Goal: Task Accomplishment & Management: Manage account settings

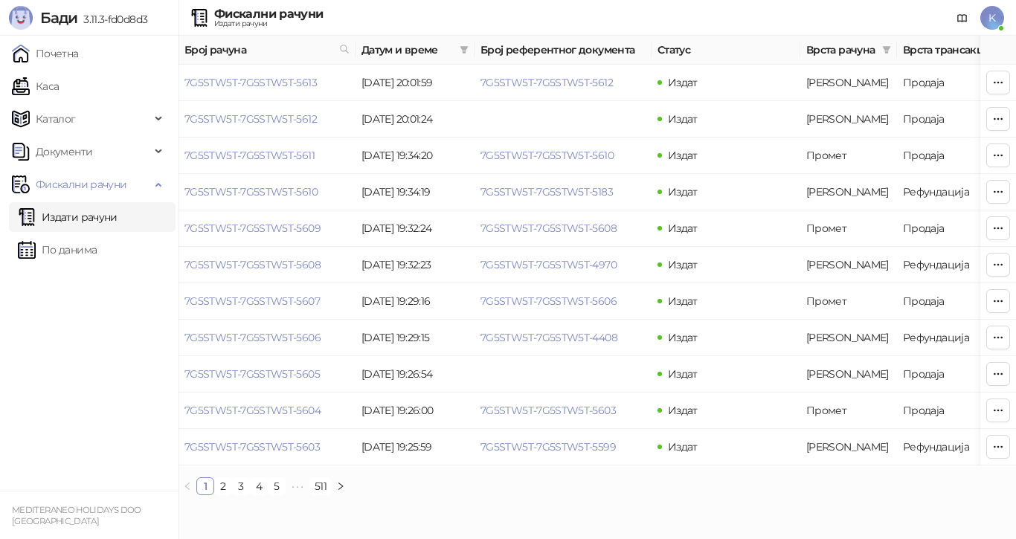
click at [52, 210] on link "Издати рачуни" at bounding box center [68, 217] width 100 height 30
click at [92, 219] on link "Издати рачуни" at bounding box center [68, 217] width 100 height 30
drag, startPoint x: 182, startPoint y: 83, endPoint x: 332, endPoint y: 84, distance: 149.6
click at [332, 84] on td "7G5STW5T-7G5STW5T-5613" at bounding box center [267, 83] width 177 height 36
copy link "7G5STW5T-7G5STW5T-5613"
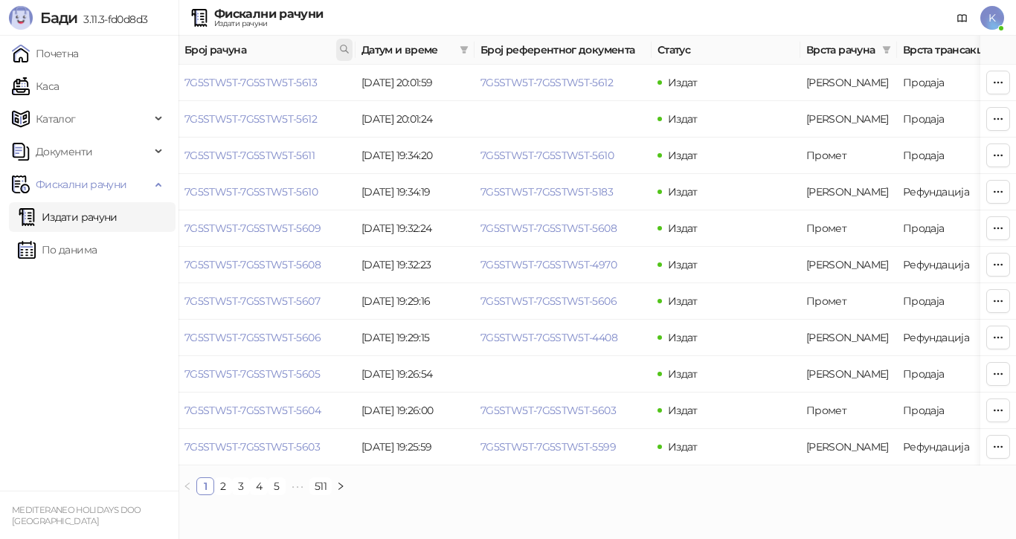
click at [342, 48] on icon at bounding box center [344, 49] width 10 height 10
type input "**********"
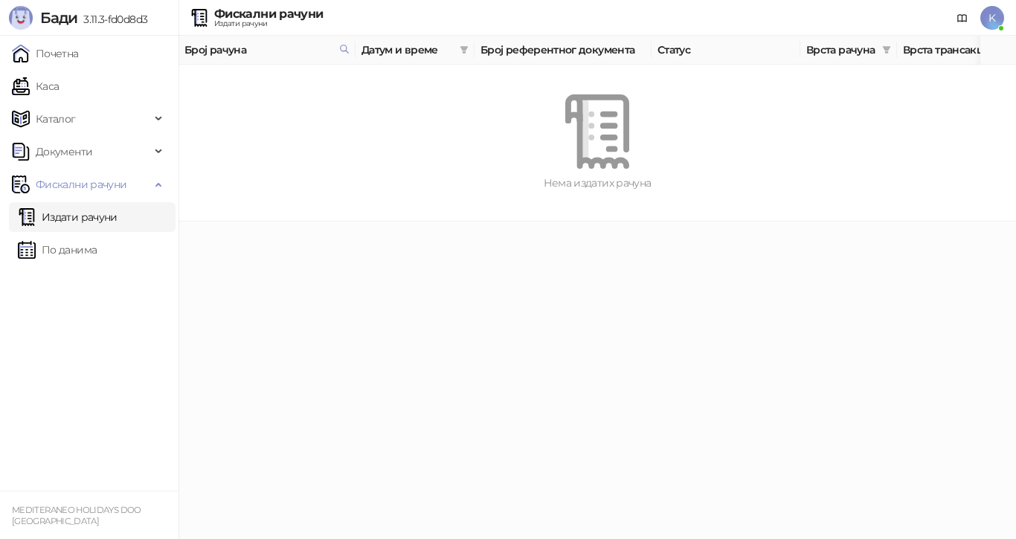
click at [54, 216] on link "Издати рачуни" at bounding box center [68, 217] width 100 height 30
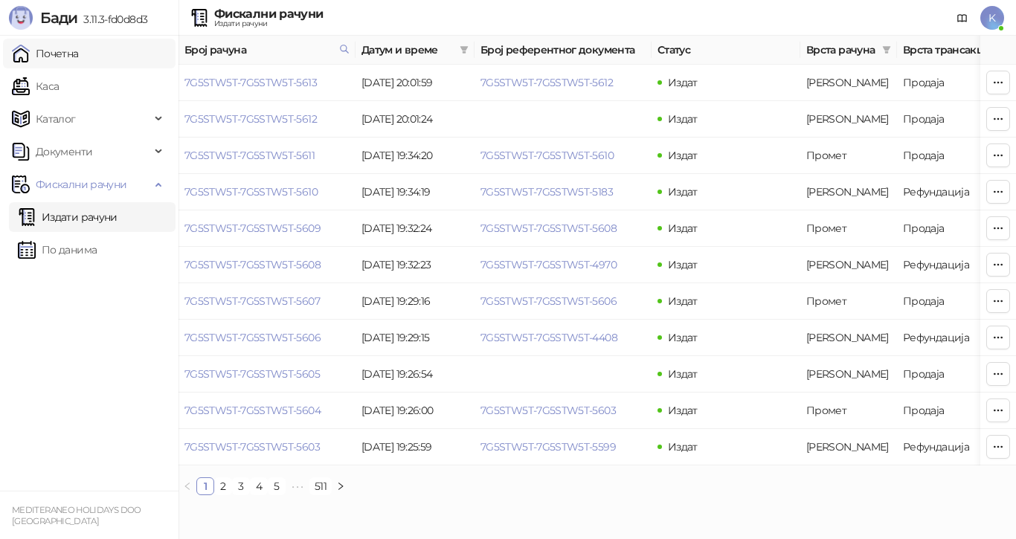
click at [71, 49] on link "Почетна" at bounding box center [45, 54] width 67 height 30
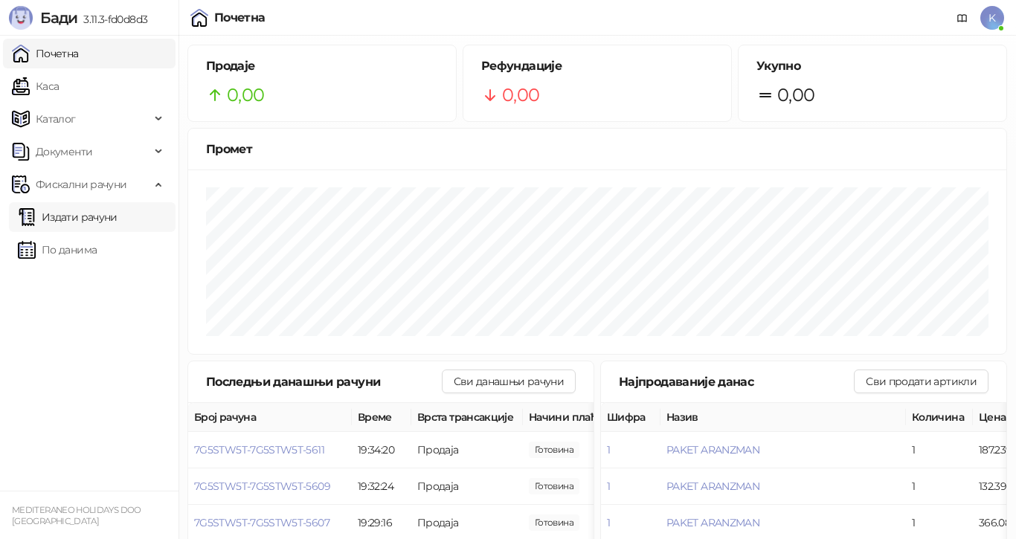
click at [46, 216] on link "Издати рачуни" at bounding box center [68, 217] width 100 height 30
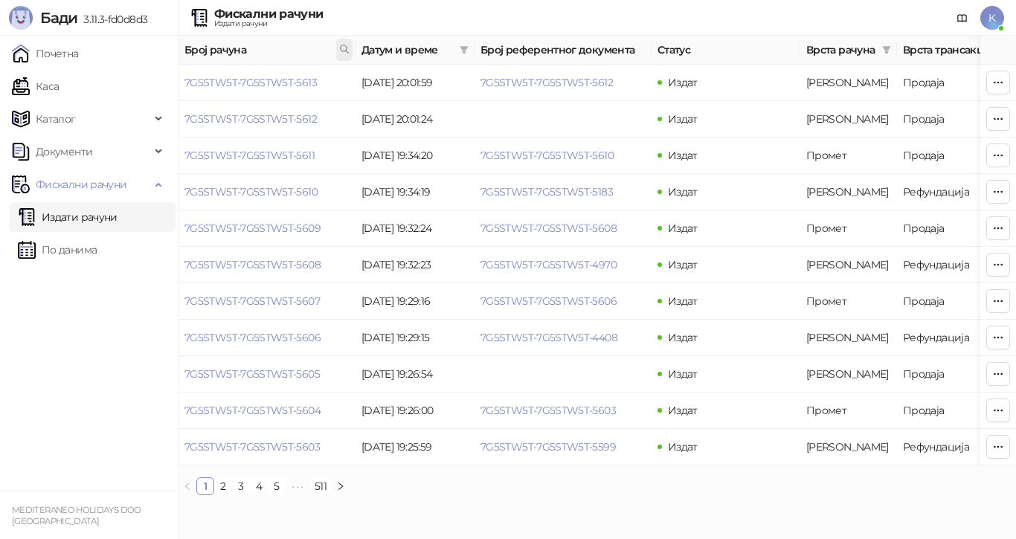
drag, startPoint x: 345, startPoint y: 45, endPoint x: 346, endPoint y: 57, distance: 12.7
click at [345, 44] on icon at bounding box center [344, 49] width 10 height 10
type input "**********"
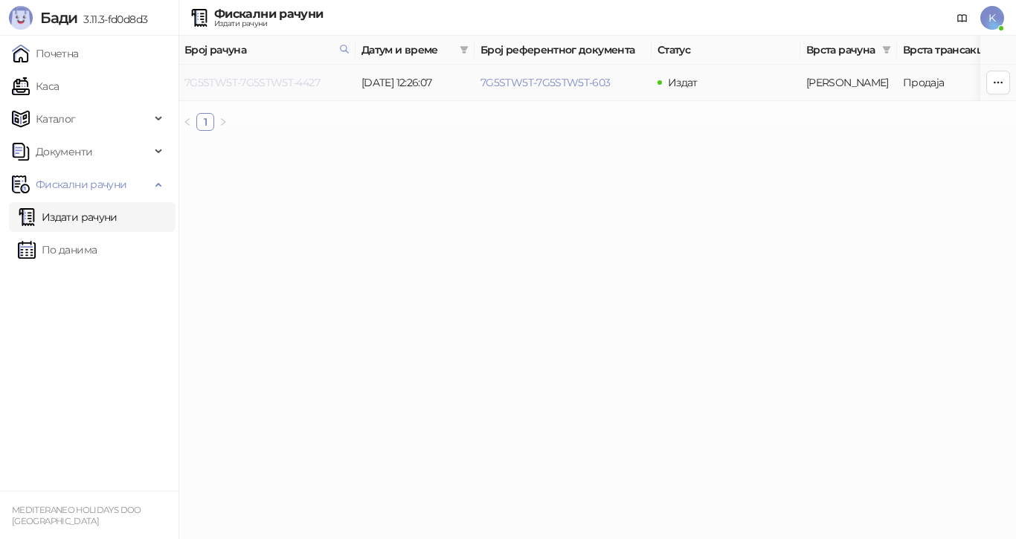
click at [307, 83] on link "7G5STW5T-7G5STW5T-4427" at bounding box center [252, 82] width 135 height 13
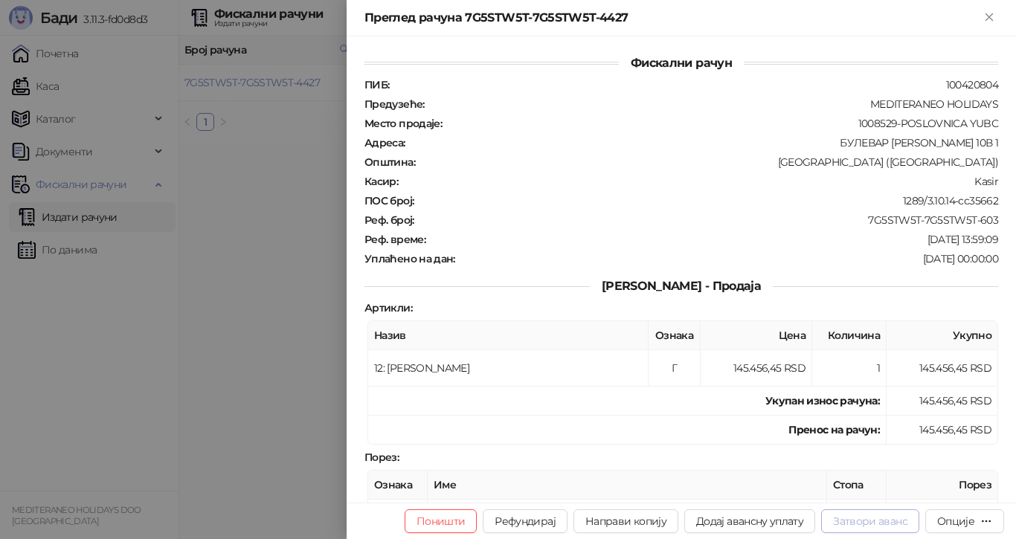
click at [847, 516] on button "Затвори аванс" at bounding box center [870, 522] width 98 height 24
type input "**********"
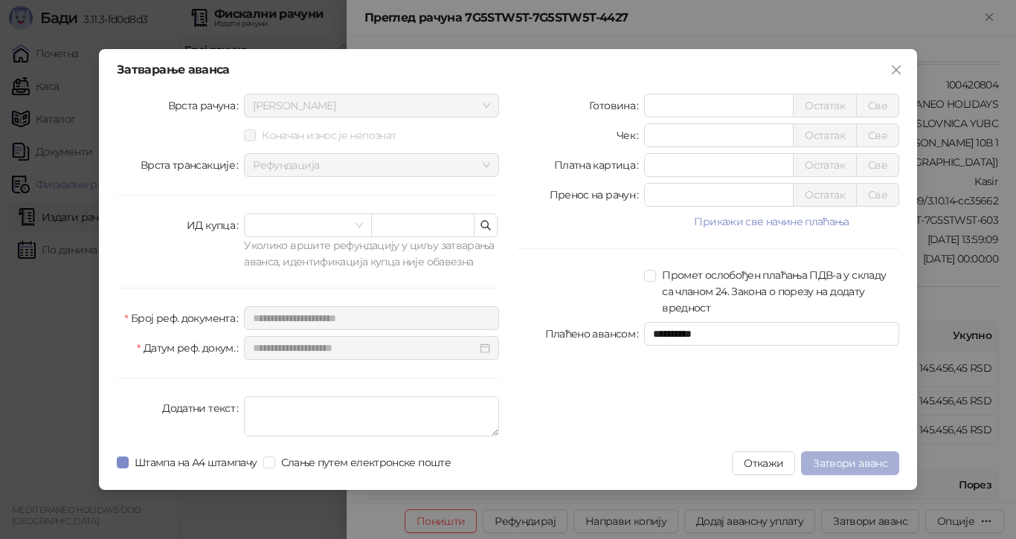
click at [857, 462] on span "Затвори аванс" at bounding box center [850, 463] width 74 height 13
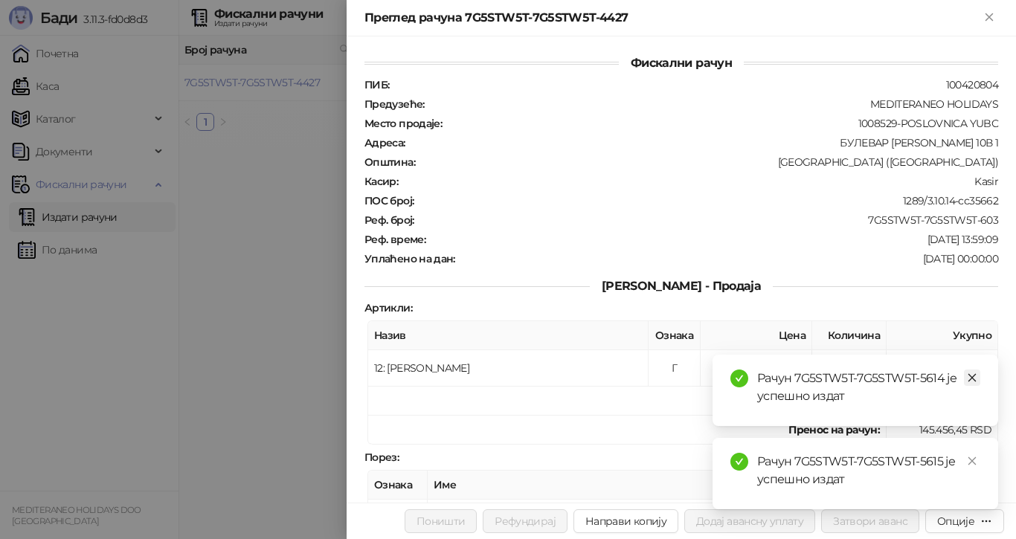
click at [976, 375] on icon "close" at bounding box center [972, 378] width 10 height 10
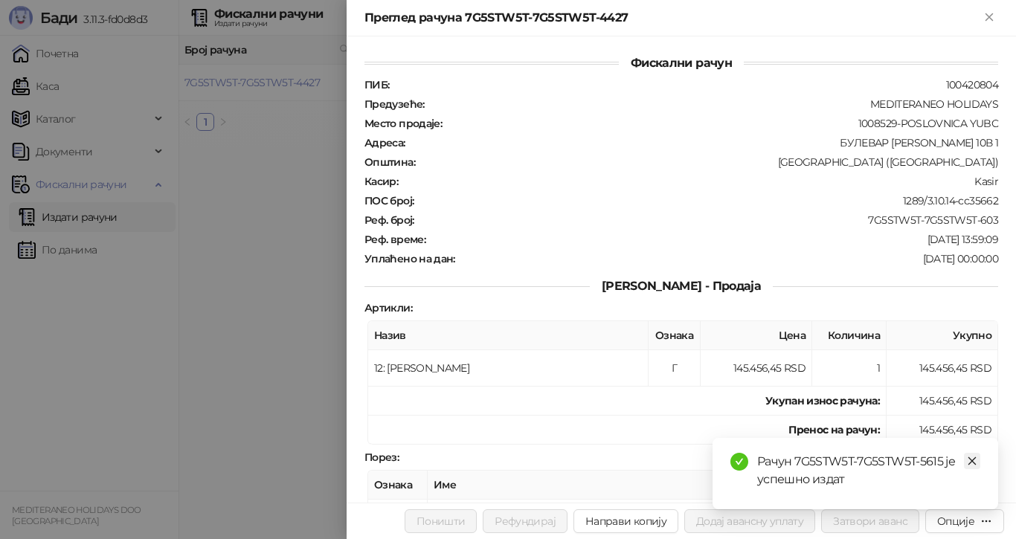
click at [970, 463] on icon "close" at bounding box center [972, 461] width 10 height 10
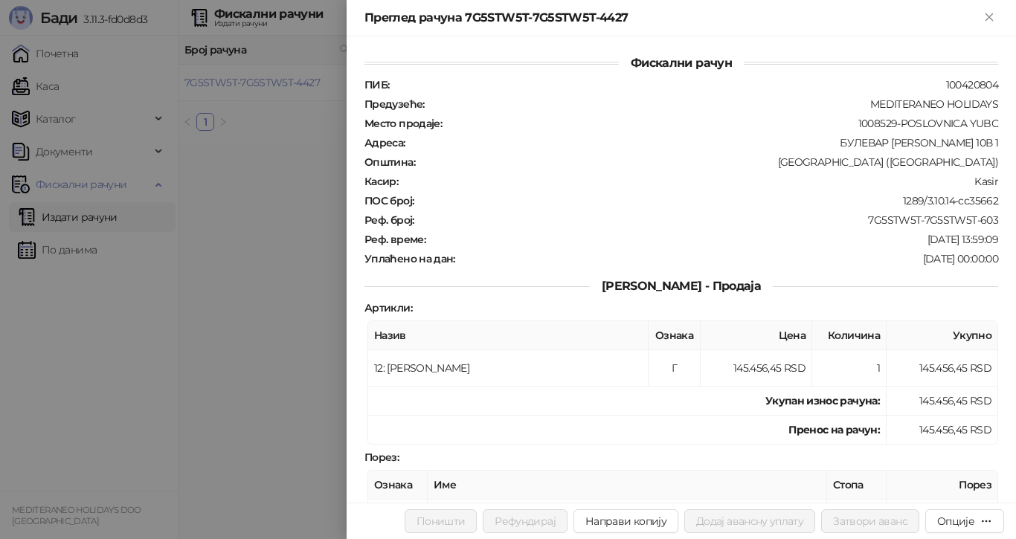
click at [249, 215] on div at bounding box center [508, 269] width 1016 height 539
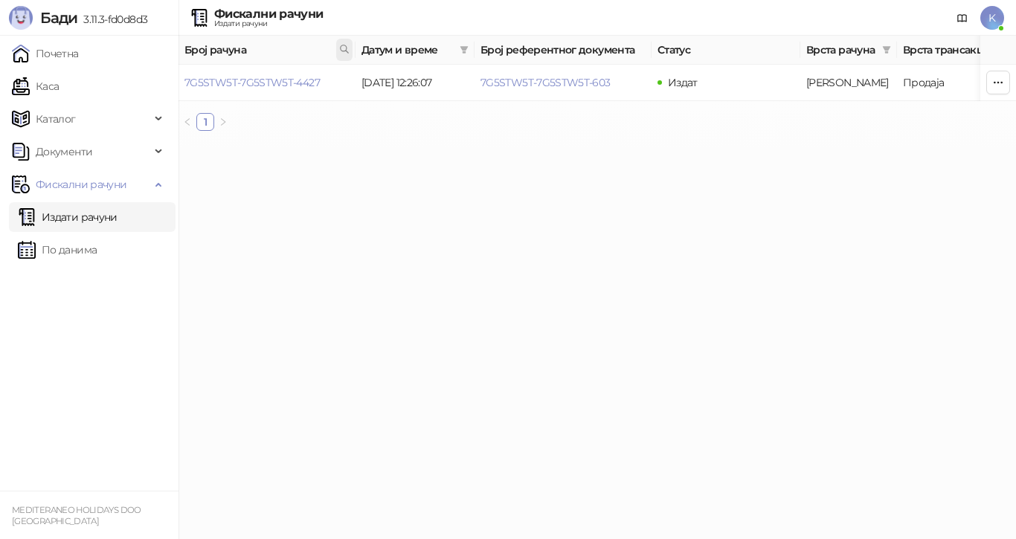
click at [340, 47] on icon at bounding box center [344, 49] width 10 height 10
type input "**********"
click at [304, 81] on link "7G5STW5T-7G5STW5T-4100" at bounding box center [252, 82] width 134 height 13
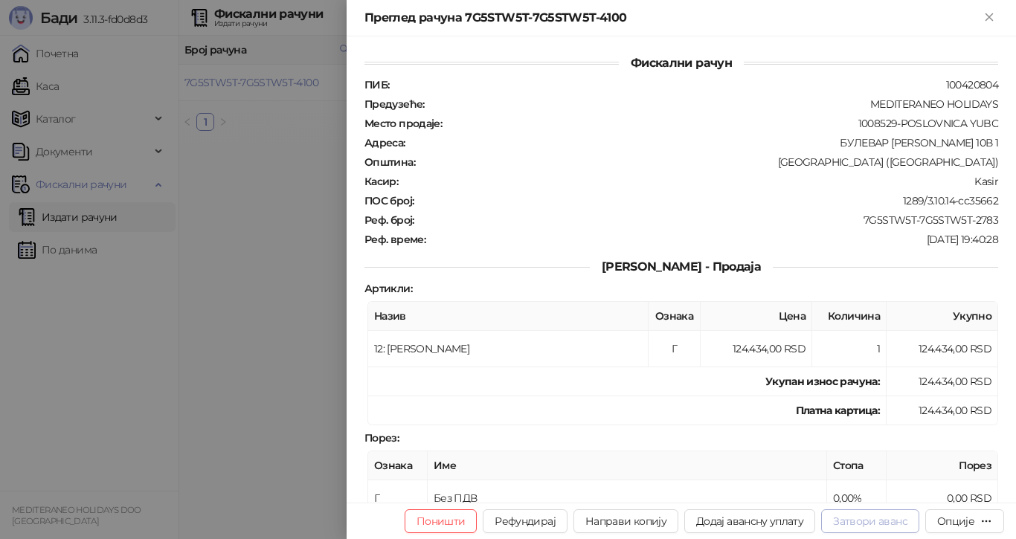
click at [885, 520] on button "Затвори аванс" at bounding box center [870, 522] width 98 height 24
type input "**********"
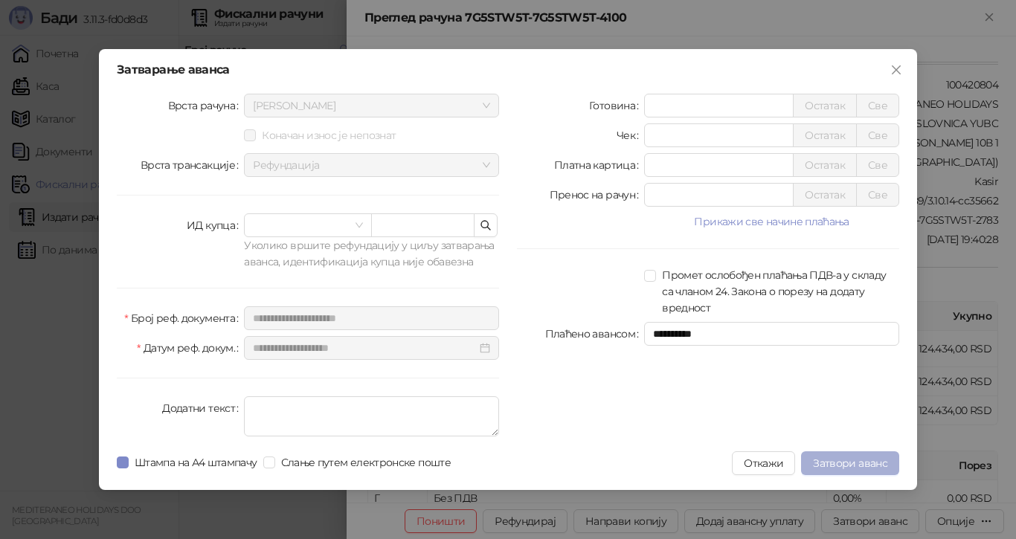
click at [844, 467] on span "Затвори аванс" at bounding box center [850, 463] width 74 height 13
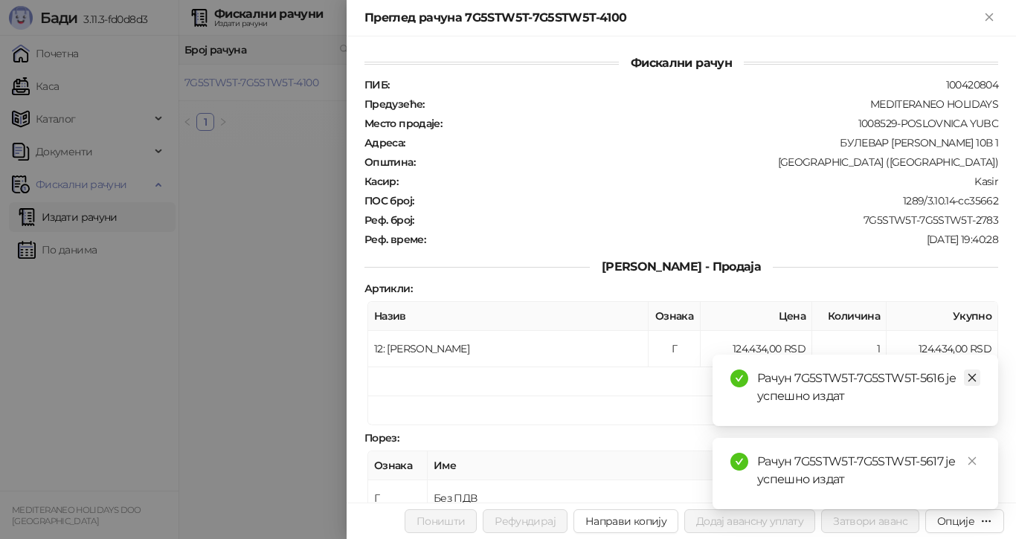
click at [974, 376] on icon "close" at bounding box center [972, 378] width 10 height 10
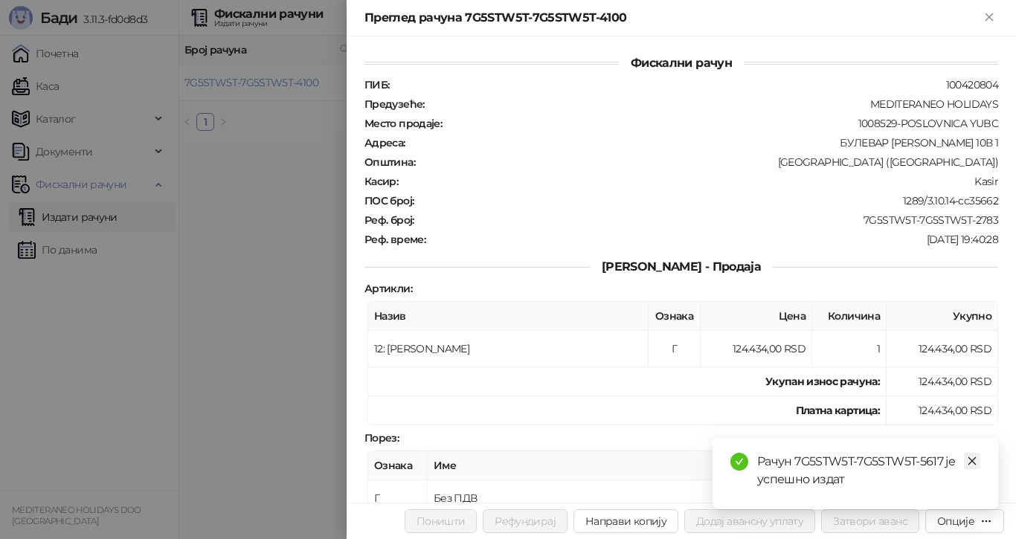
click at [970, 458] on icon "close" at bounding box center [973, 462] width 8 height 8
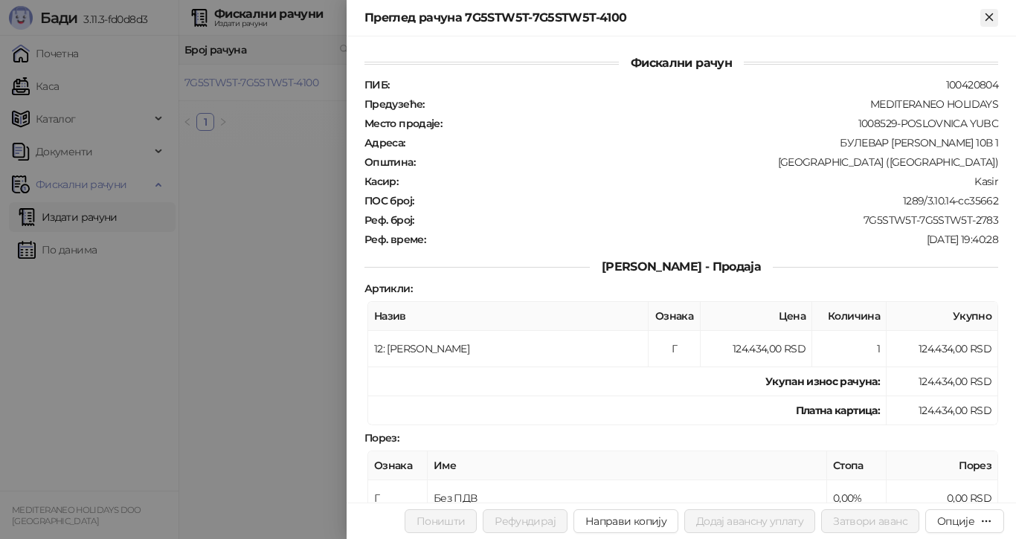
click at [990, 17] on icon "Close" at bounding box center [989, 16] width 7 height 7
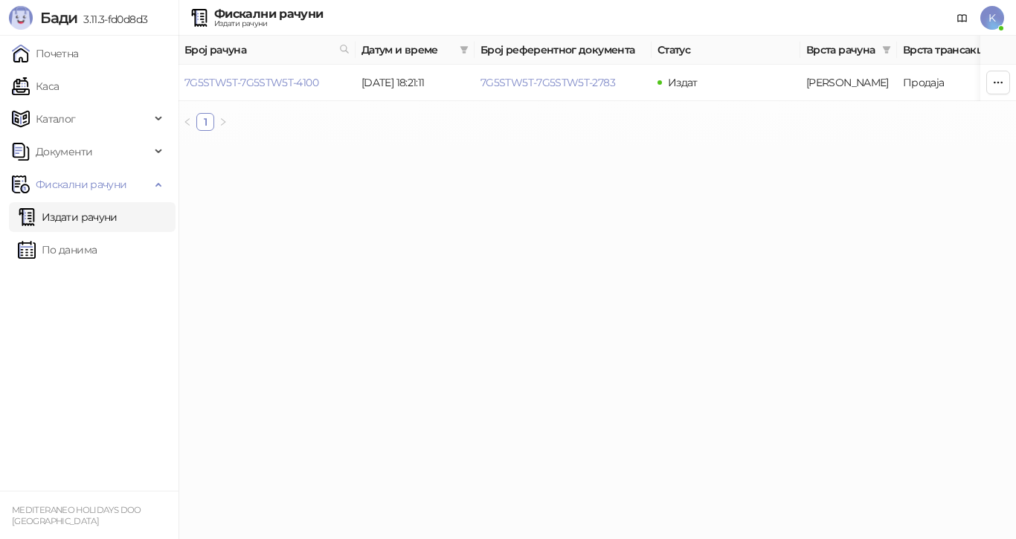
click at [376, 143] on html "Бади 3.11.3-fd0d8d3 Почетна Каса Каталог Документи Фискални рачуни Издати рачун…" at bounding box center [508, 71] width 1016 height 143
click at [342, 48] on icon at bounding box center [344, 49] width 10 height 10
type input "**********"
click at [306, 86] on link "7G5STW5T-7G5STW5T-5019" at bounding box center [251, 82] width 133 height 13
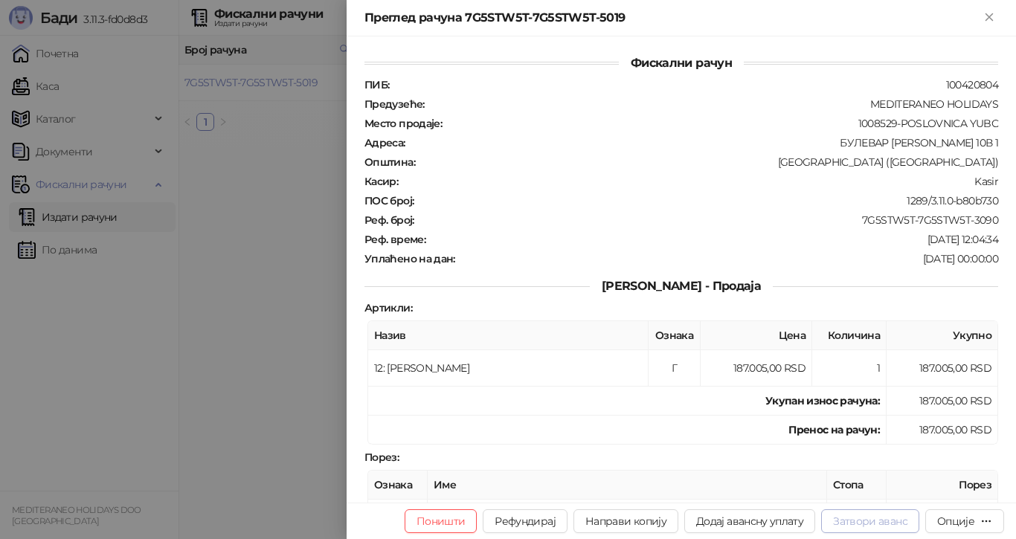
click at [860, 519] on button "Затвори аванс" at bounding box center [870, 522] width 98 height 24
type input "**********"
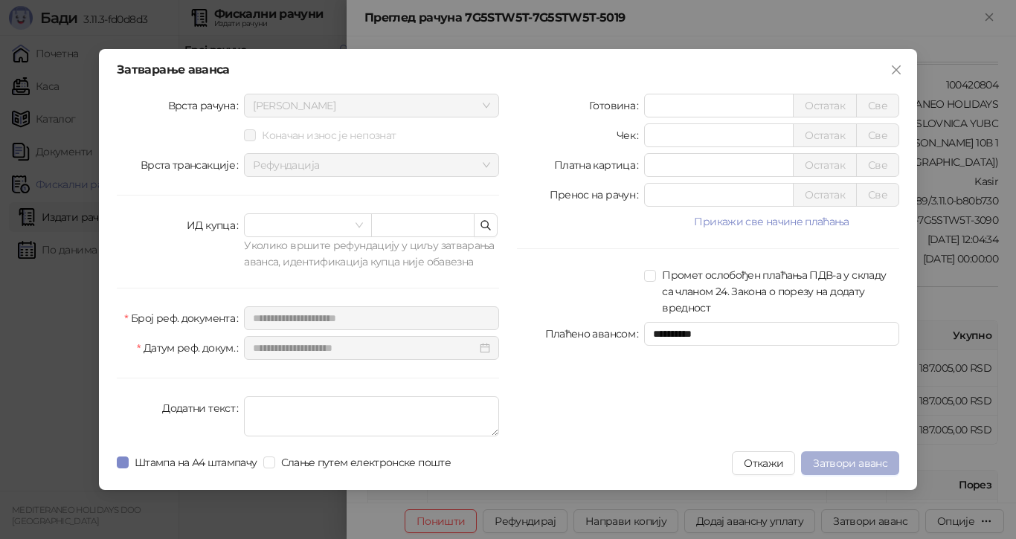
click at [847, 465] on span "Затвори аванс" at bounding box center [850, 463] width 74 height 13
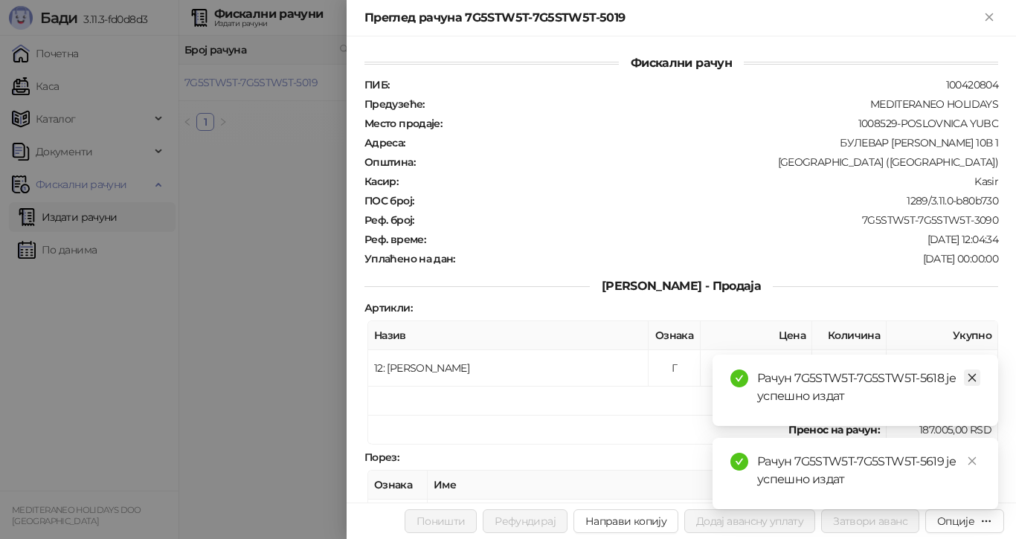
click at [974, 374] on icon "close" at bounding box center [972, 378] width 10 height 10
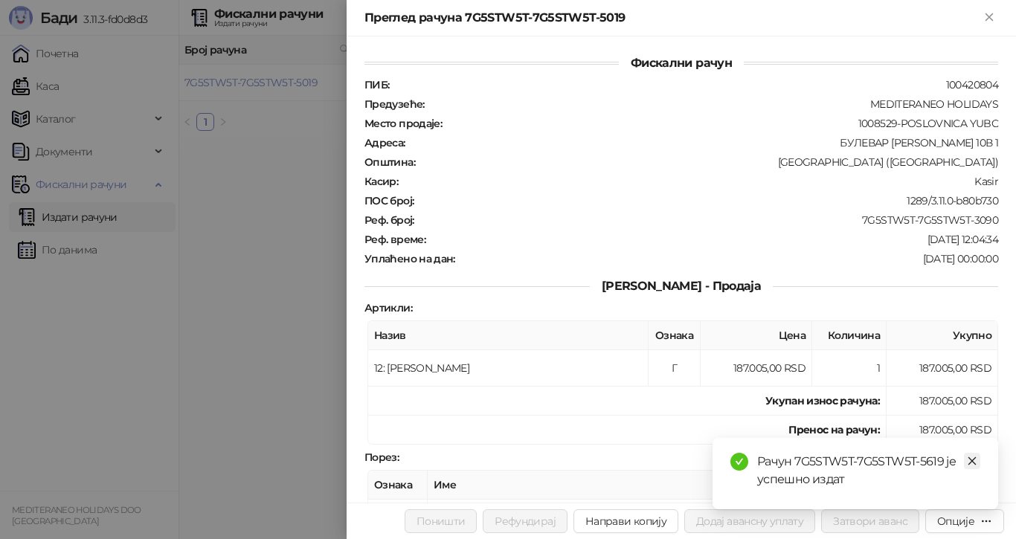
click at [973, 459] on icon "close" at bounding box center [972, 461] width 10 height 10
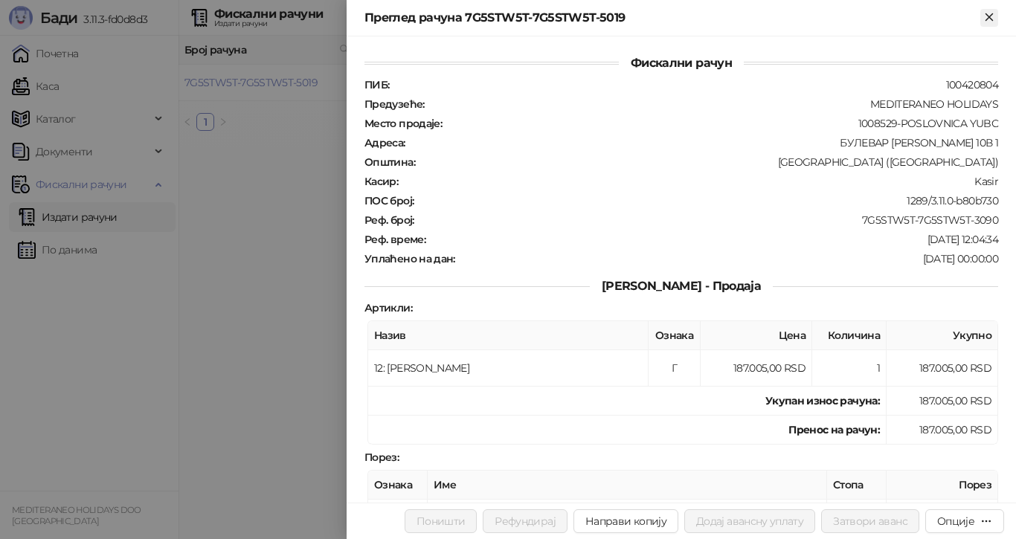
click at [990, 16] on icon "Close" at bounding box center [989, 16] width 7 height 7
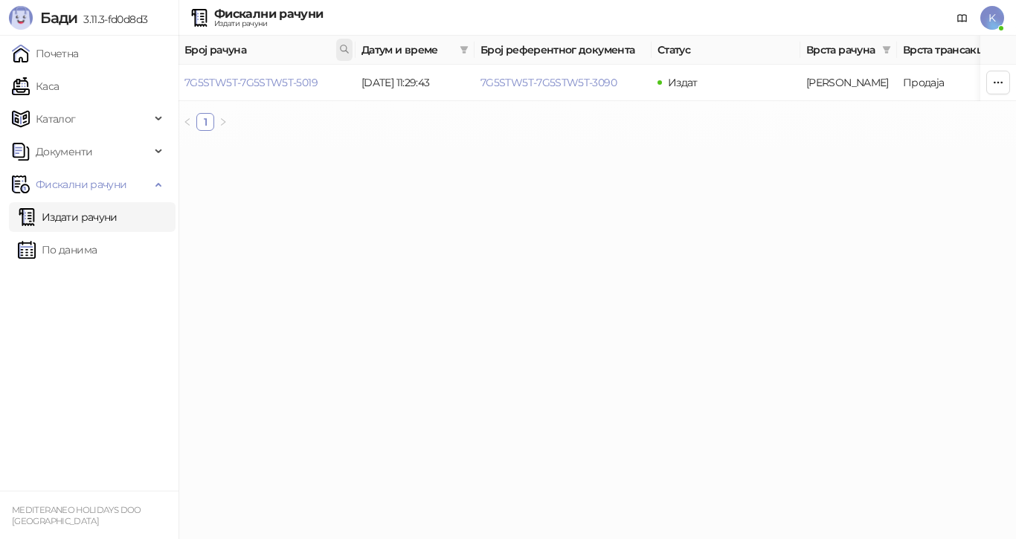
click at [340, 42] on span at bounding box center [344, 50] width 16 height 22
type input "**********"
click at [292, 84] on link "7G5STW5T-7G5STW5T-5001" at bounding box center [251, 82] width 133 height 13
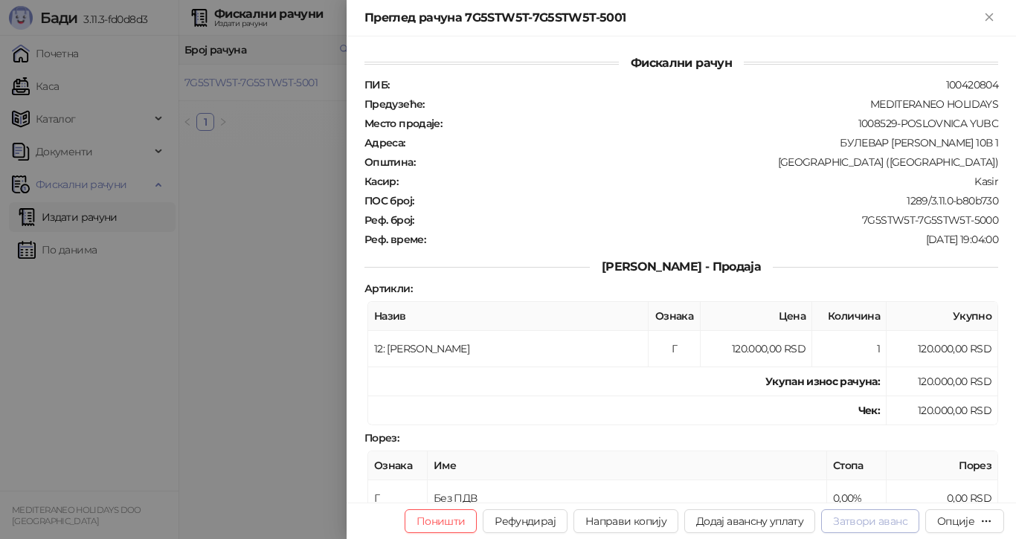
click at [863, 523] on button "Затвори аванс" at bounding box center [870, 522] width 98 height 24
type input "**********"
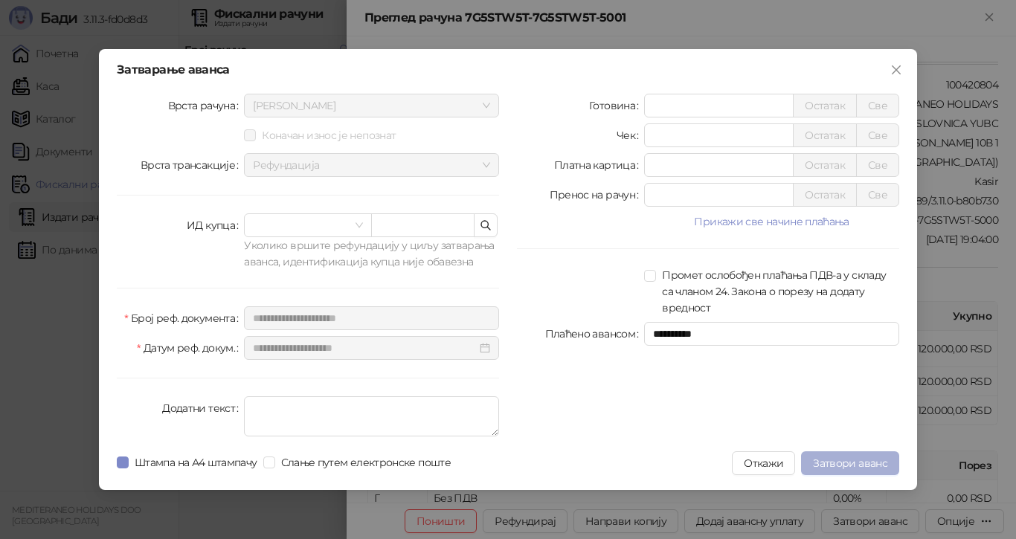
click at [834, 460] on span "Затвори аванс" at bounding box center [850, 463] width 74 height 13
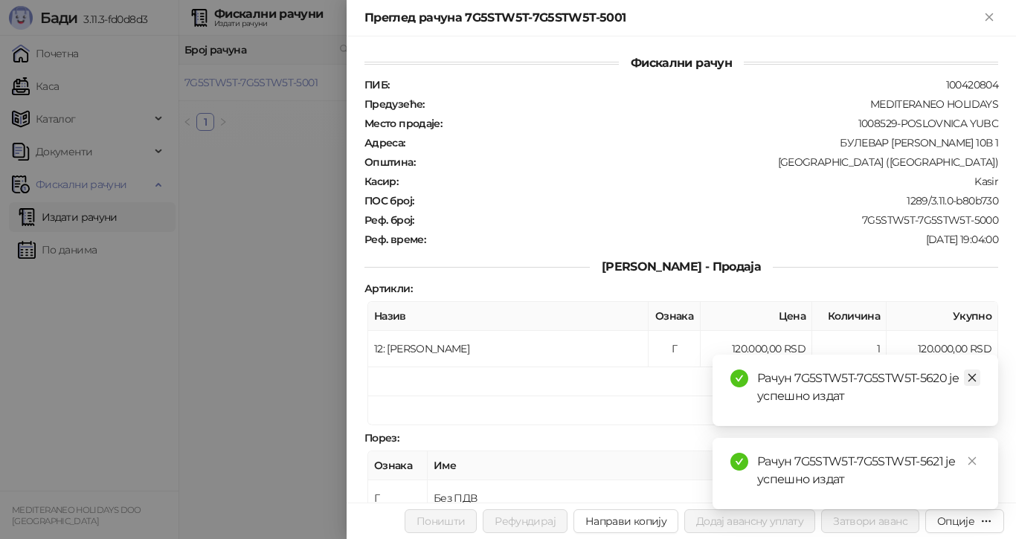
click at [974, 376] on icon "close" at bounding box center [972, 378] width 10 height 10
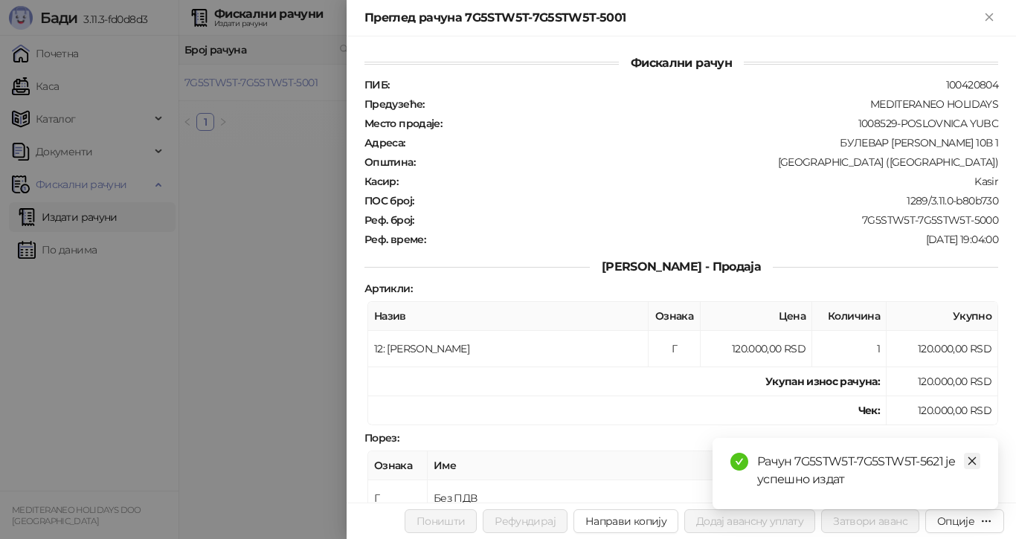
click at [970, 462] on icon "close" at bounding box center [972, 461] width 10 height 10
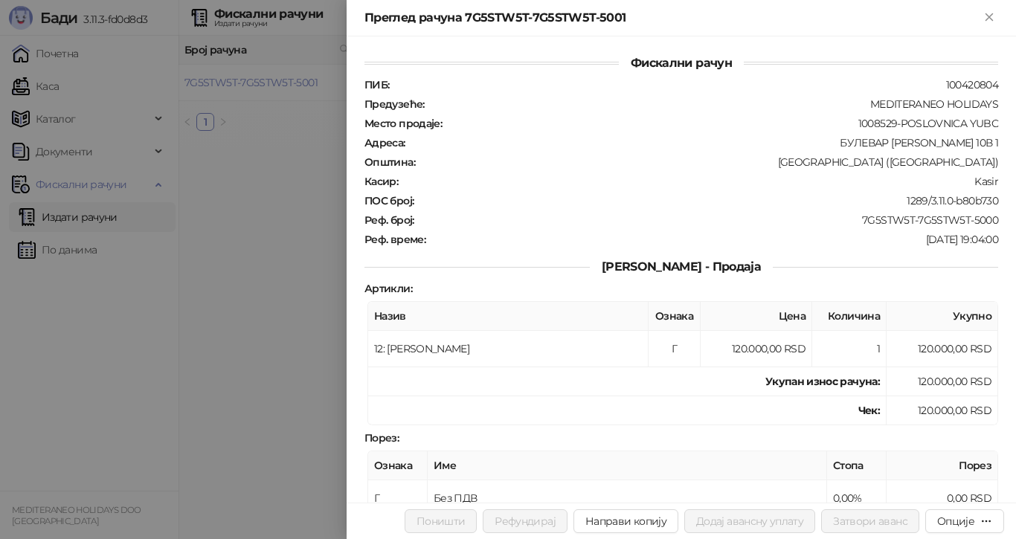
click at [253, 211] on div at bounding box center [508, 269] width 1016 height 539
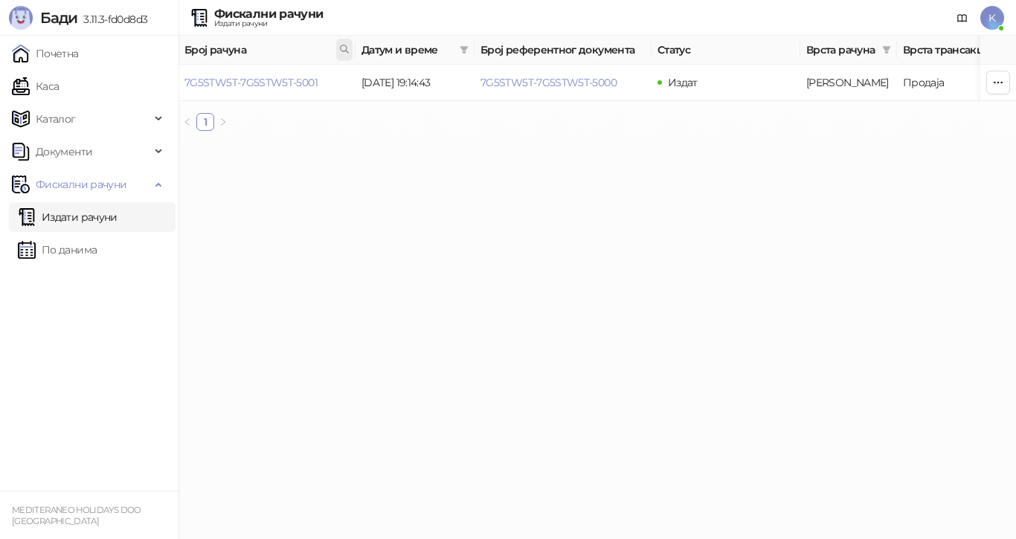
click at [341, 48] on icon at bounding box center [344, 48] width 7 height 7
click at [342, 51] on icon at bounding box center [344, 49] width 10 height 10
drag, startPoint x: 337, startPoint y: 80, endPoint x: 6, endPoint y: 68, distance: 331.3
click at [5, 71] on body "Бади 3.11.3-fd0d8d3 Почетна Каса Каталог Документи Фискални рачуни Издати рачун…" at bounding box center [508, 71] width 1016 height 143
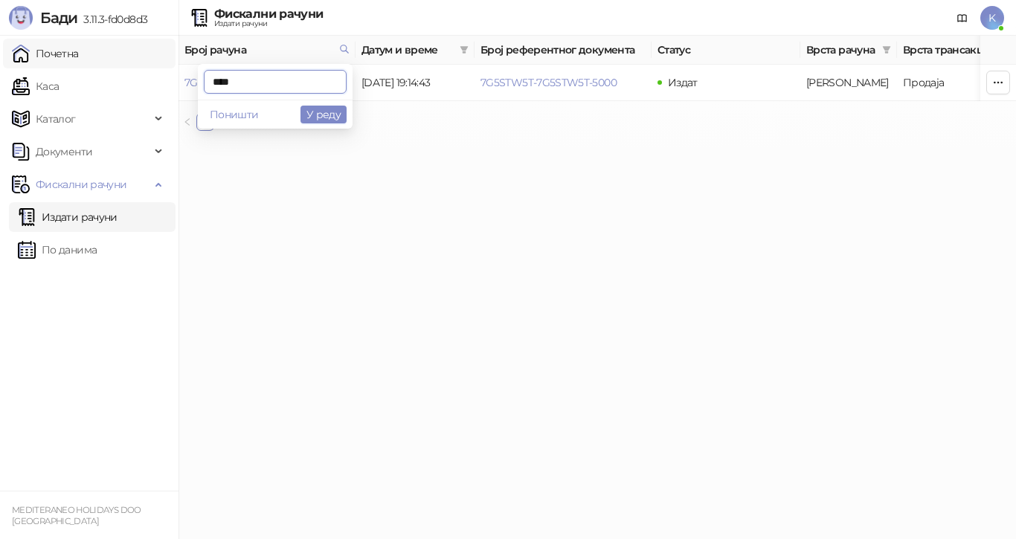
type input "****"
click at [286, 81] on link "7G5STW5T-7G5STW5T-4997" at bounding box center [253, 82] width 136 height 13
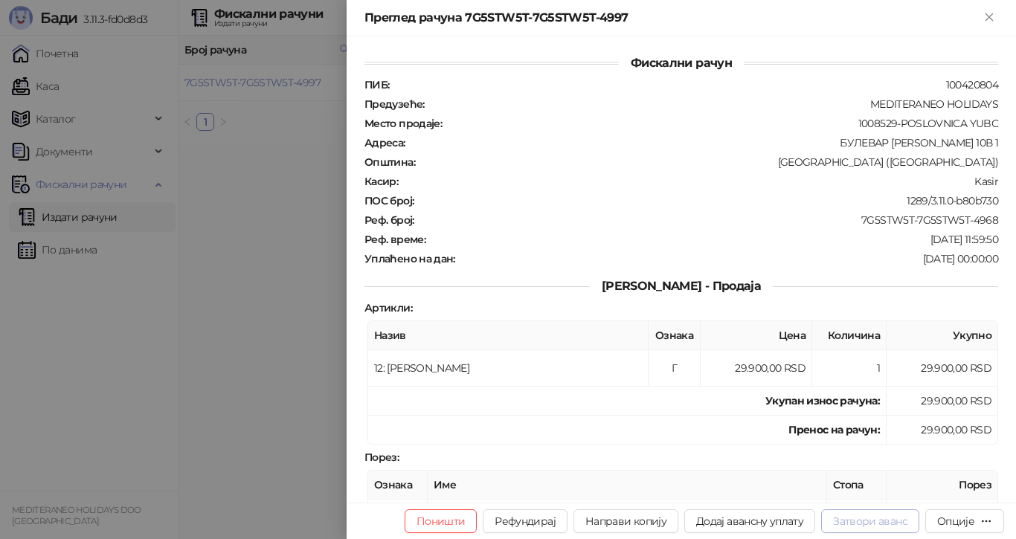
click at [839, 521] on button "Затвори аванс" at bounding box center [870, 522] width 98 height 24
type input "**********"
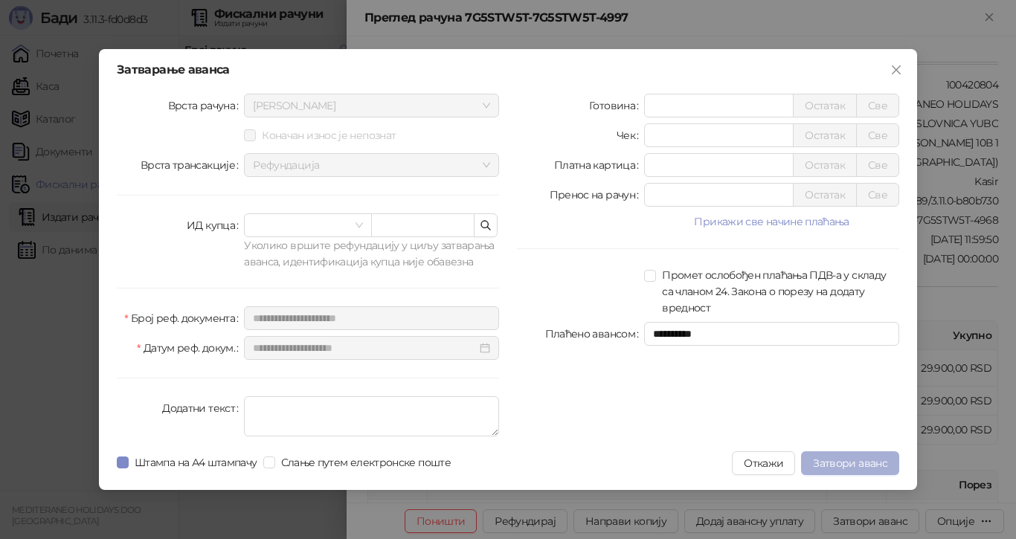
click at [839, 461] on span "Затвори аванс" at bounding box center [850, 463] width 74 height 13
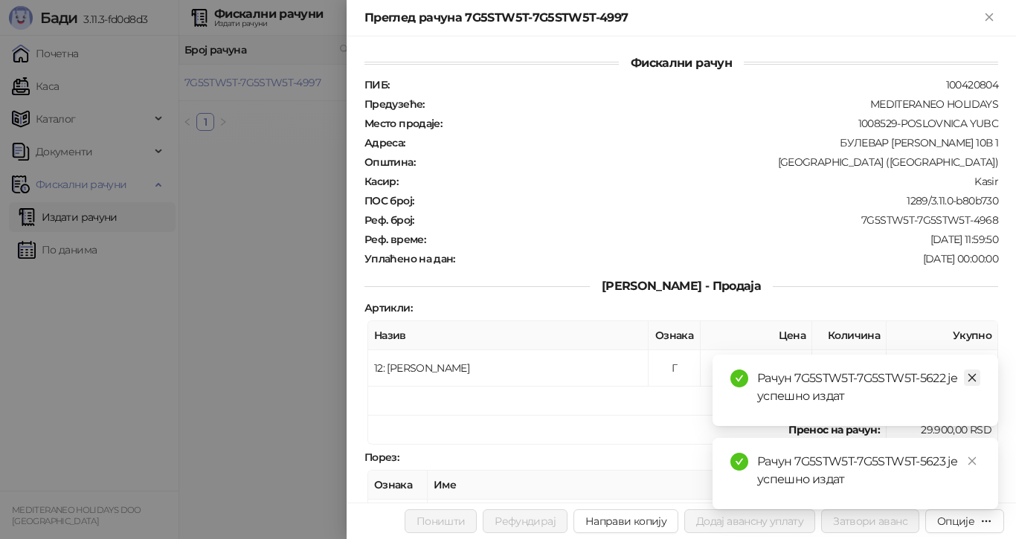
click at [975, 379] on icon "close" at bounding box center [972, 378] width 10 height 10
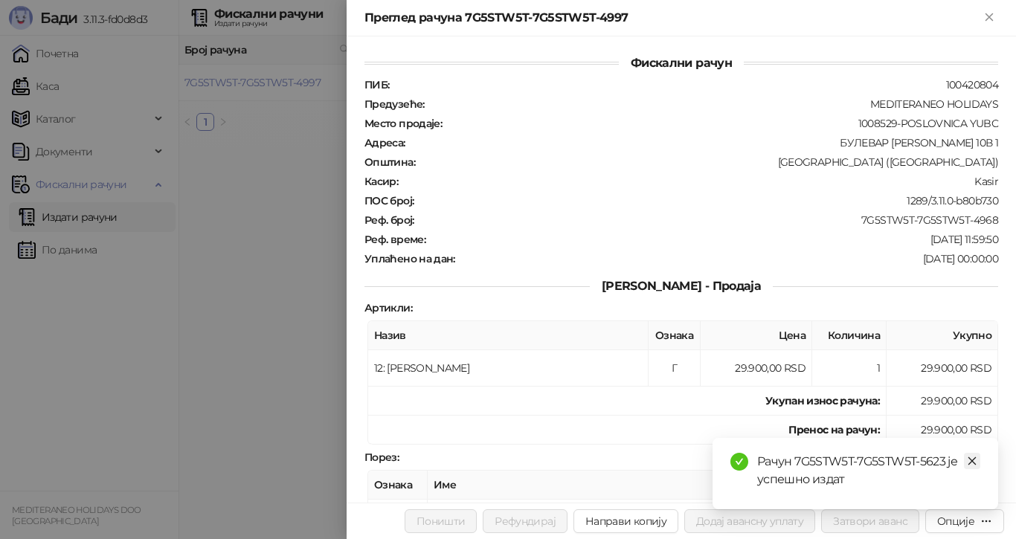
click at [973, 455] on link "Close" at bounding box center [972, 461] width 16 height 16
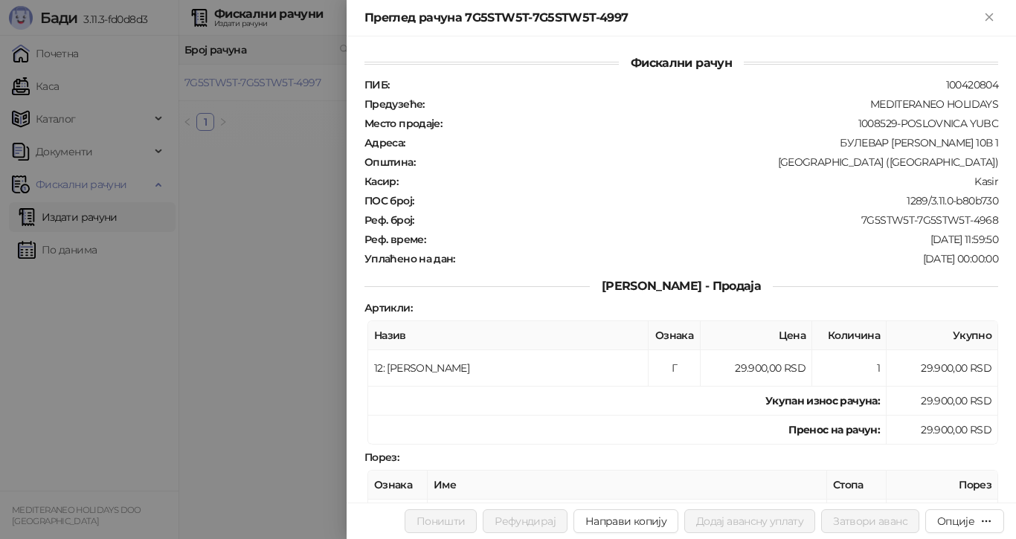
click at [256, 46] on div at bounding box center [508, 269] width 1016 height 539
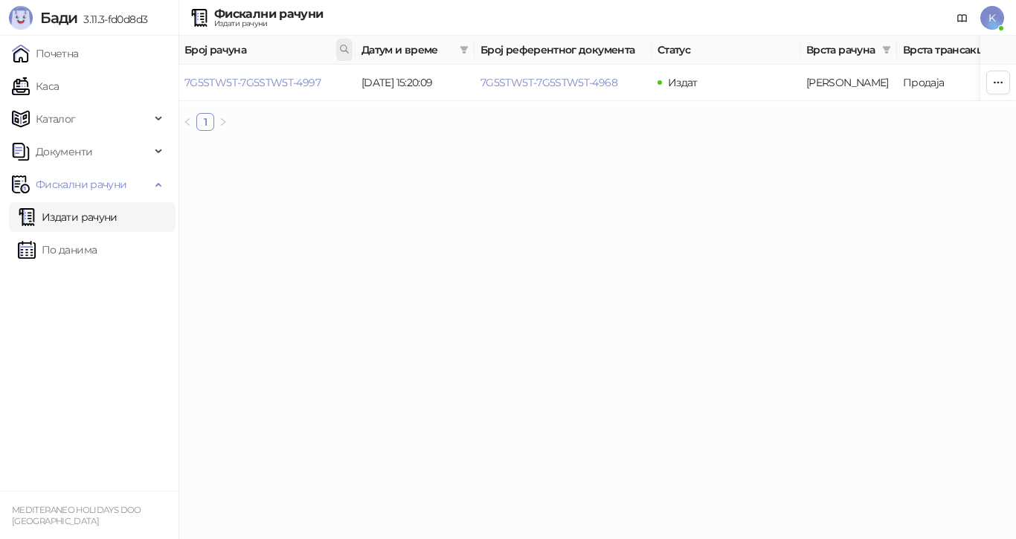
click at [344, 45] on icon at bounding box center [344, 49] width 10 height 10
type input "****"
click at [293, 82] on link "7G5STW5T-7G5STW5T-5112" at bounding box center [249, 82] width 129 height 13
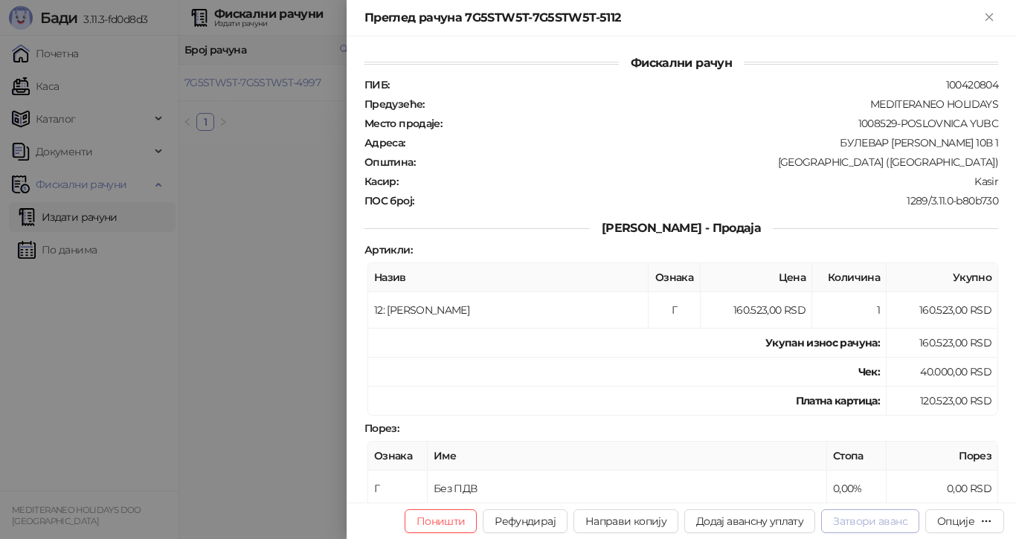
click at [865, 519] on button "Затвори аванс" at bounding box center [870, 522] width 98 height 24
type input "**********"
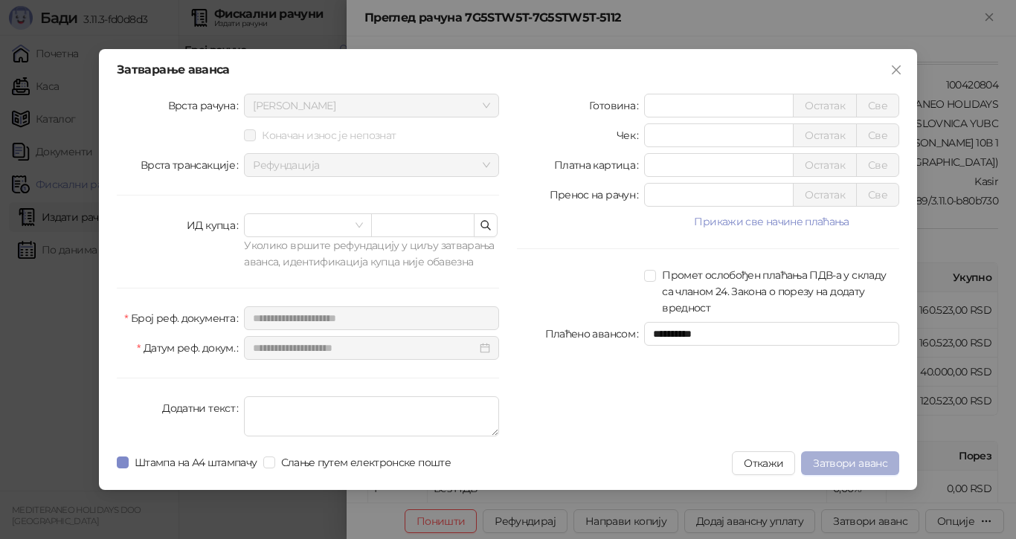
click at [871, 461] on span "Затвори аванс" at bounding box center [850, 463] width 74 height 13
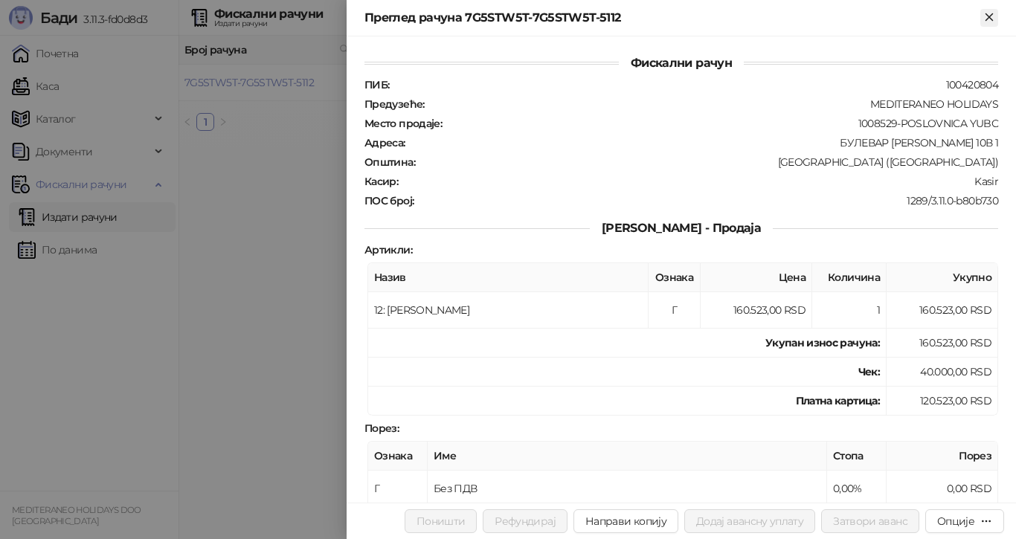
click at [987, 16] on icon "Close" at bounding box center [989, 16] width 7 height 7
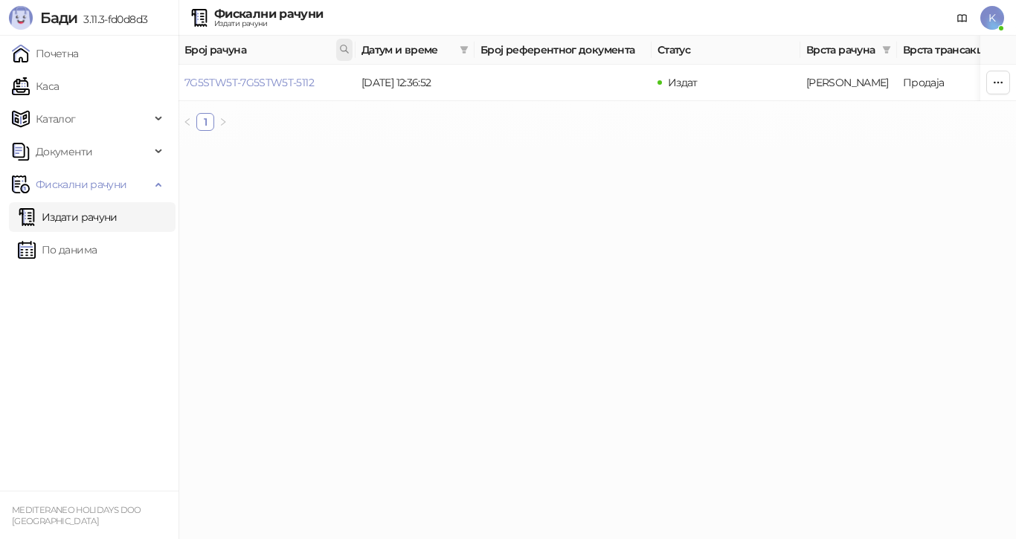
click at [342, 48] on icon at bounding box center [344, 49] width 10 height 10
type input "**********"
click at [295, 81] on link "7G5STW5T-7G5STW5T-5195" at bounding box center [251, 82] width 132 height 13
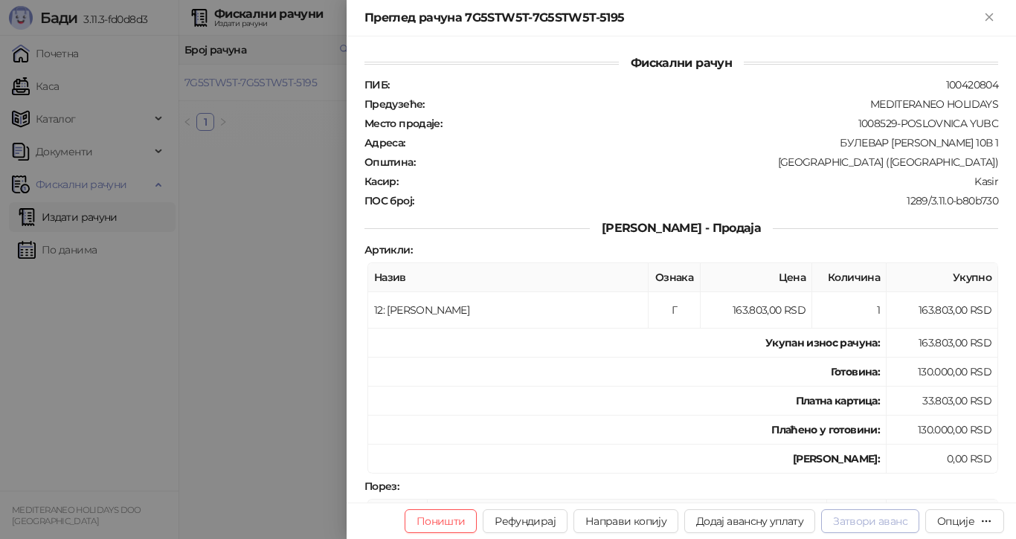
click at [868, 525] on button "Затвори аванс" at bounding box center [870, 522] width 98 height 24
type input "**********"
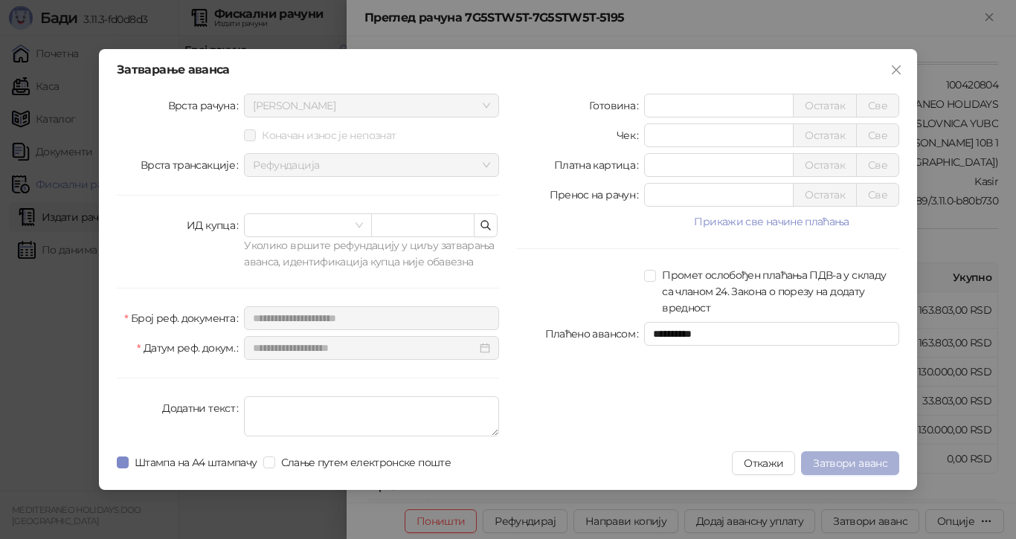
click at [859, 464] on span "Затвори аванс" at bounding box center [850, 463] width 74 height 13
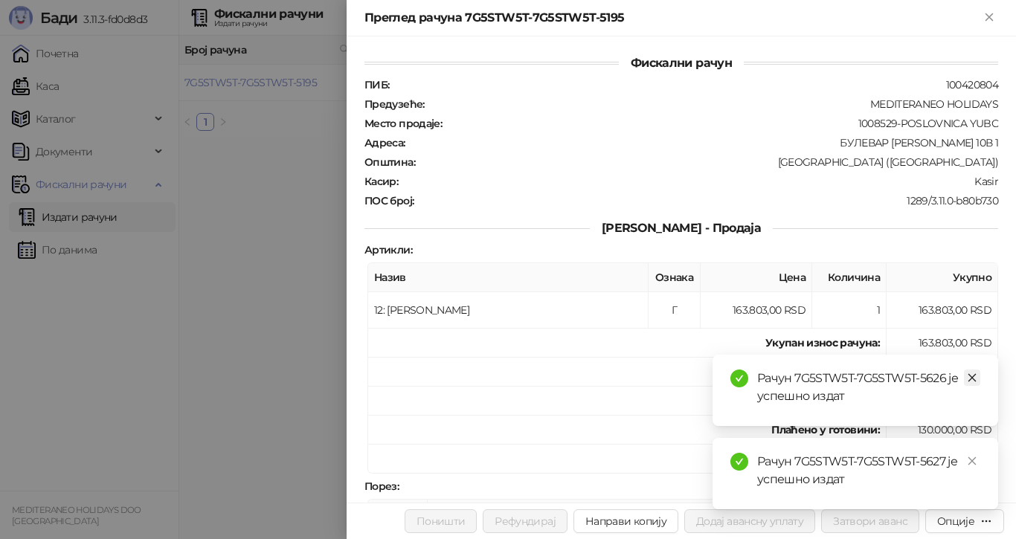
click at [973, 373] on link "Close" at bounding box center [972, 378] width 16 height 16
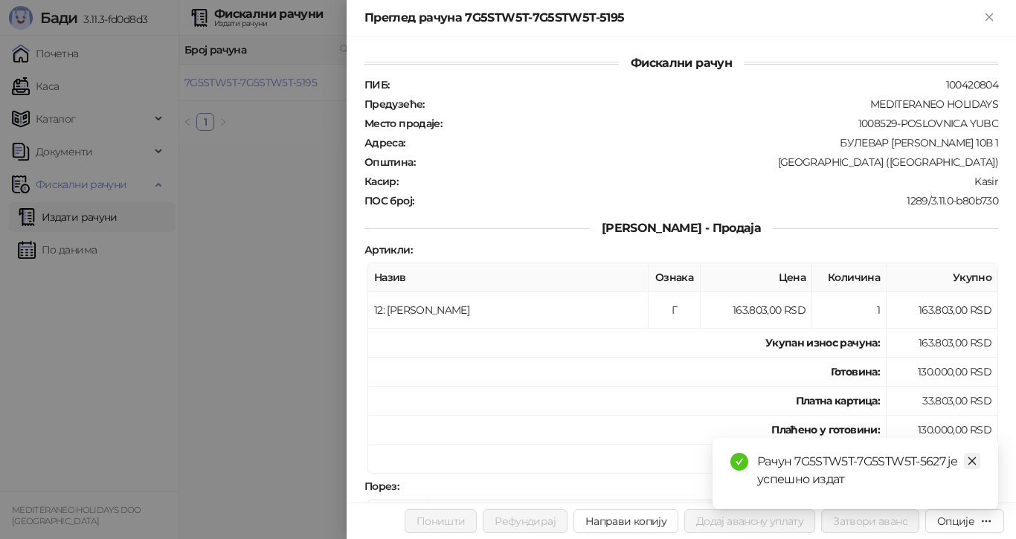
click at [975, 461] on icon "close" at bounding box center [972, 461] width 10 height 10
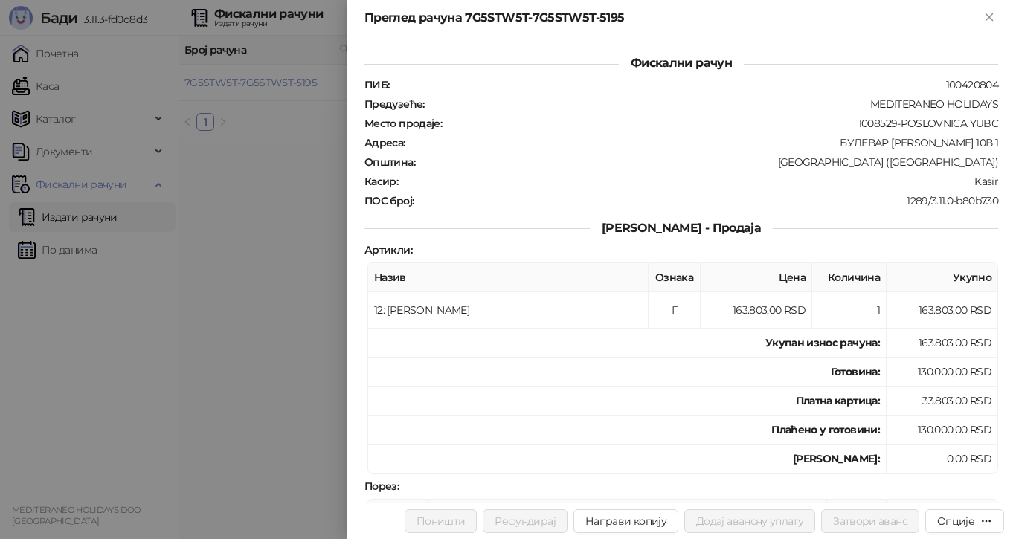
click at [289, 77] on div at bounding box center [508, 269] width 1016 height 539
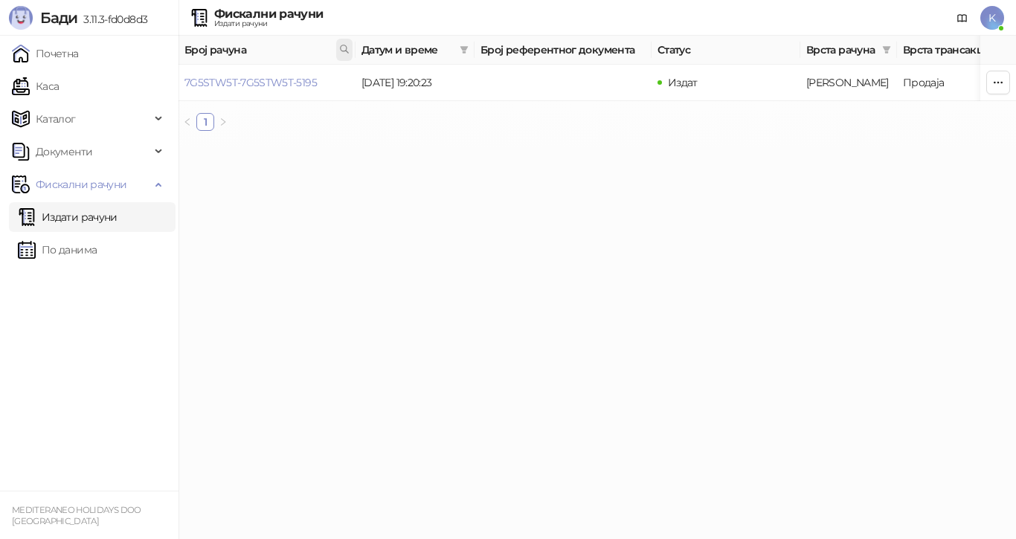
drag, startPoint x: 330, startPoint y: 45, endPoint x: 346, endPoint y: 48, distance: 16.5
click at [330, 45] on span "Број рачуна" at bounding box center [259, 50] width 149 height 16
click at [344, 48] on icon at bounding box center [344, 49] width 10 height 10
drag, startPoint x: 347, startPoint y: 53, endPoint x: 348, endPoint y: 63, distance: 10.4
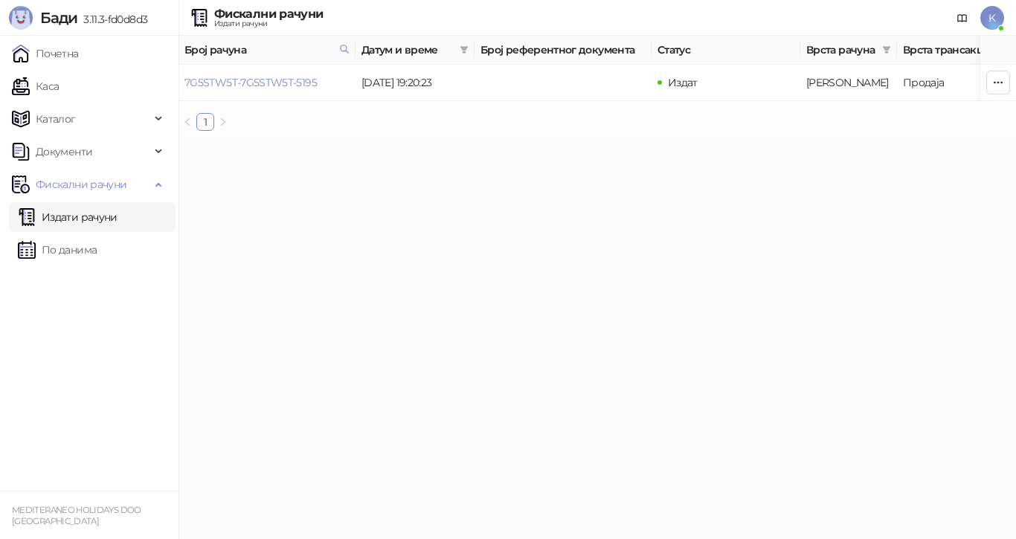
click at [347, 52] on icon at bounding box center [344, 49] width 10 height 10
drag, startPoint x: 339, startPoint y: 81, endPoint x: 3, endPoint y: 64, distance: 336.0
click at [0, 74] on body "Бади 3.11.3-fd0d8d3 Почетна Каса Каталог Документи Фискални рачуни Издати рачун…" at bounding box center [508, 71] width 1016 height 143
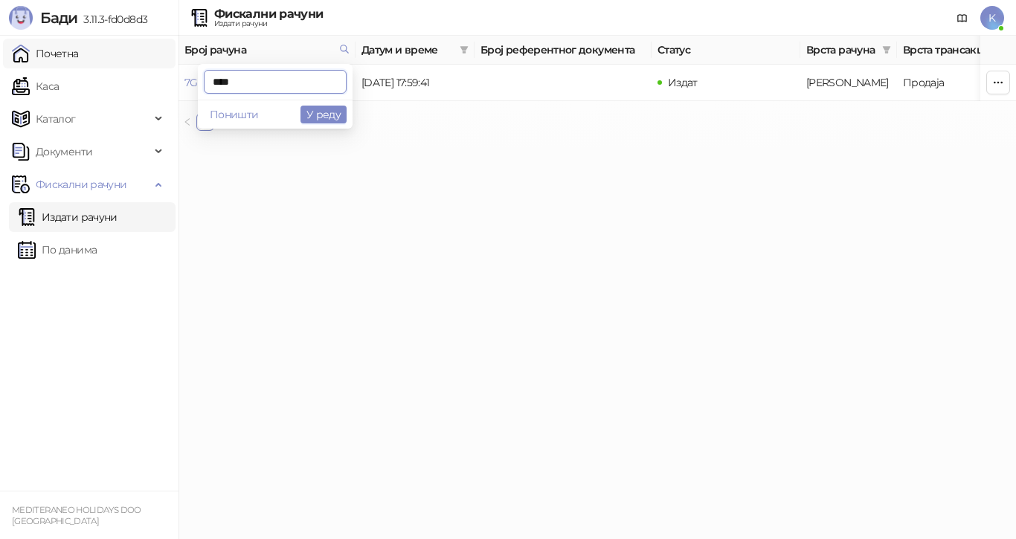
type input "****"
click at [259, 83] on link "7G5STW5T-7G5STW5T-5335" at bounding box center [252, 82] width 134 height 13
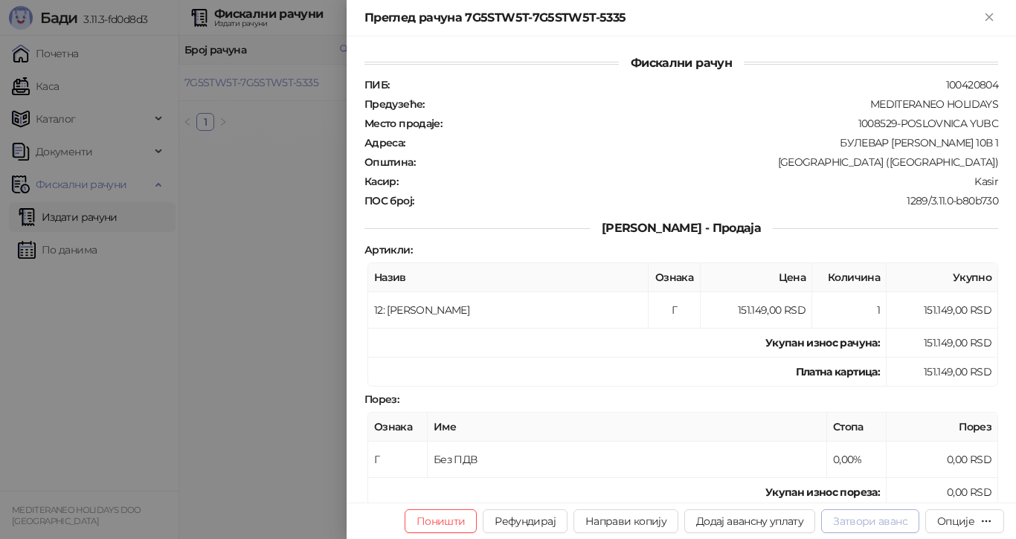
click at [876, 527] on button "Затвори аванс" at bounding box center [870, 522] width 98 height 24
type input "**********"
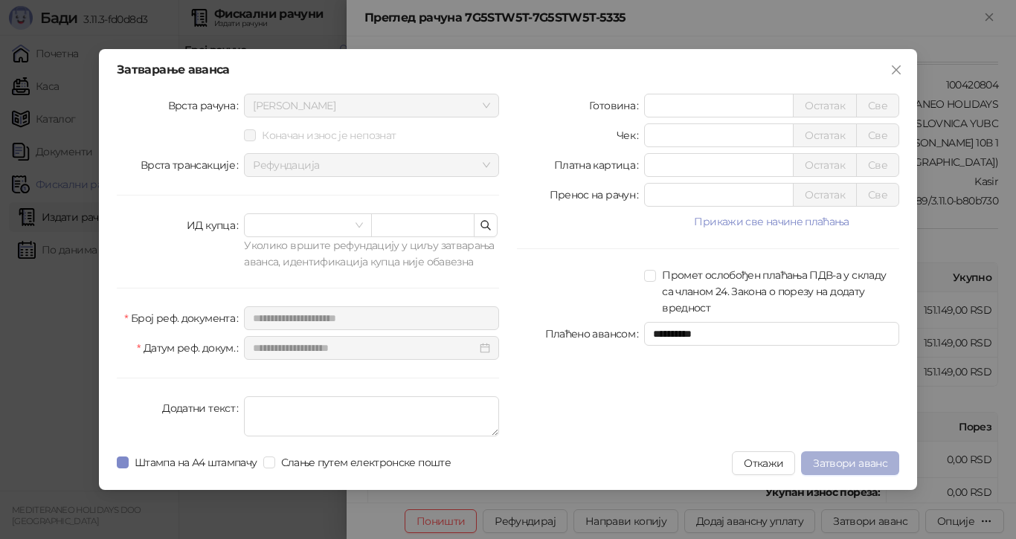
click at [847, 461] on span "Затвори аванс" at bounding box center [850, 463] width 74 height 13
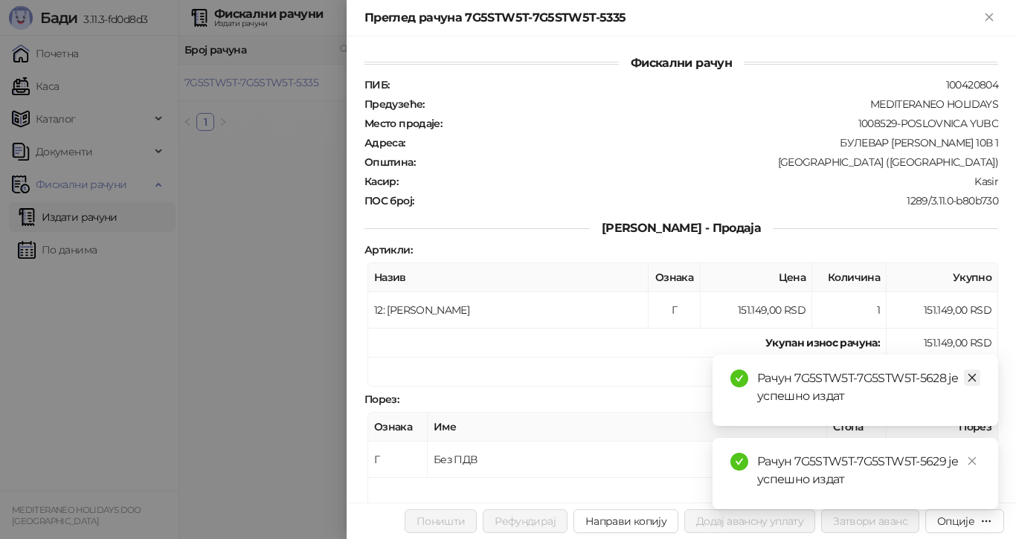
click at [973, 377] on icon "close" at bounding box center [973, 378] width 8 height 8
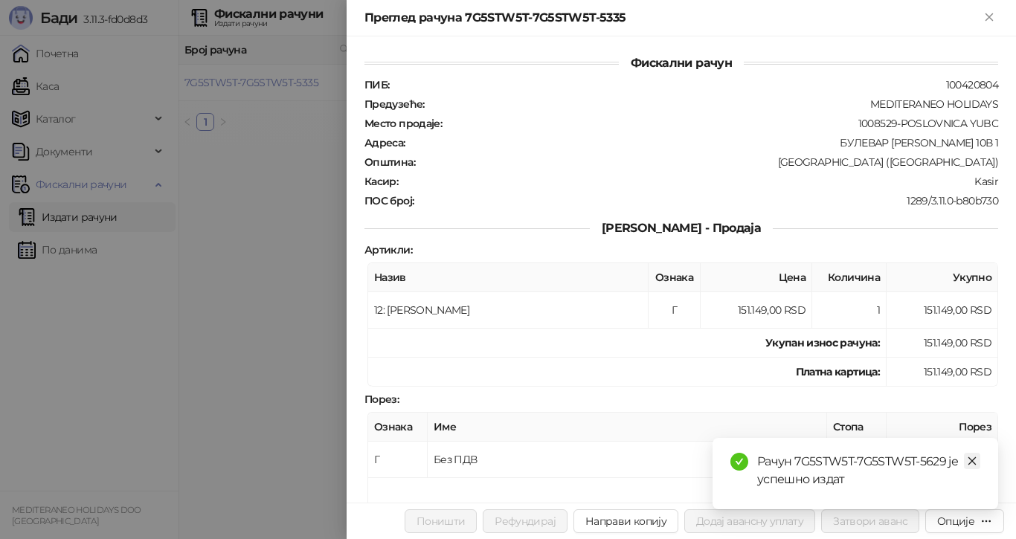
drag, startPoint x: 972, startPoint y: 464, endPoint x: 958, endPoint y: 472, distance: 17.0
click at [972, 463] on icon "close" at bounding box center [972, 461] width 10 height 10
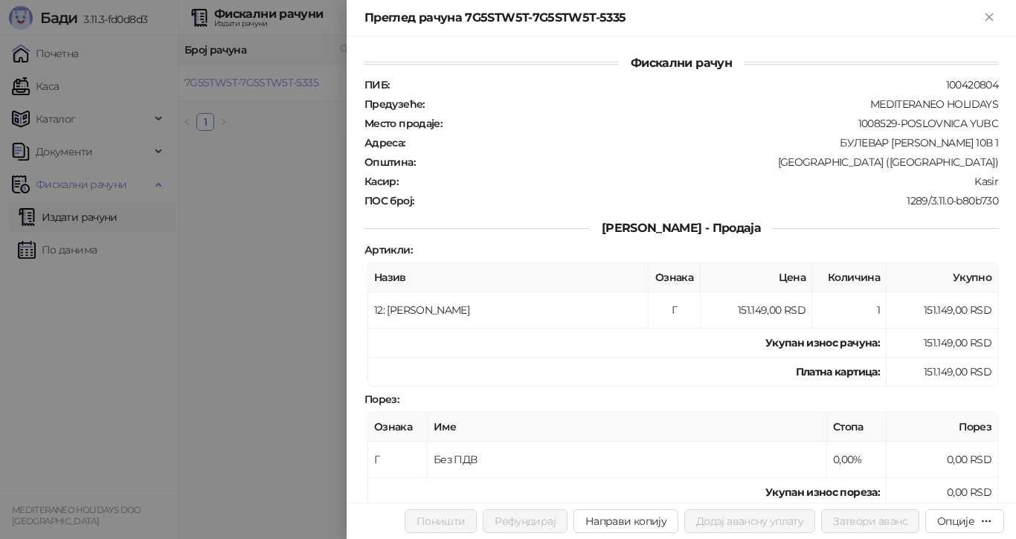
click at [278, 241] on div at bounding box center [508, 269] width 1016 height 539
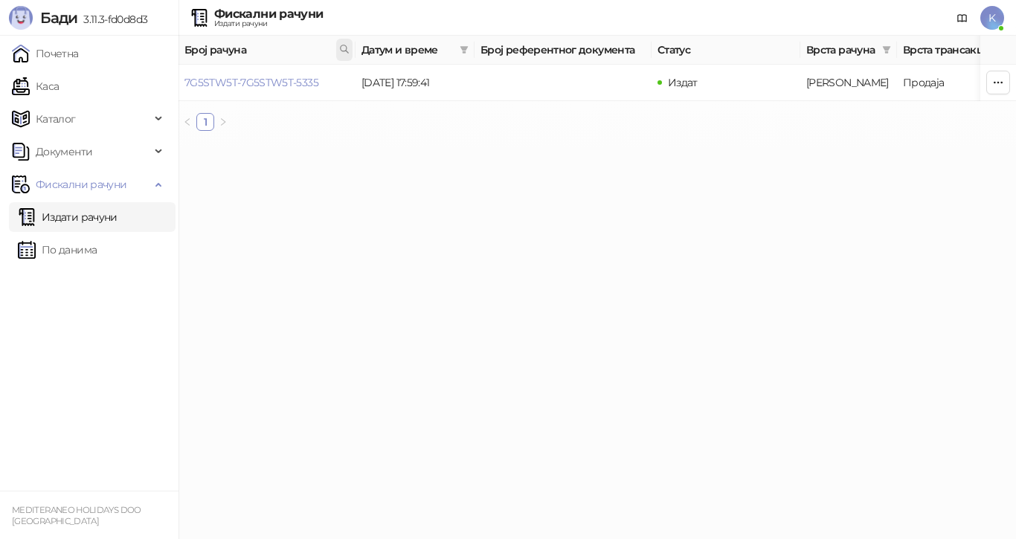
click at [347, 42] on span at bounding box center [344, 50] width 16 height 22
type input "**********"
click at [305, 85] on link "7G5STW5T-7G5STW5T-5337" at bounding box center [252, 82] width 134 height 13
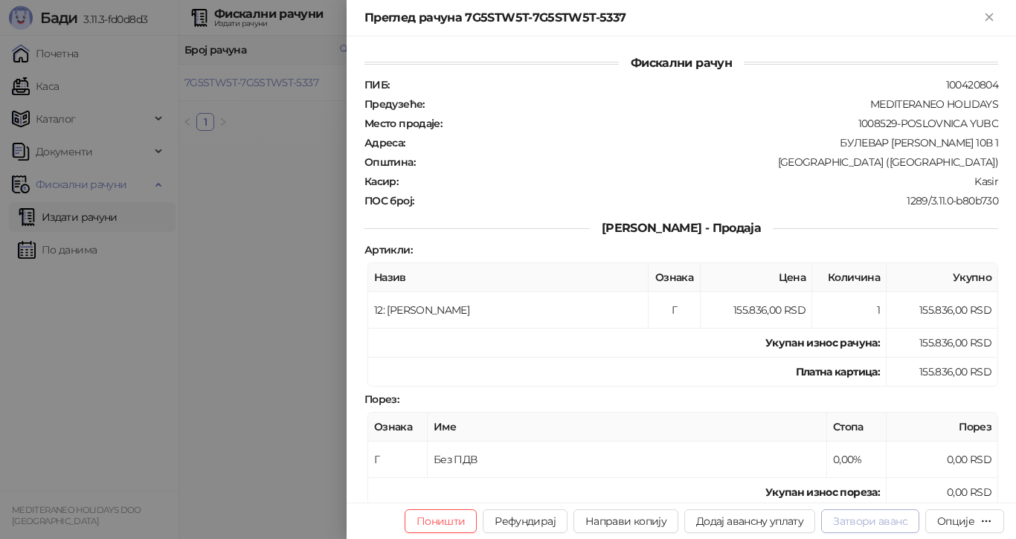
click at [882, 522] on button "Затвори аванс" at bounding box center [870, 522] width 98 height 24
type input "**********"
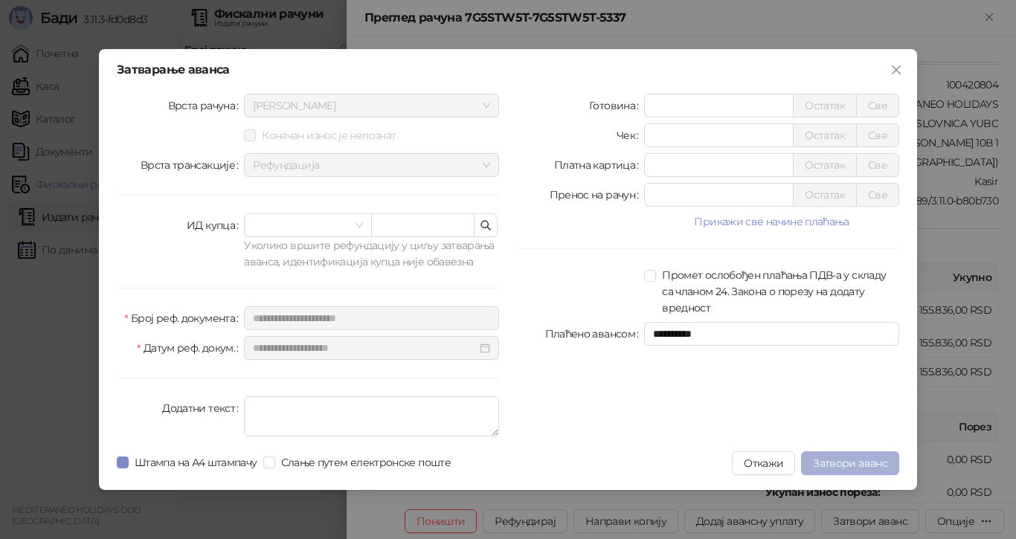
click at [853, 460] on span "Затвори аванс" at bounding box center [850, 463] width 74 height 13
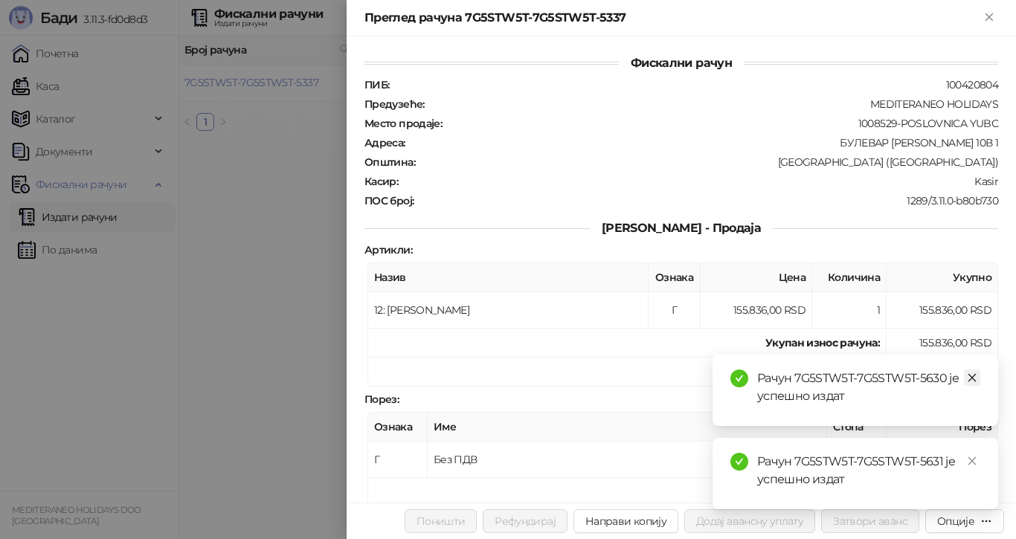
click at [972, 377] on icon "close" at bounding box center [972, 378] width 10 height 10
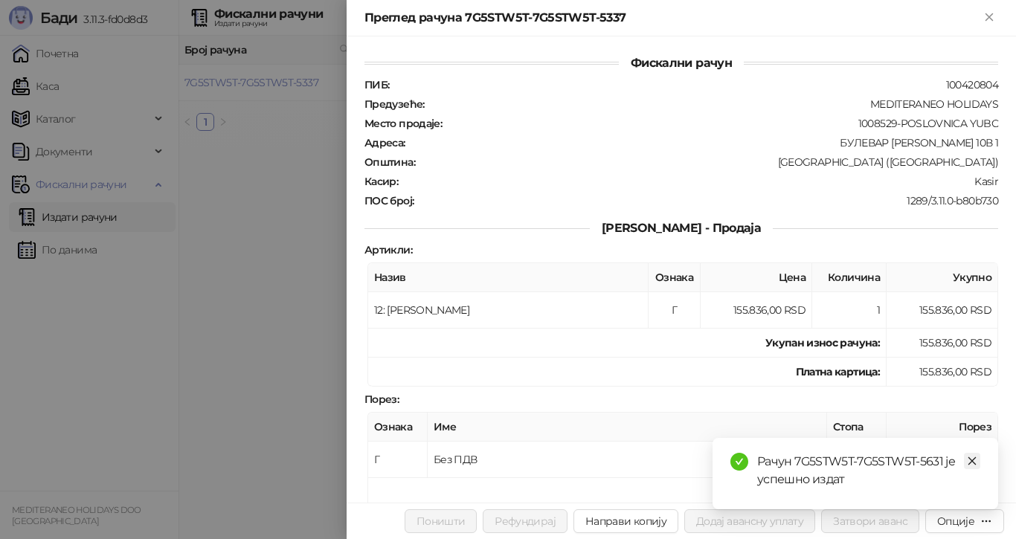
click at [969, 458] on icon "close" at bounding box center [972, 461] width 10 height 10
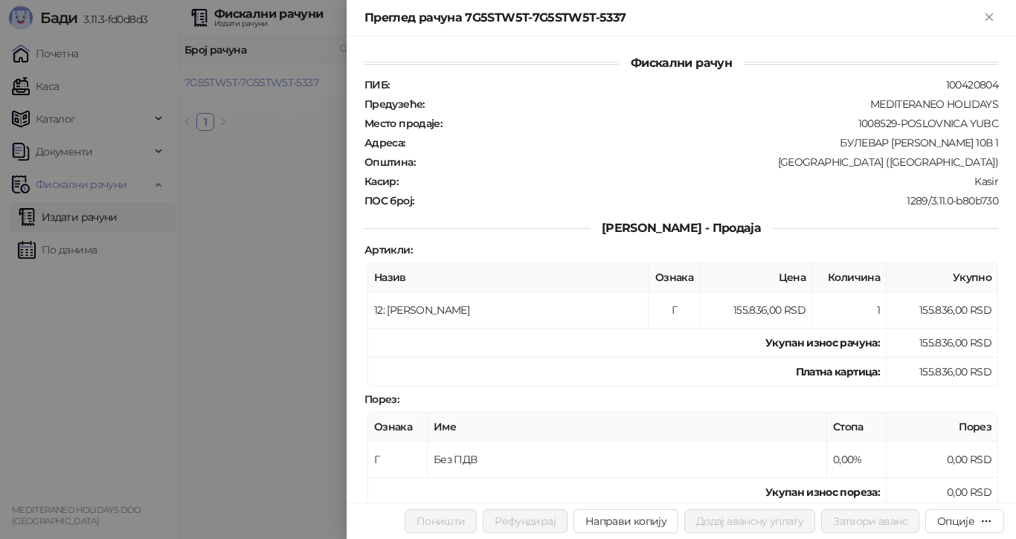
click at [281, 147] on div at bounding box center [508, 269] width 1016 height 539
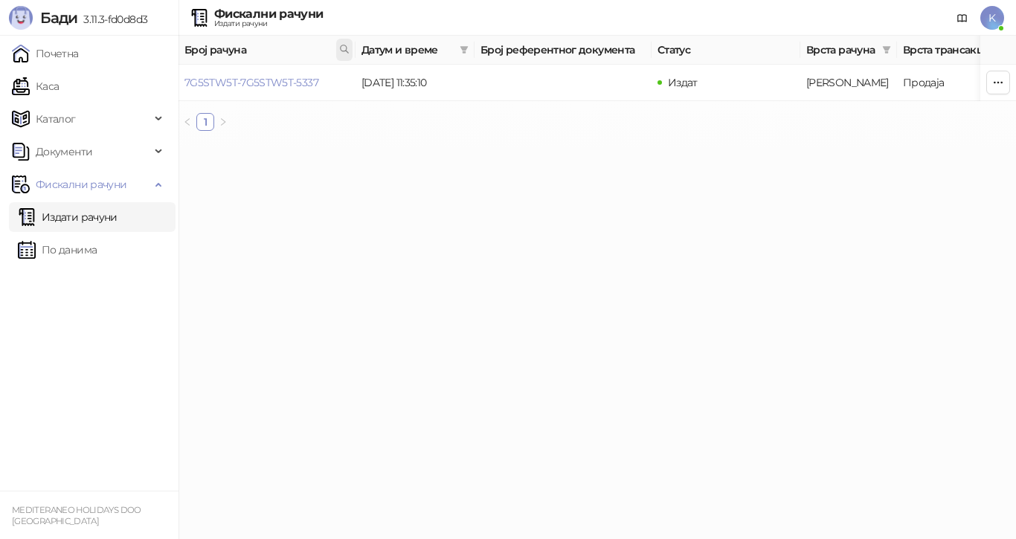
click at [340, 44] on span at bounding box center [344, 50] width 16 height 22
type input "**********"
click at [298, 86] on link "7G5STW5T-7G5STW5T-5337" at bounding box center [252, 82] width 134 height 13
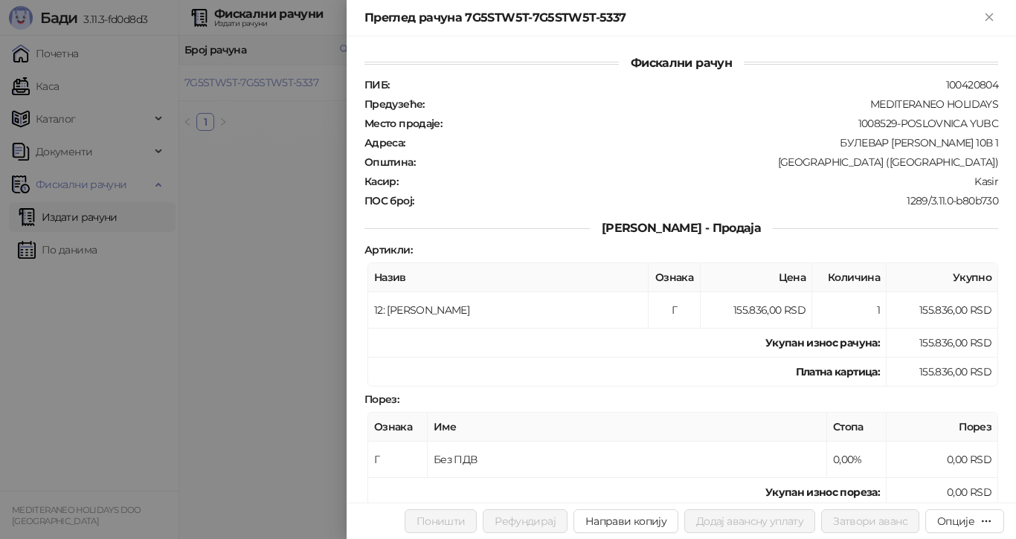
click at [336, 57] on div at bounding box center [508, 269] width 1016 height 539
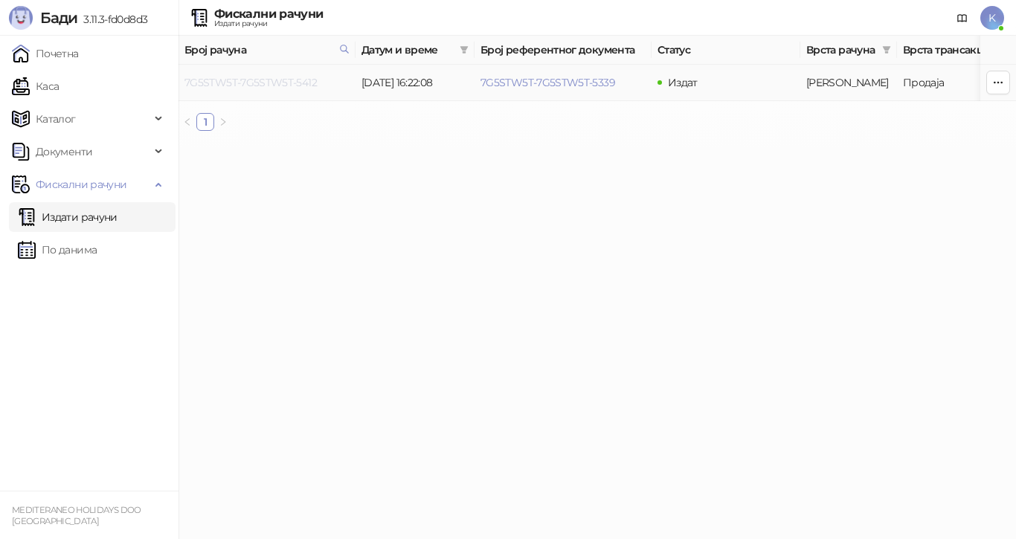
click at [310, 83] on link "7G5STW5T-7G5STW5T-5412" at bounding box center [251, 82] width 132 height 13
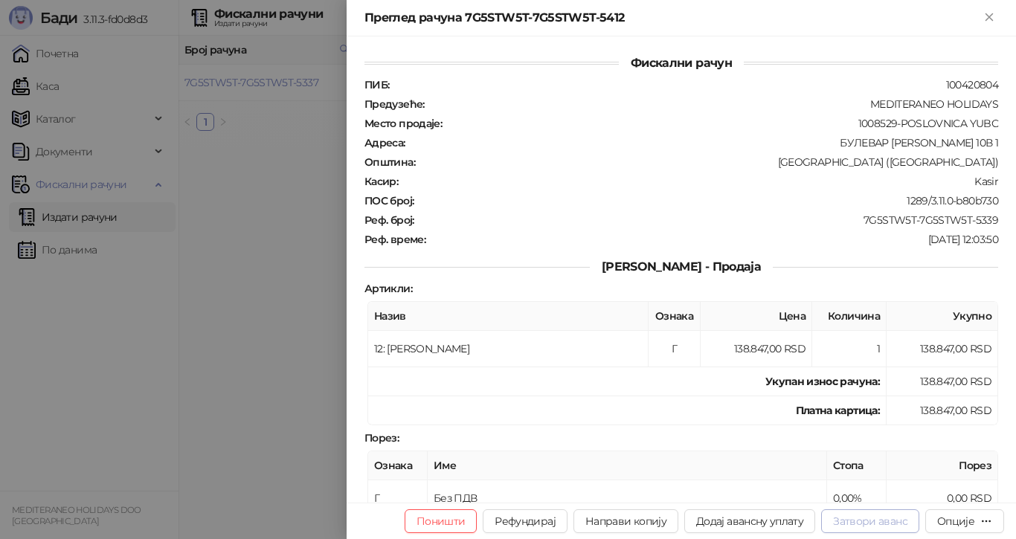
click at [876, 514] on button "Затвори аванс" at bounding box center [870, 522] width 98 height 24
type input "**********"
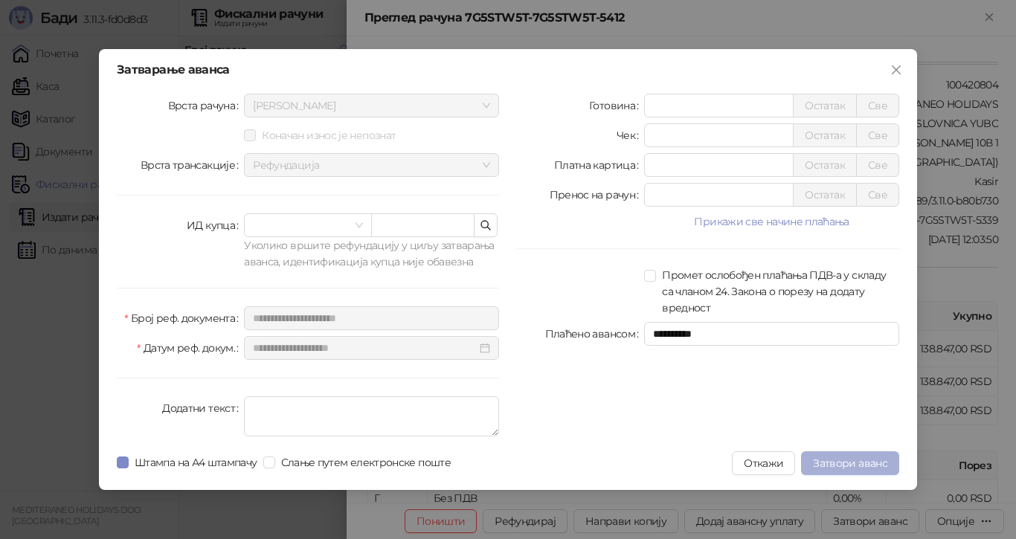
click at [828, 459] on span "Затвори аванс" at bounding box center [850, 463] width 74 height 13
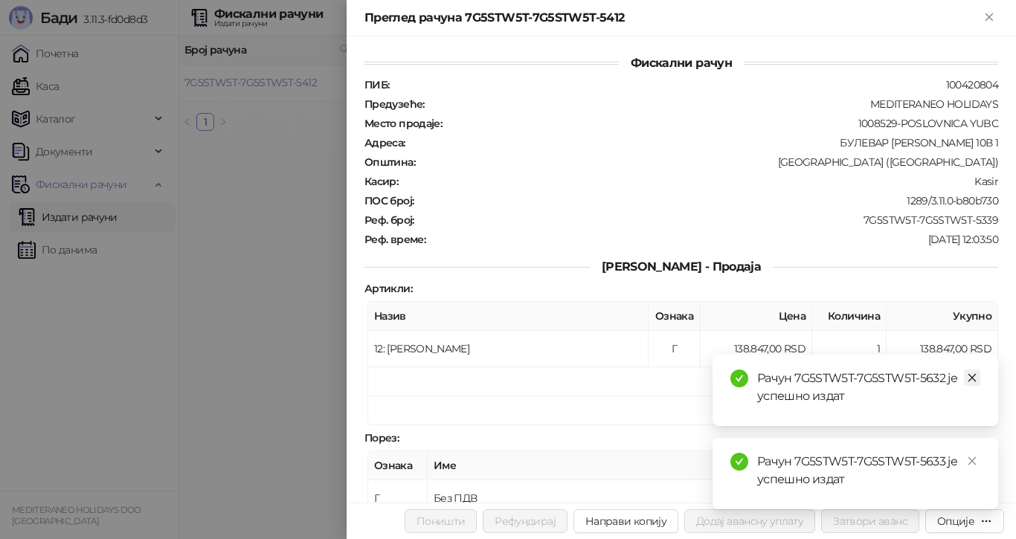
click at [972, 376] on icon "close" at bounding box center [972, 378] width 10 height 10
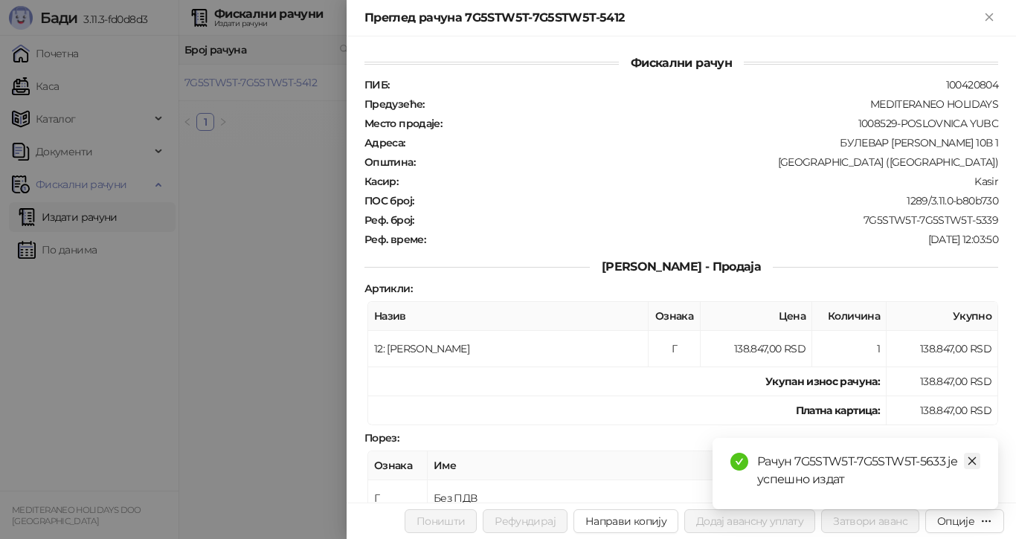
click at [974, 461] on icon "close" at bounding box center [972, 461] width 10 height 10
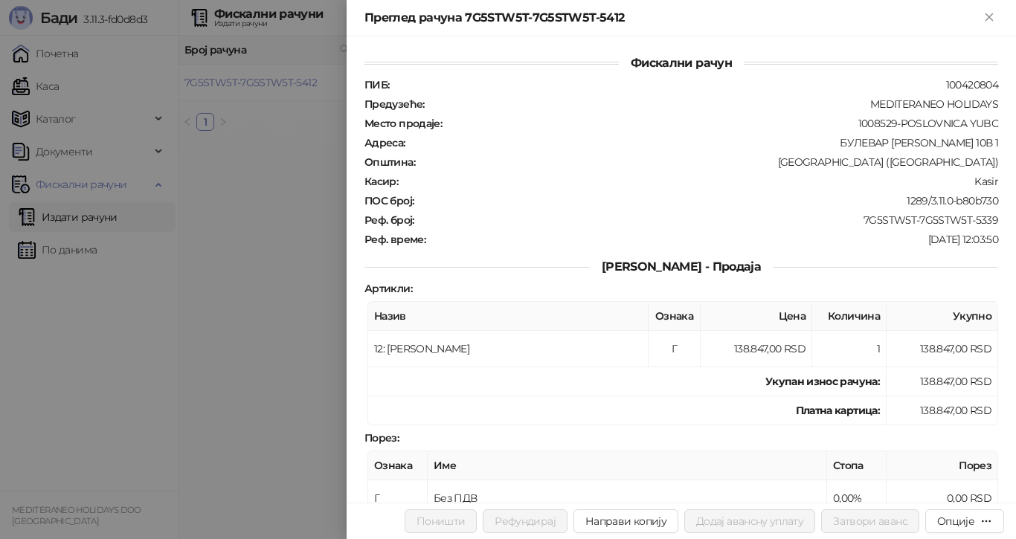
click at [280, 78] on div at bounding box center [508, 269] width 1016 height 539
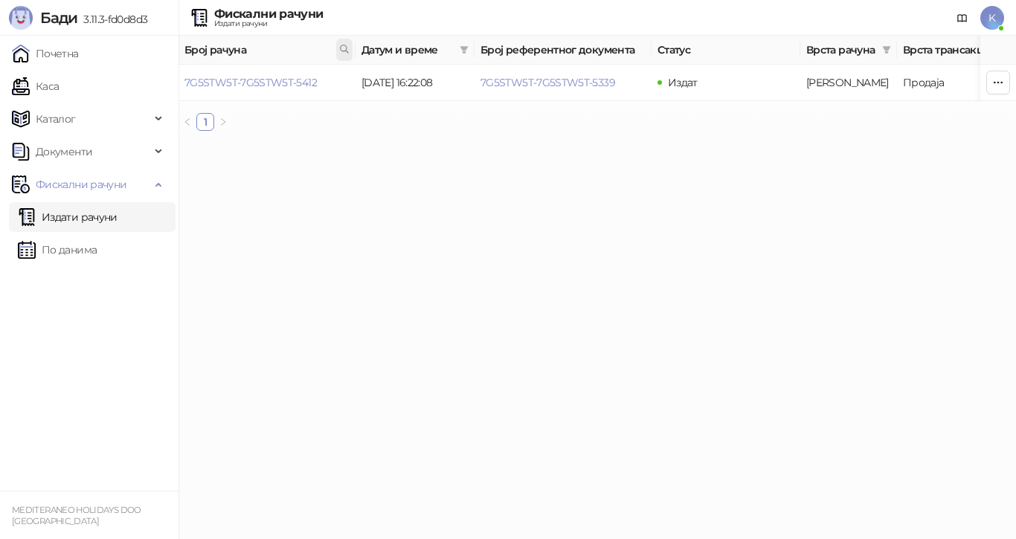
click at [347, 46] on icon at bounding box center [344, 49] width 10 height 10
type input "****"
click at [304, 86] on link "7G5STW5T-7G5STW5T-5077" at bounding box center [252, 82] width 135 height 13
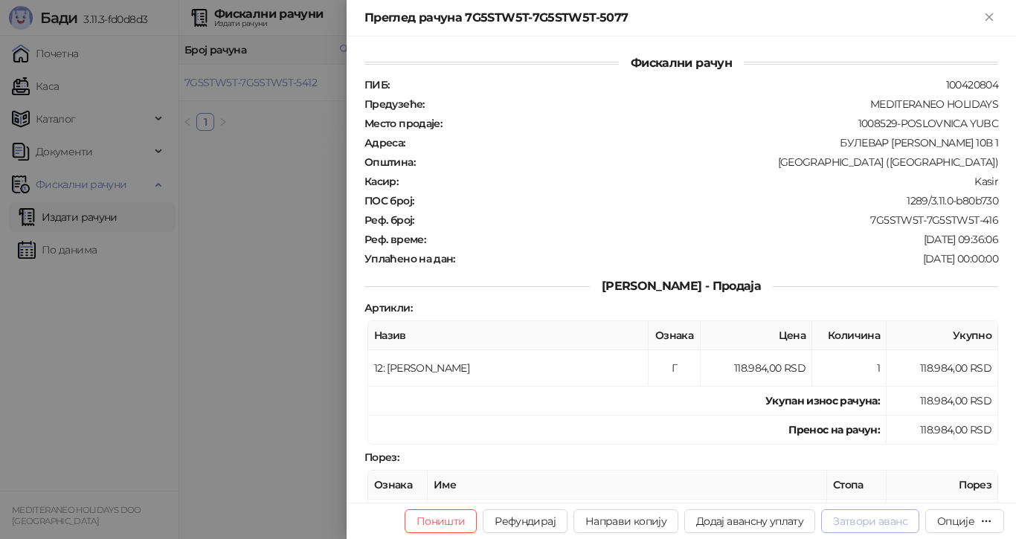
click at [856, 519] on button "Затвори аванс" at bounding box center [870, 522] width 98 height 24
type input "**********"
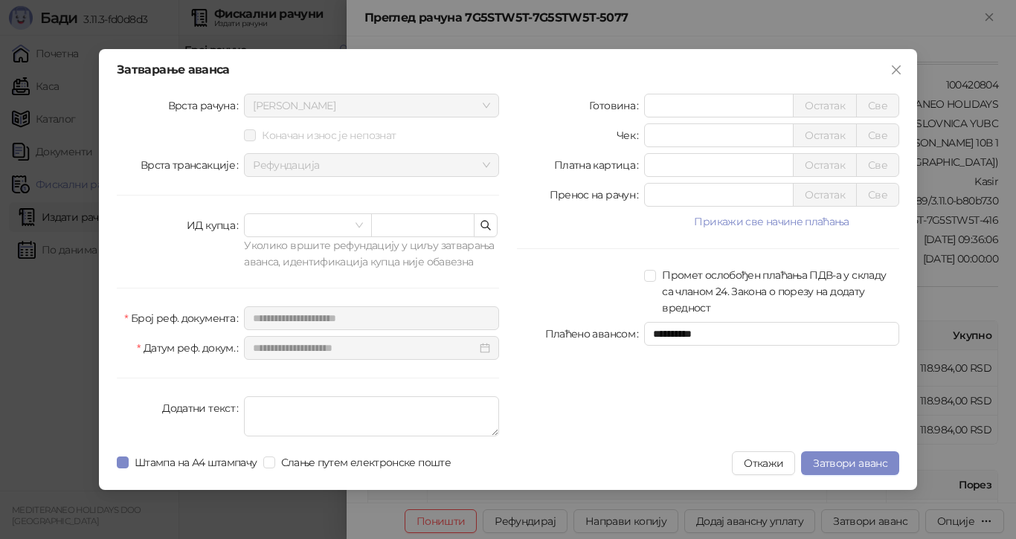
drag, startPoint x: 855, startPoint y: 460, endPoint x: 960, endPoint y: 496, distance: 111.1
click at [855, 459] on span "Затвори аванс" at bounding box center [850, 463] width 74 height 13
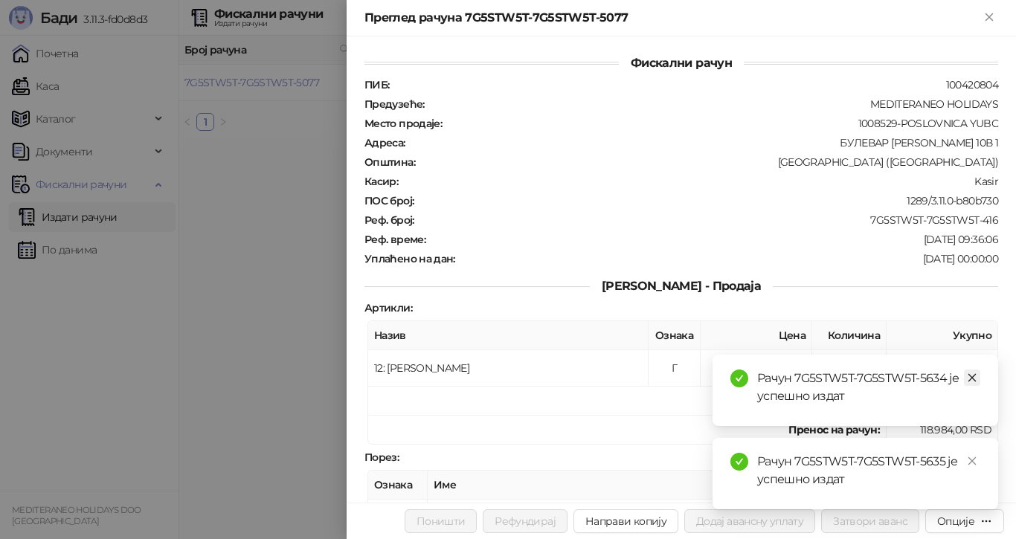
click at [971, 379] on icon "close" at bounding box center [972, 378] width 10 height 10
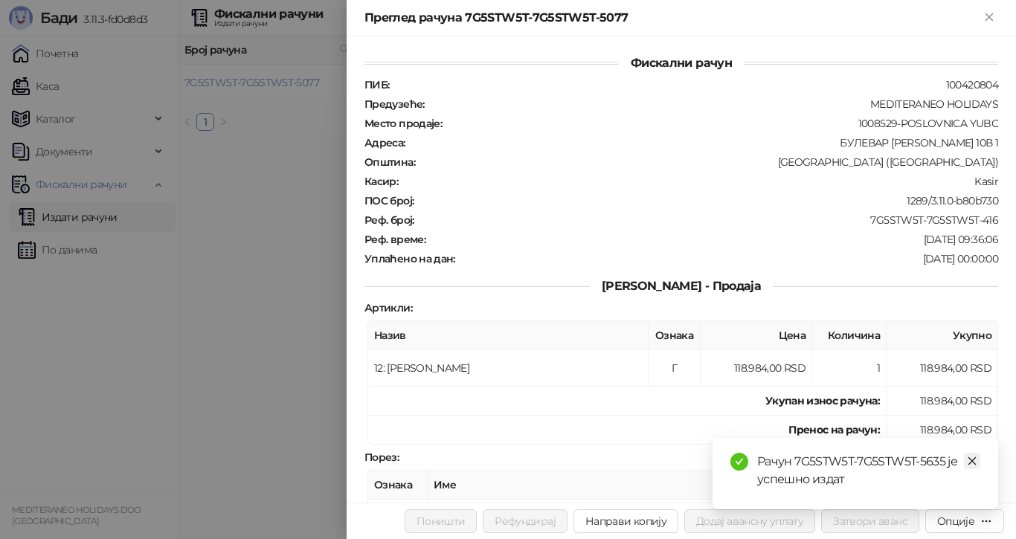
click at [974, 462] on icon "close" at bounding box center [972, 461] width 10 height 10
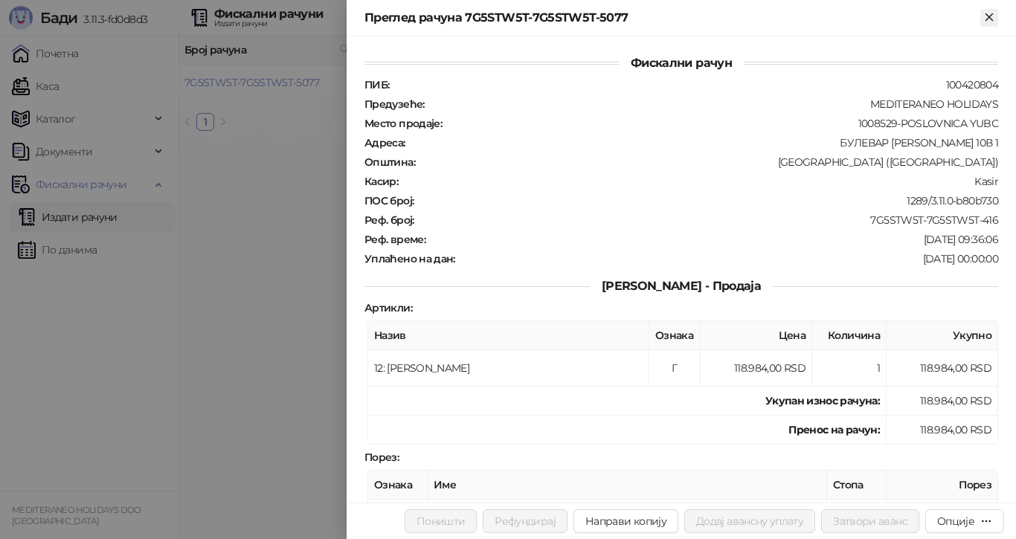
click at [984, 16] on icon "Close" at bounding box center [989, 16] width 13 height 13
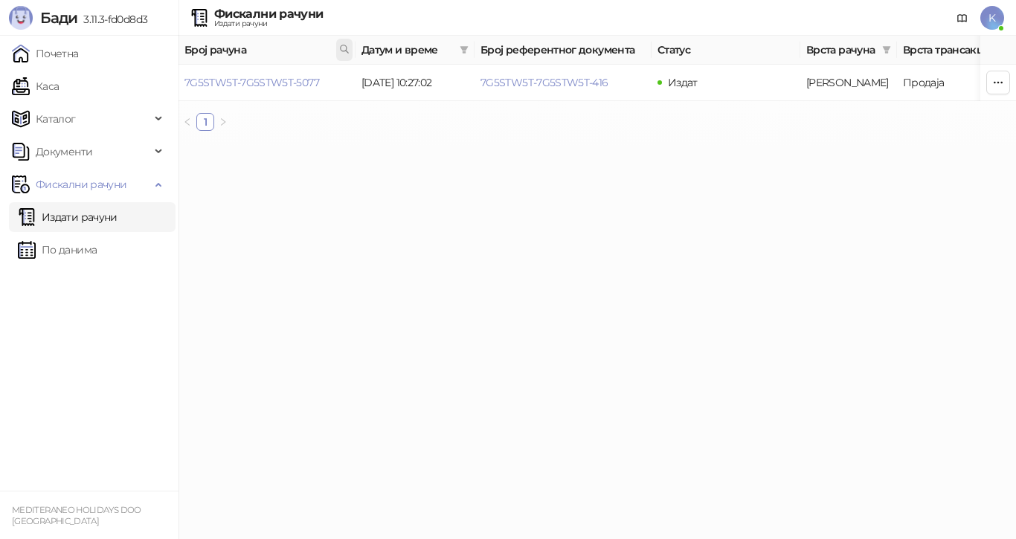
click at [341, 44] on icon at bounding box center [344, 49] width 10 height 10
type input "**********"
click at [311, 85] on link "7G5STW5T-7G5STW5T-4974" at bounding box center [252, 82] width 135 height 13
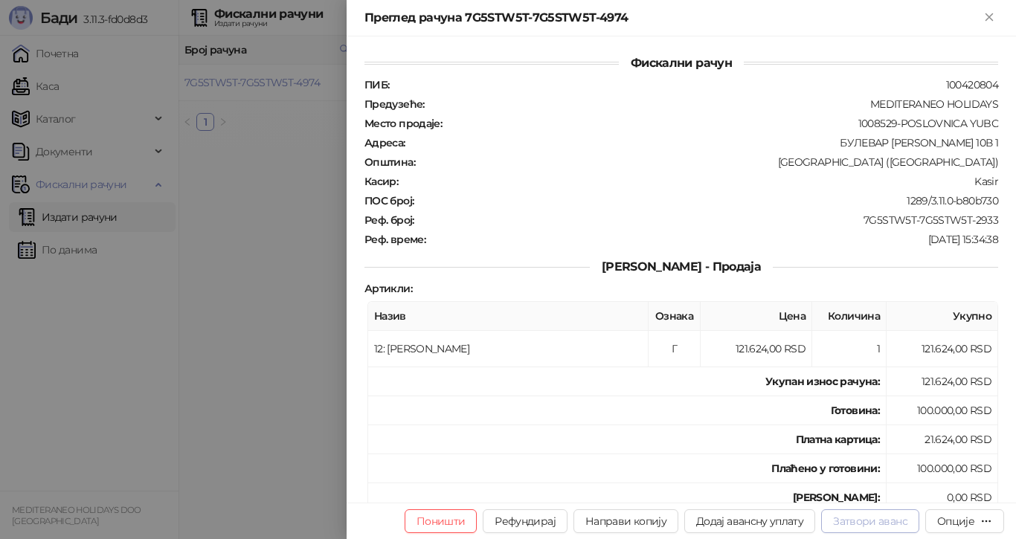
click at [877, 527] on button "Затвори аванс" at bounding box center [870, 522] width 98 height 24
type input "**********"
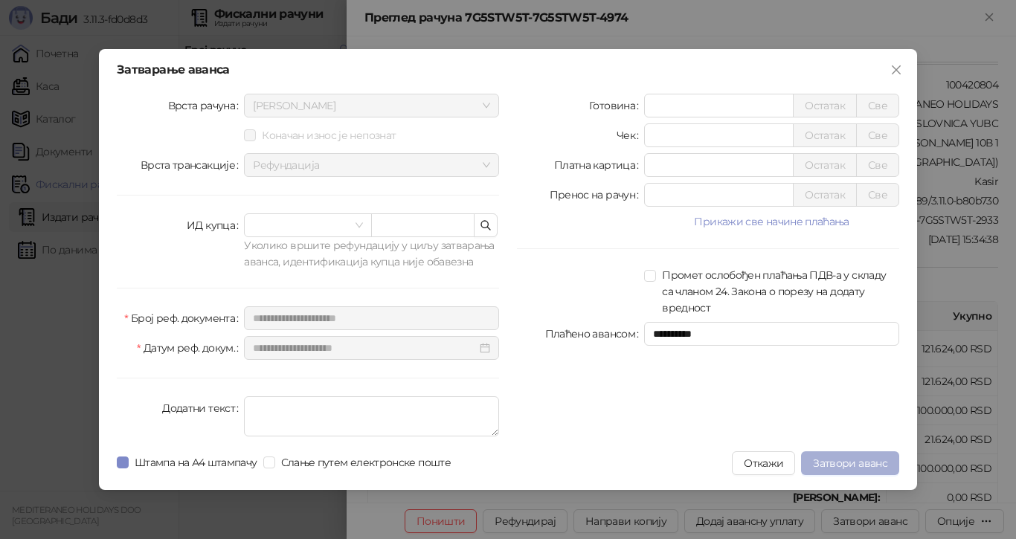
click at [829, 464] on span "Затвори аванс" at bounding box center [850, 463] width 74 height 13
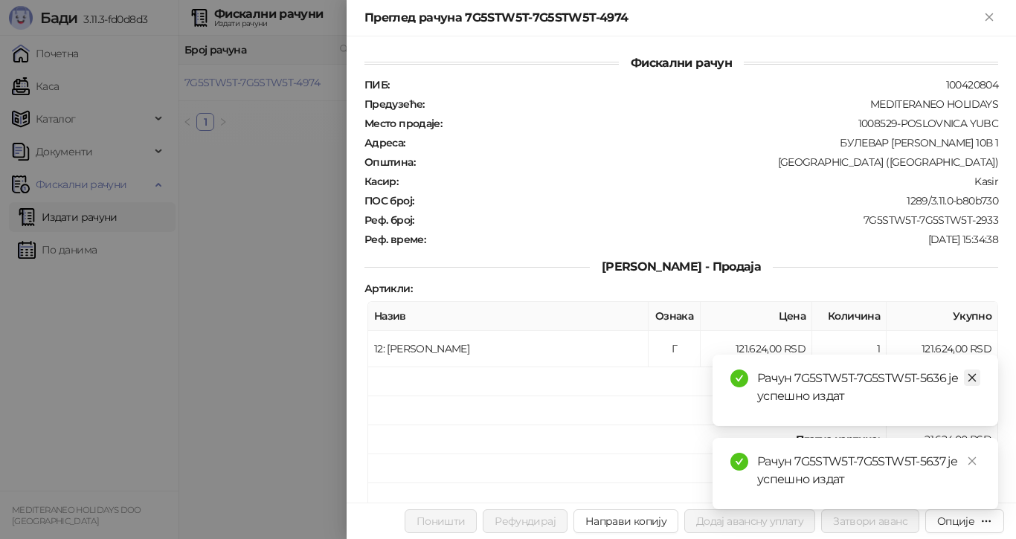
click at [973, 374] on icon "close" at bounding box center [972, 378] width 10 height 10
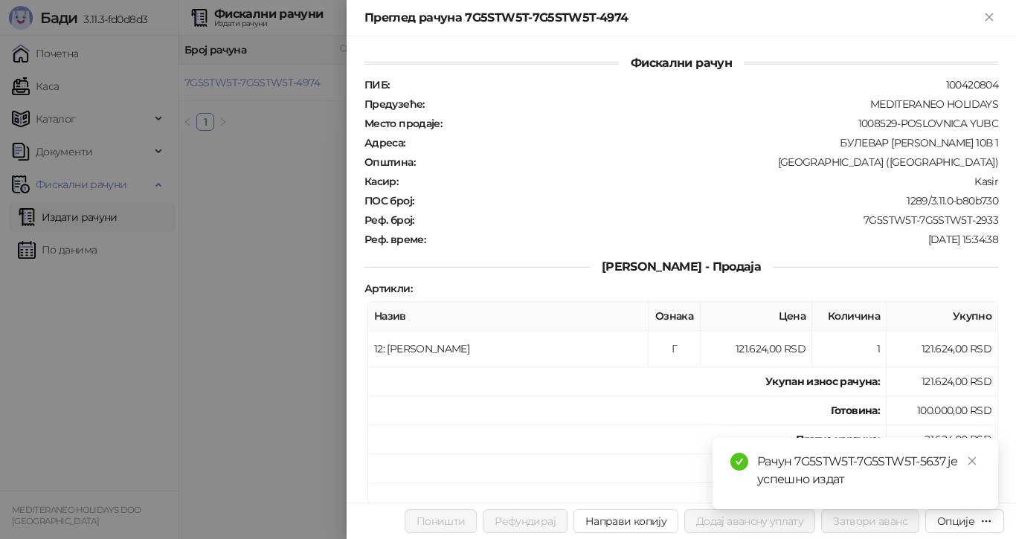
click at [972, 452] on div "Рачун 7G5STW5T-7G5STW5T-5637 је успешно издат" at bounding box center [856, 473] width 286 height 71
click at [972, 461] on icon "close" at bounding box center [972, 461] width 10 height 10
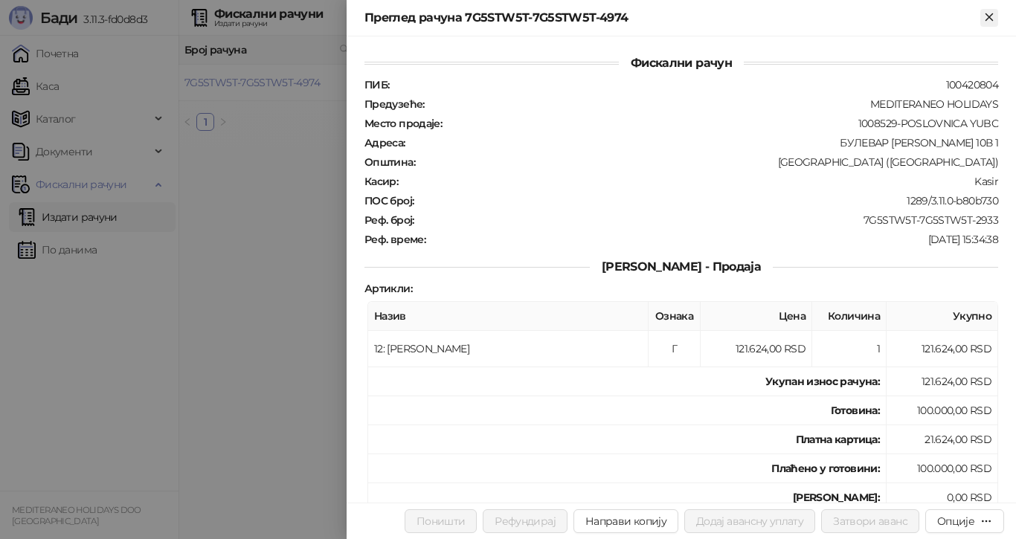
click at [990, 19] on icon "Close" at bounding box center [989, 16] width 13 height 13
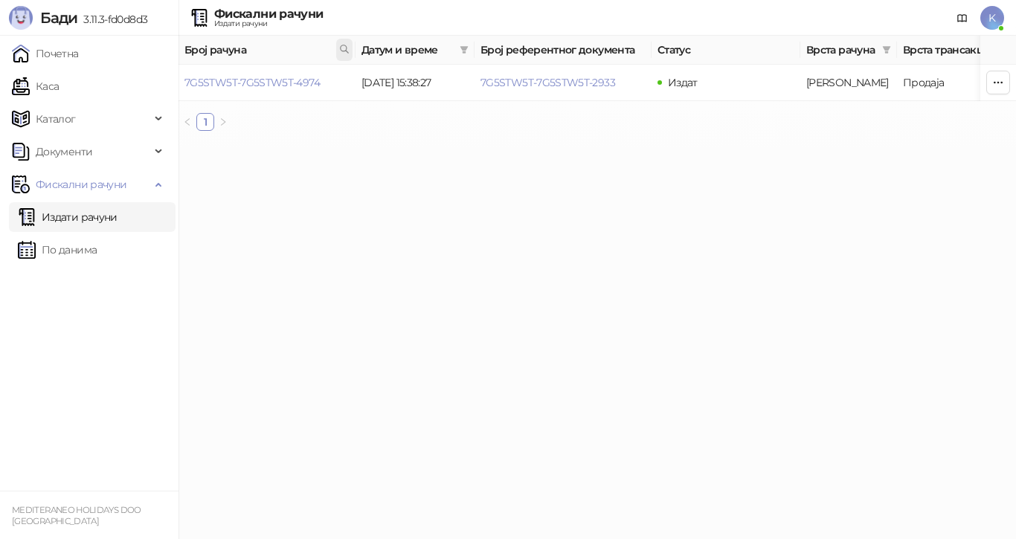
click at [343, 46] on icon at bounding box center [344, 49] width 10 height 10
type input "****"
click at [317, 86] on link "7G5STW5T-7G5STW5T-4940" at bounding box center [253, 82] width 137 height 13
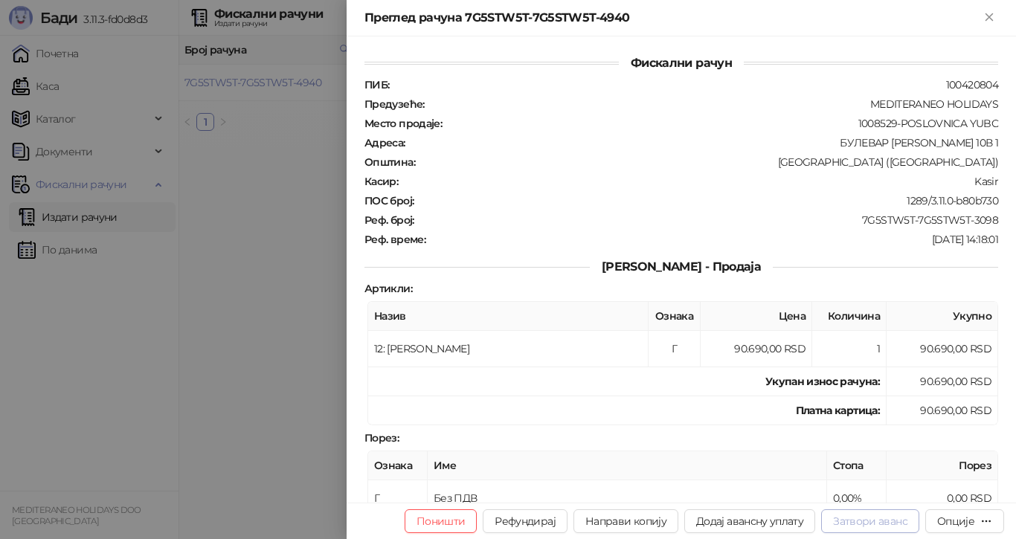
click at [861, 513] on button "Затвори аванс" at bounding box center [870, 522] width 98 height 24
type input "**********"
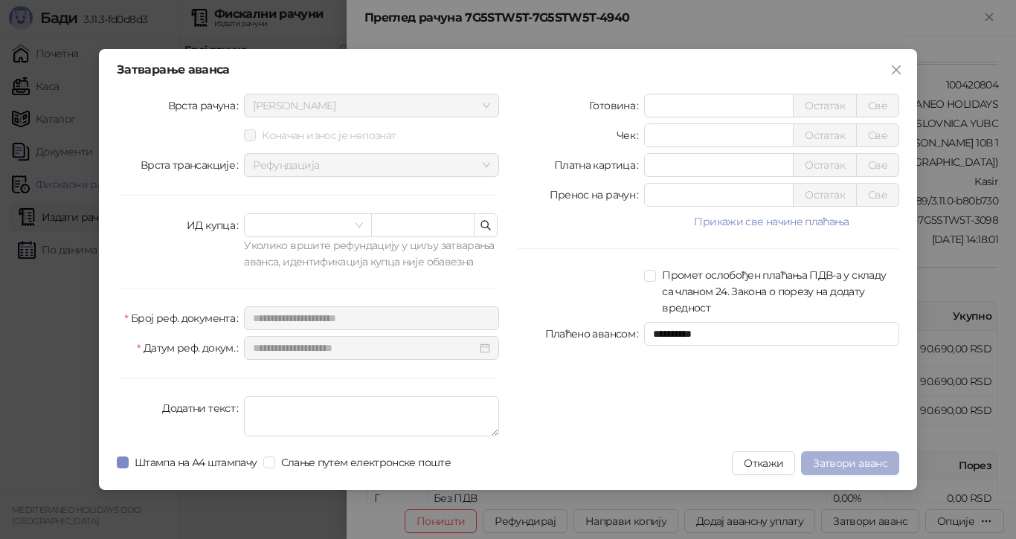
click at [832, 464] on span "Затвори аванс" at bounding box center [850, 463] width 74 height 13
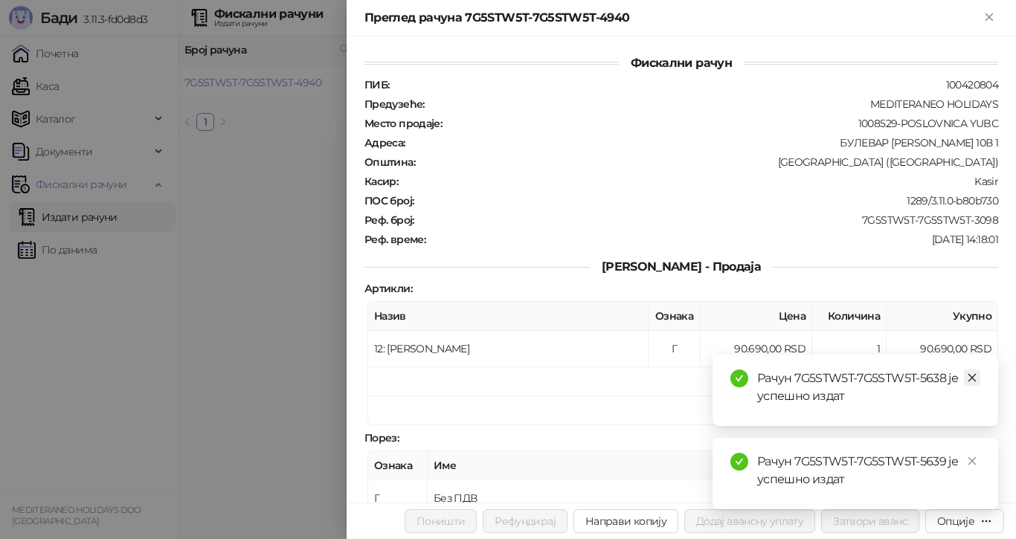
click at [967, 375] on link "Close" at bounding box center [972, 378] width 16 height 16
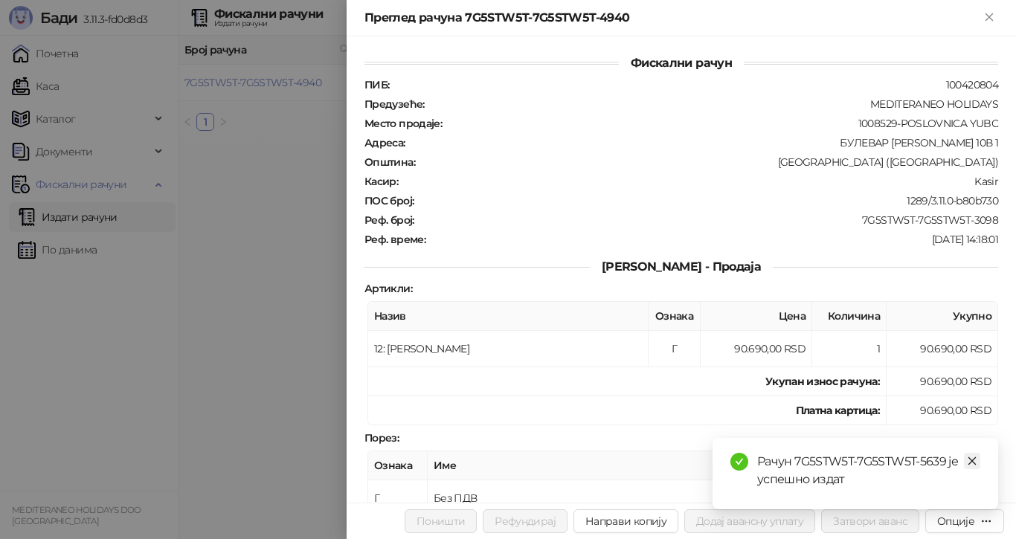
click at [967, 461] on link "Close" at bounding box center [972, 461] width 16 height 16
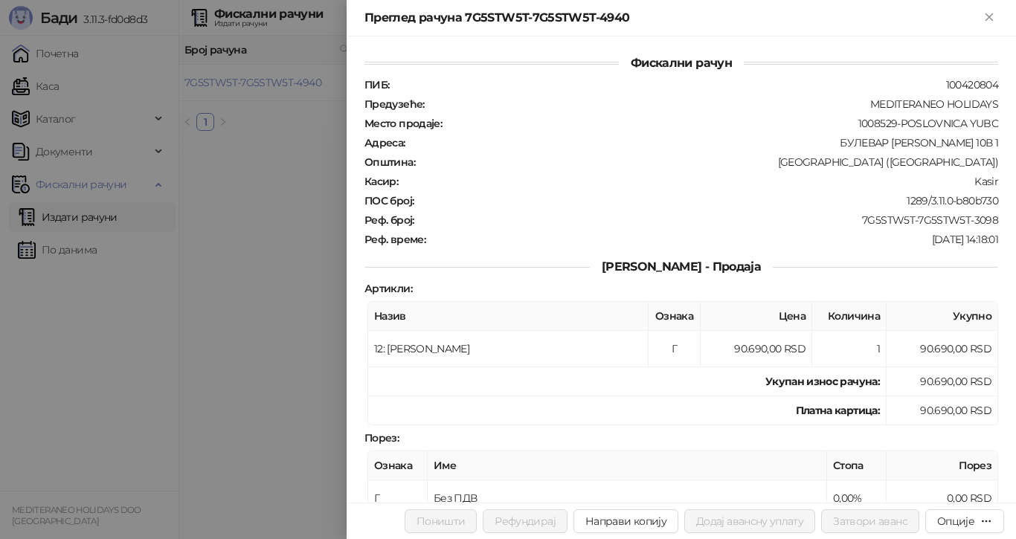
click at [298, 74] on div at bounding box center [508, 269] width 1016 height 539
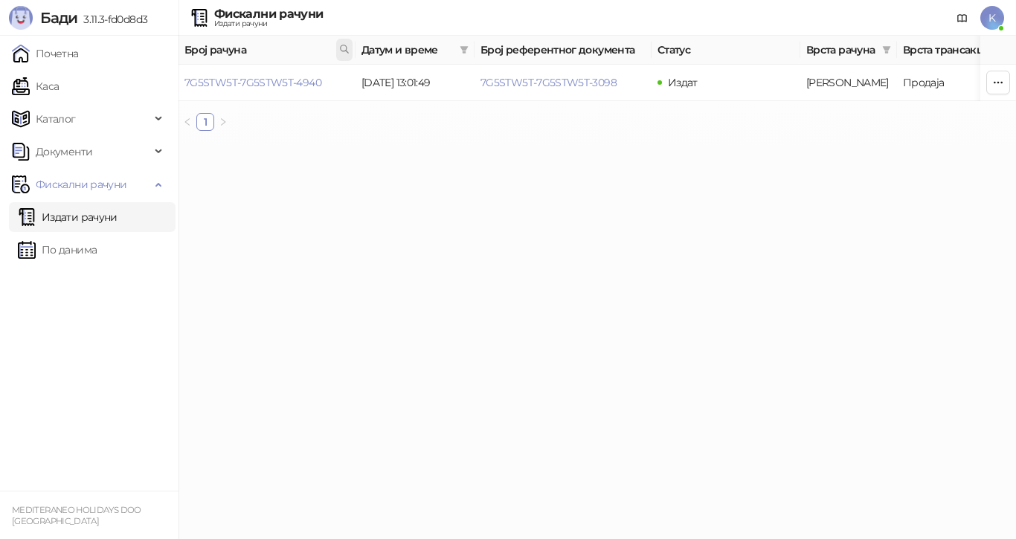
click at [340, 48] on icon at bounding box center [344, 49] width 10 height 10
type input "**********"
click at [313, 80] on link "7G5STW5T-7G5STW5T-4944" at bounding box center [253, 82] width 137 height 13
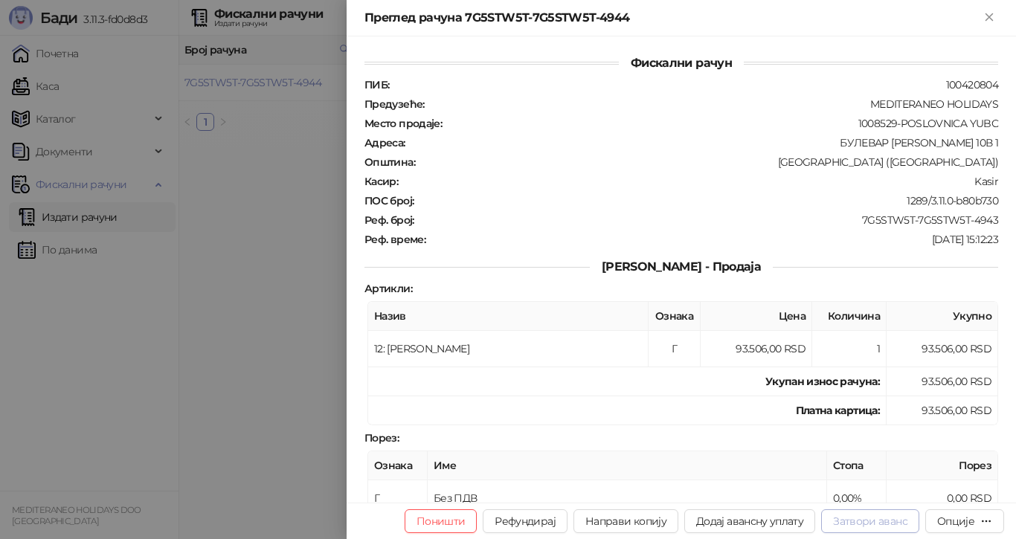
click at [888, 519] on button "Затвори аванс" at bounding box center [870, 522] width 98 height 24
type input "**********"
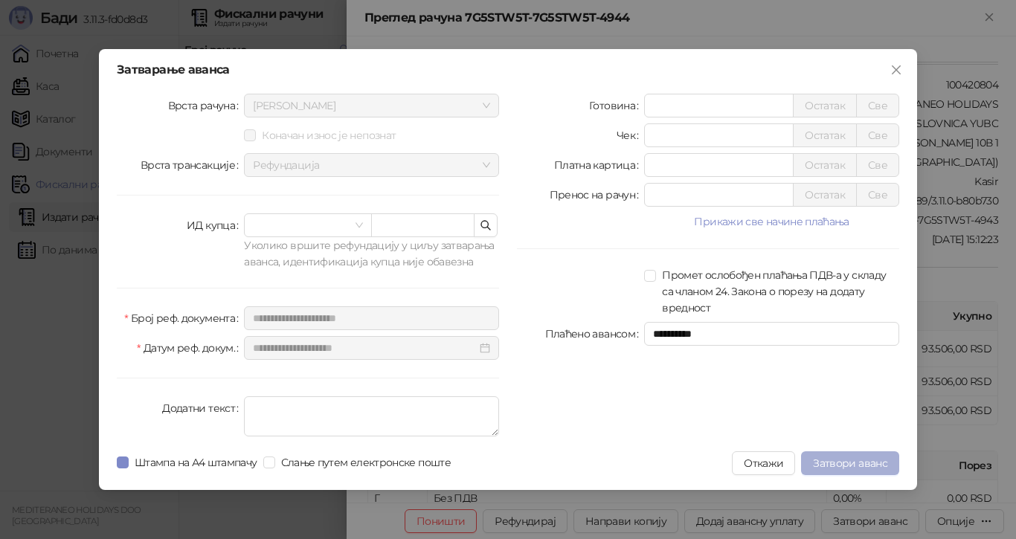
click at [842, 467] on span "Затвори аванс" at bounding box center [850, 463] width 74 height 13
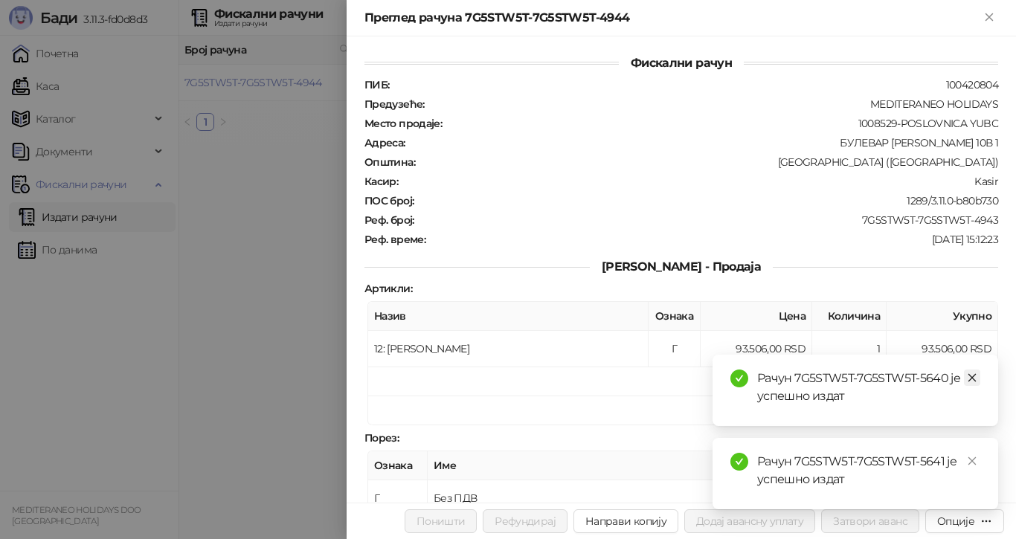
click at [970, 375] on icon "close" at bounding box center [972, 378] width 10 height 10
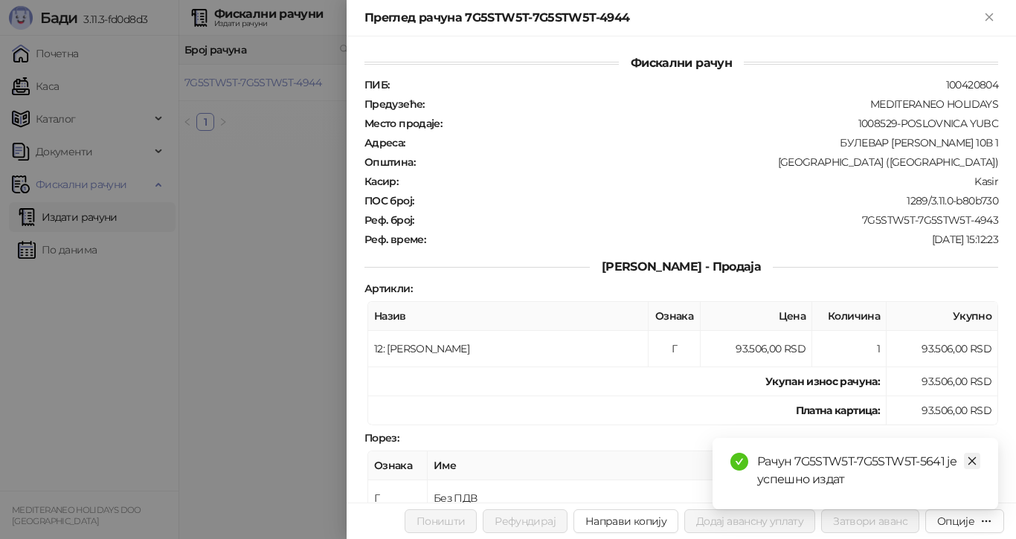
click at [969, 460] on icon "close" at bounding box center [972, 461] width 10 height 10
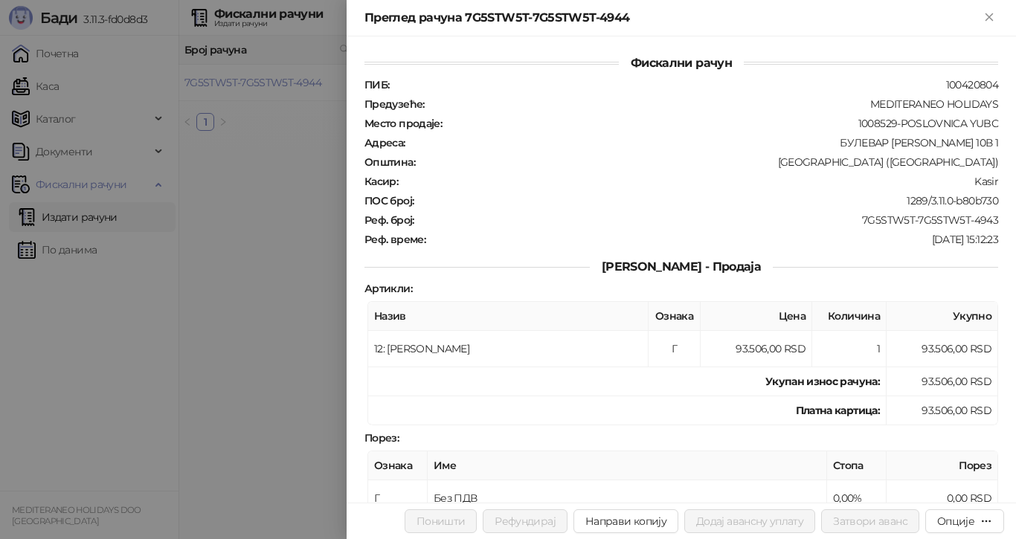
click at [294, 54] on div at bounding box center [508, 269] width 1016 height 539
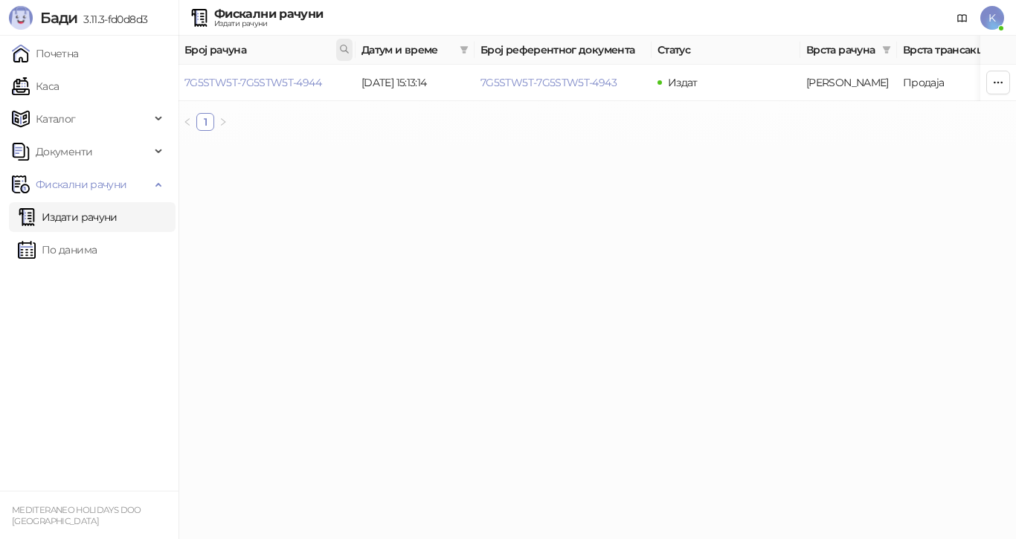
click at [347, 50] on icon at bounding box center [344, 48] width 7 height 7
type input "*"
click at [344, 46] on icon at bounding box center [344, 49] width 10 height 10
drag, startPoint x: 344, startPoint y: 83, endPoint x: 62, endPoint y: 61, distance: 282.9
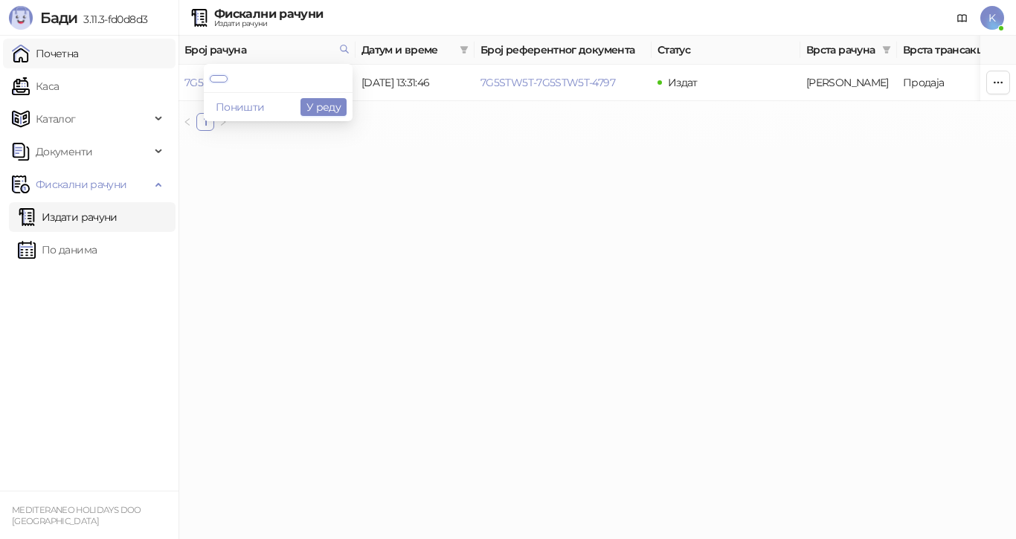
click at [92, 77] on body "Бади 3.11.3-fd0d8d3 Почетна Каса Каталог Документи Фискални рачуни Издати рачун…" at bounding box center [508, 71] width 1016 height 143
type input "****"
click at [290, 81] on link "7G5STW5T-7G5STW5T-4971" at bounding box center [251, 82] width 133 height 13
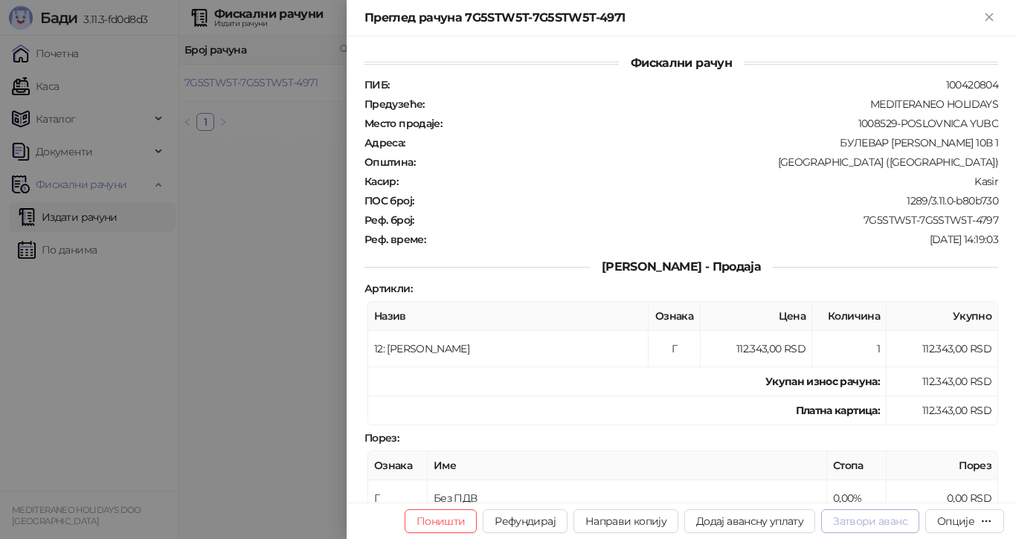
click at [899, 521] on button "Затвори аванс" at bounding box center [870, 522] width 98 height 24
type input "**********"
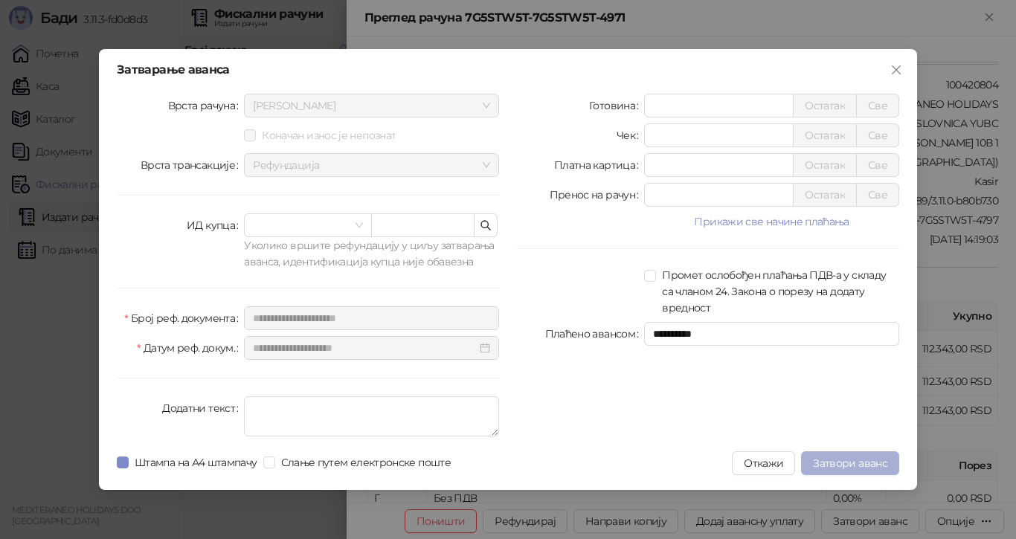
click at [874, 460] on span "Затвори аванс" at bounding box center [850, 463] width 74 height 13
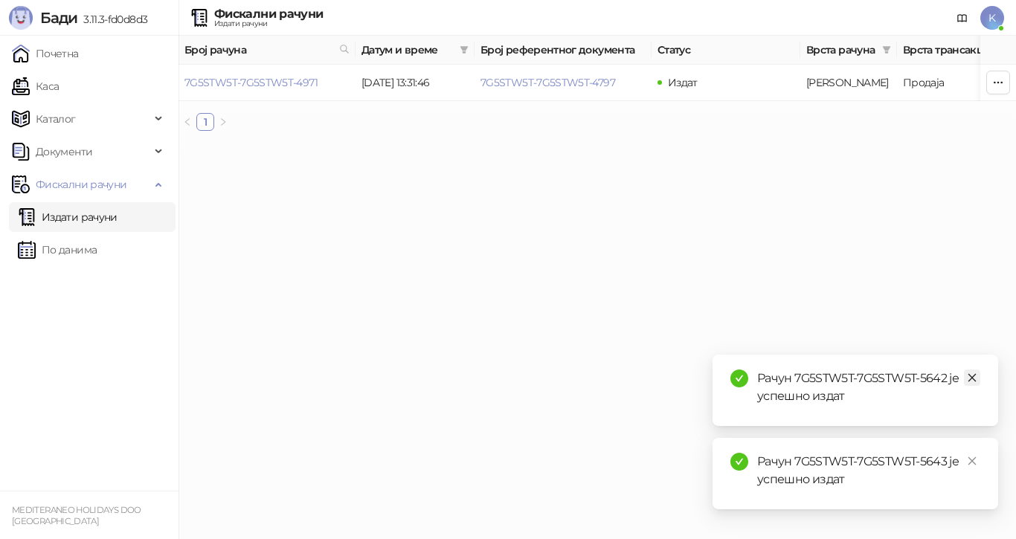
click at [967, 377] on link "Close" at bounding box center [972, 378] width 16 height 16
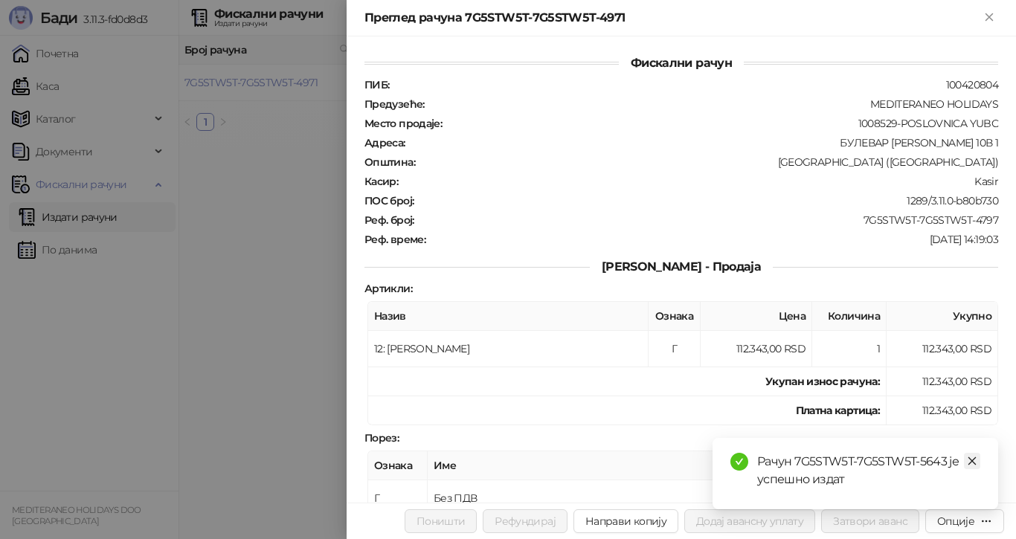
click at [970, 464] on icon "close" at bounding box center [972, 461] width 10 height 10
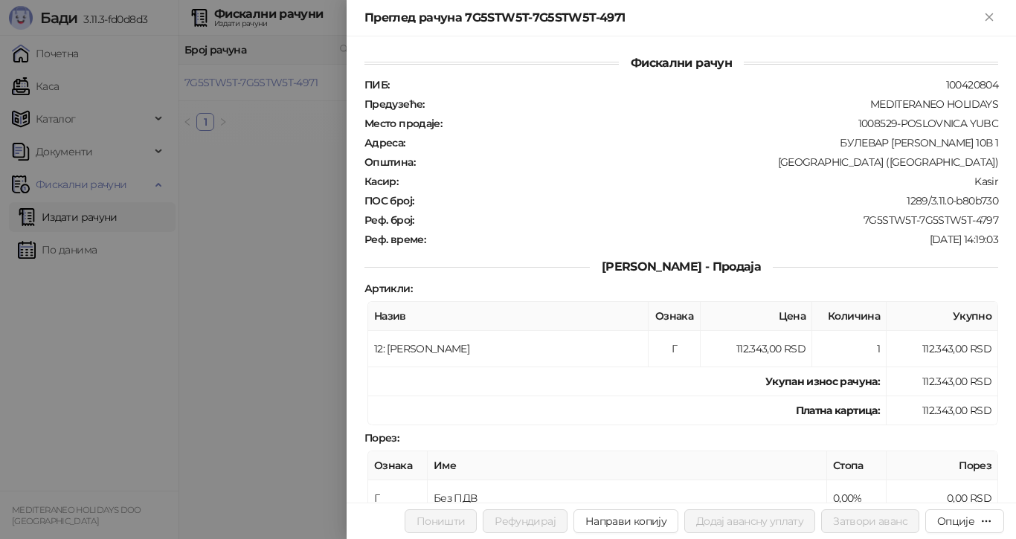
click at [274, 80] on div at bounding box center [508, 269] width 1016 height 539
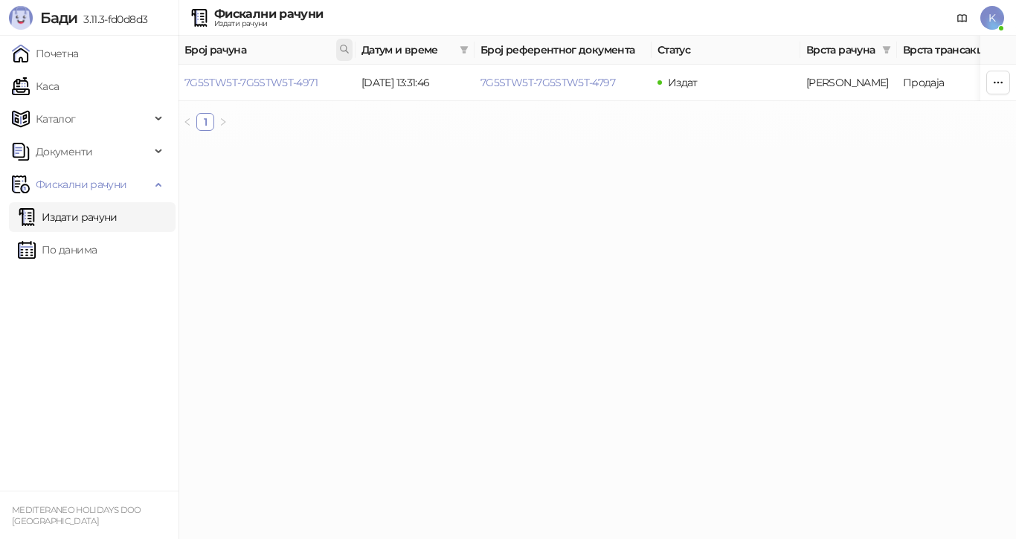
click at [343, 47] on icon at bounding box center [344, 49] width 10 height 10
type input "**********"
click at [313, 78] on link "7G5STW5T-7G5STW5T-4994" at bounding box center [253, 82] width 137 height 13
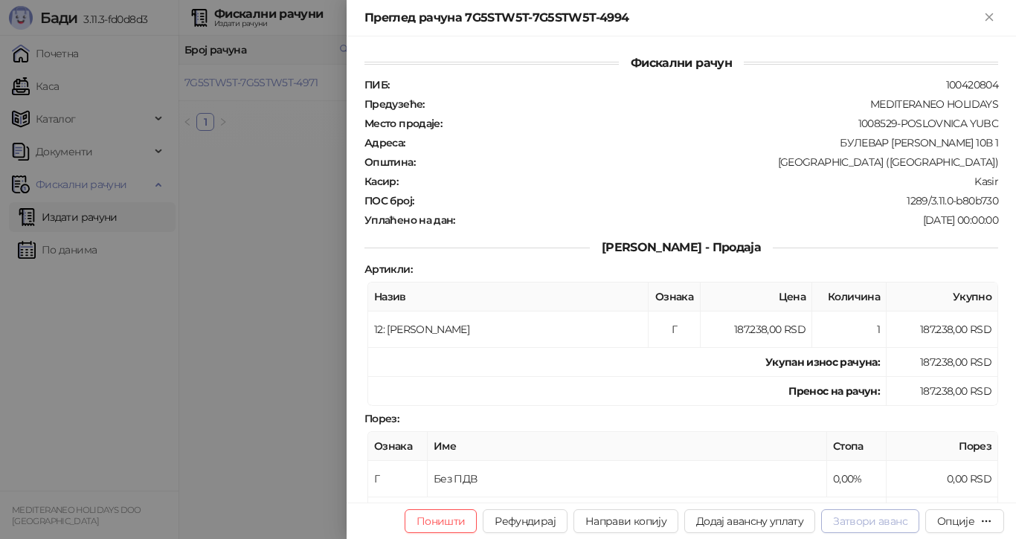
click at [865, 520] on button "Затвори аванс" at bounding box center [870, 522] width 98 height 24
type input "**********"
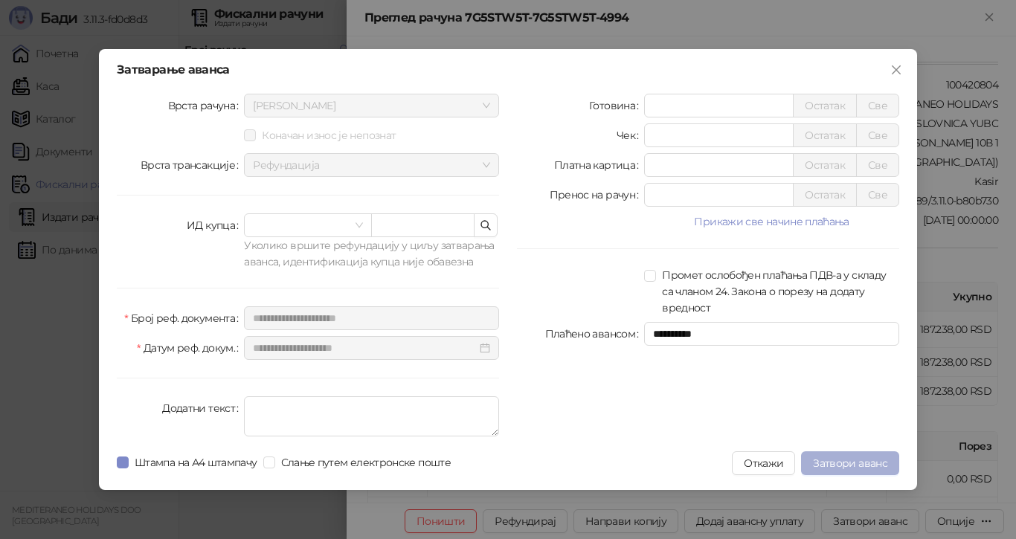
click at [865, 456] on button "Затвори аванс" at bounding box center [850, 464] width 98 height 24
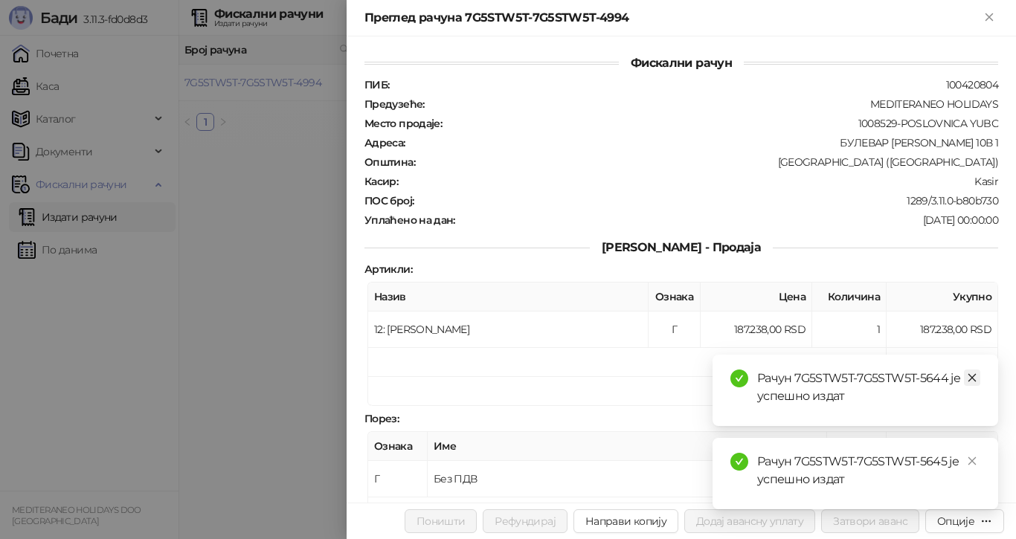
click at [972, 377] on icon "close" at bounding box center [972, 378] width 10 height 10
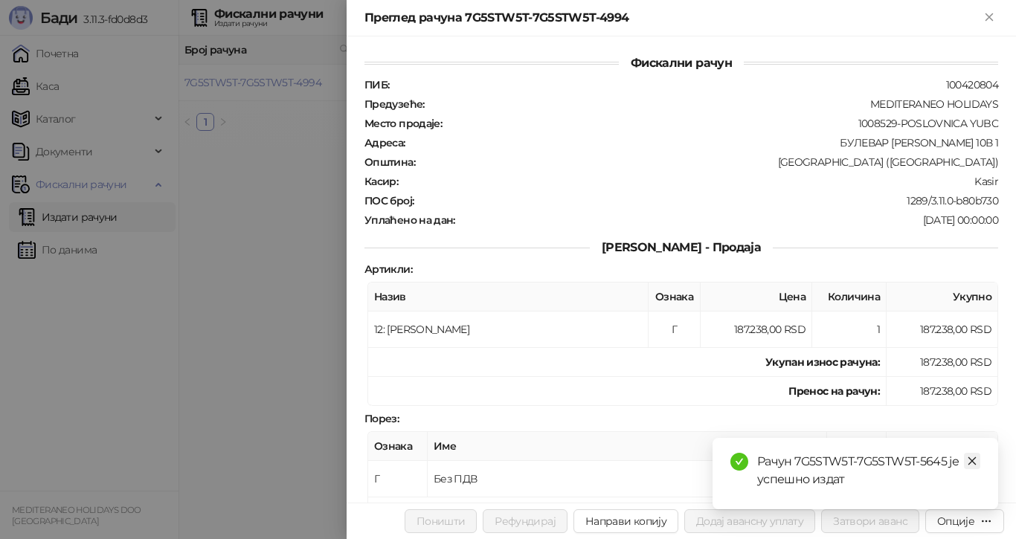
click at [974, 461] on icon "close" at bounding box center [972, 461] width 10 height 10
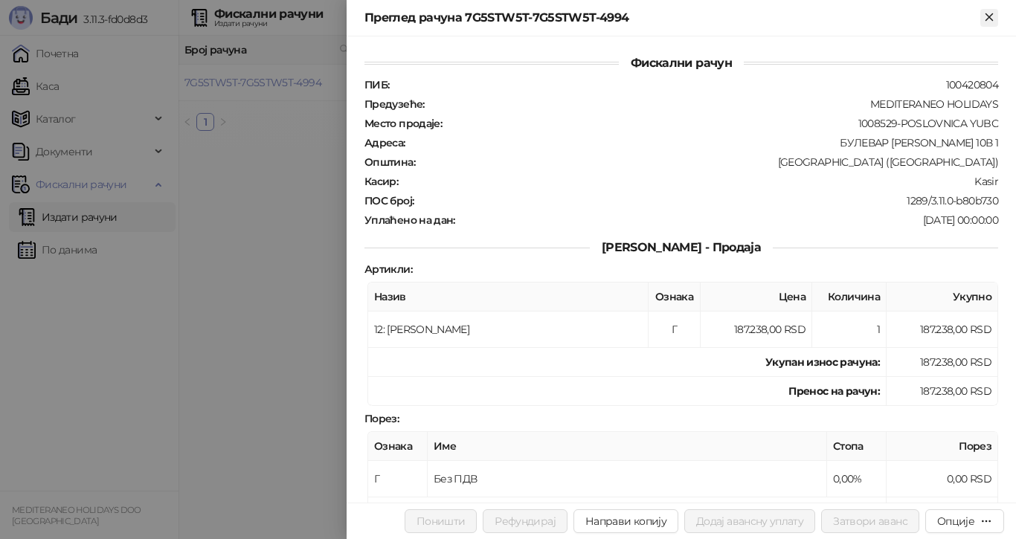
click at [993, 16] on icon "Close" at bounding box center [989, 16] width 13 height 13
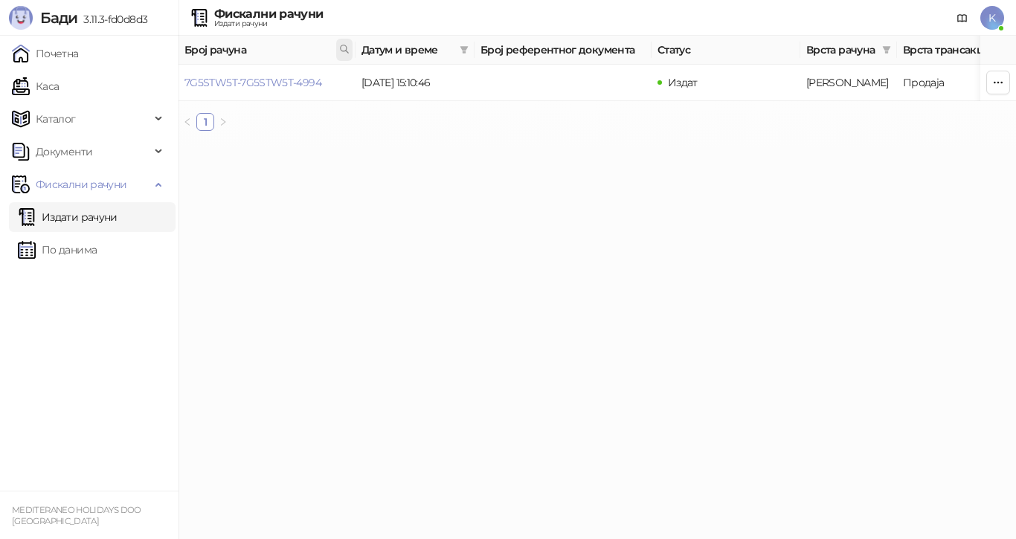
click at [347, 47] on icon at bounding box center [344, 49] width 10 height 10
type input "**********"
click at [313, 78] on link "7G5STW5T-7G5STW5T-4975" at bounding box center [252, 82] width 135 height 13
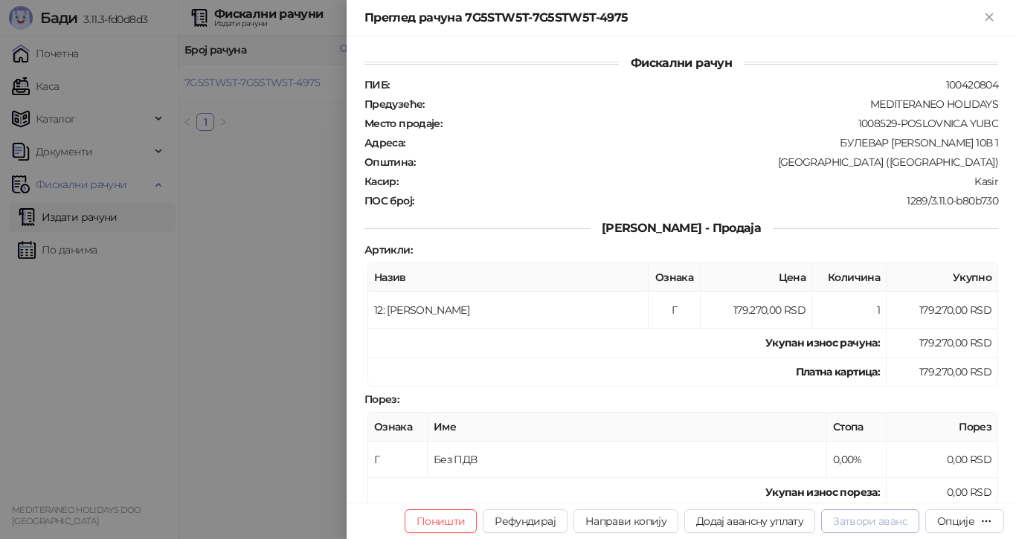
click at [880, 519] on button "Затвори аванс" at bounding box center [870, 522] width 98 height 24
type input "**********"
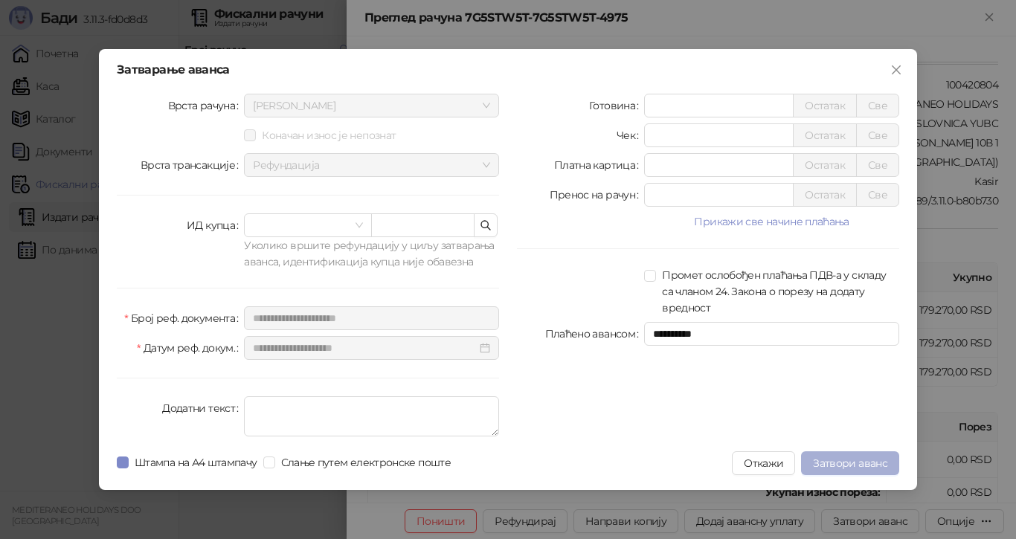
click at [830, 459] on span "Затвори аванс" at bounding box center [850, 463] width 74 height 13
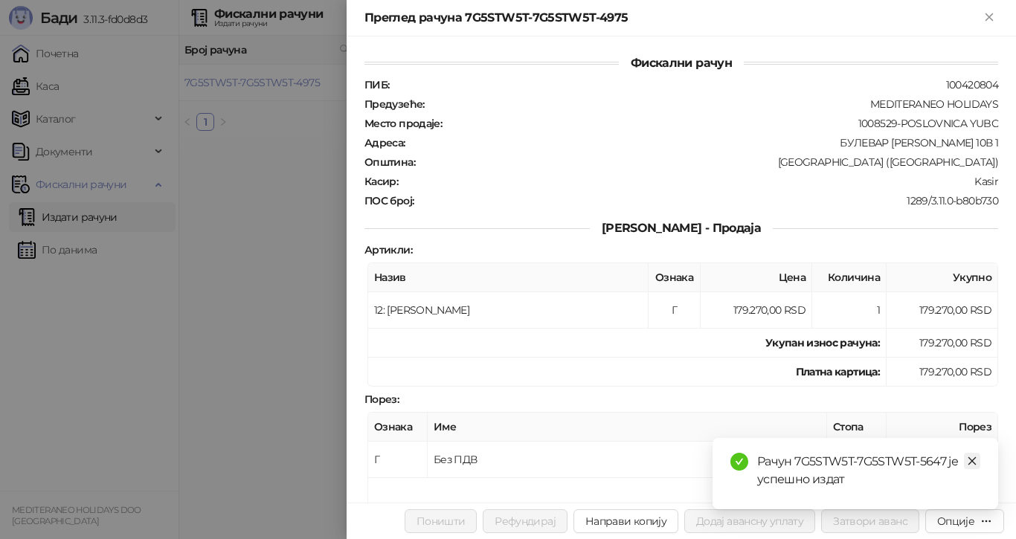
click at [978, 461] on link "Close" at bounding box center [972, 461] width 16 height 16
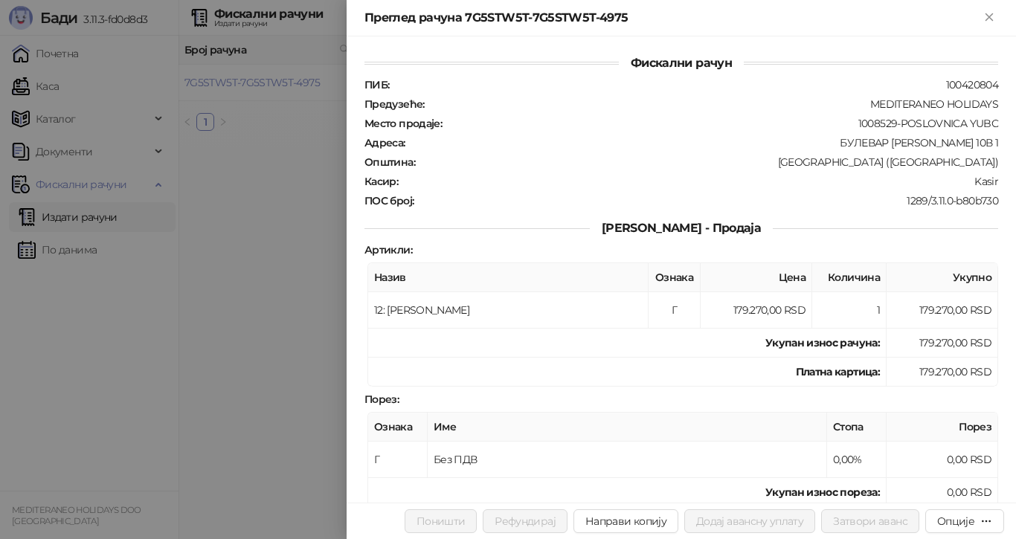
click at [336, 42] on div at bounding box center [508, 269] width 1016 height 539
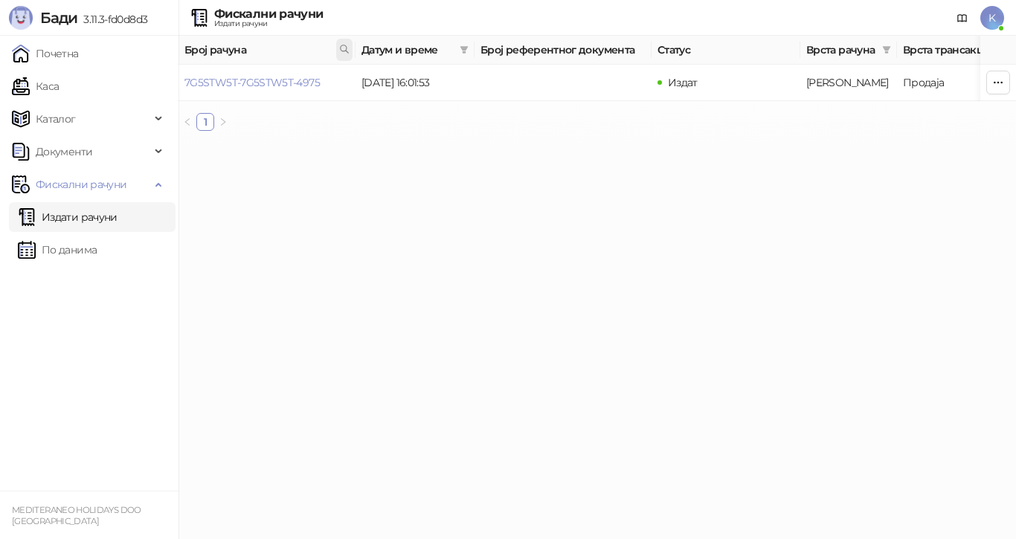
click at [341, 47] on icon at bounding box center [344, 48] width 7 height 7
type input "**********"
click at [298, 81] on link "7G5STW5T-7G5STW5T-5425" at bounding box center [252, 82] width 135 height 13
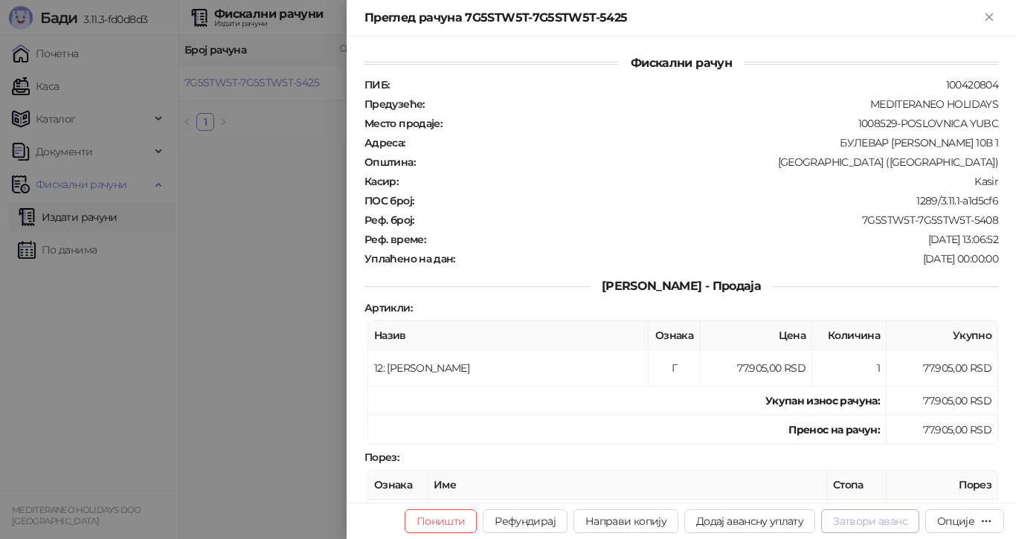
click at [858, 522] on button "Затвори аванс" at bounding box center [870, 522] width 98 height 24
type input "**********"
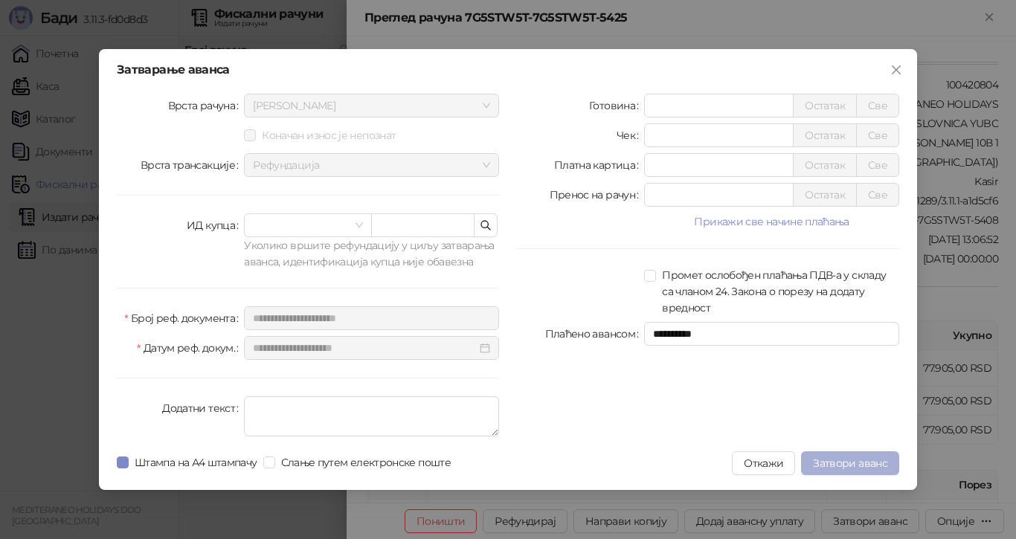
click at [848, 458] on span "Затвори аванс" at bounding box center [850, 463] width 74 height 13
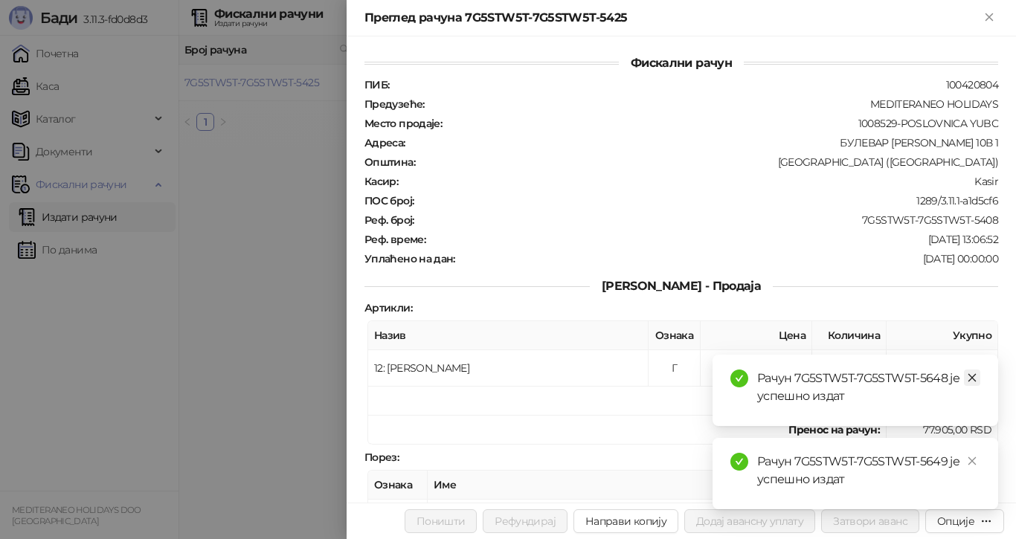
click at [975, 379] on icon "close" at bounding box center [972, 378] width 10 height 10
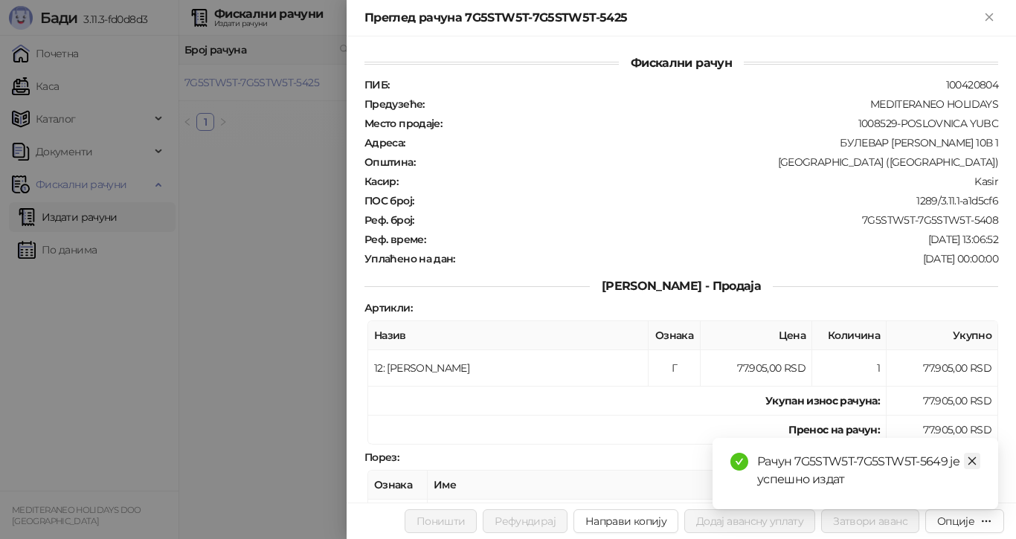
click at [975, 459] on icon "close" at bounding box center [972, 461] width 10 height 10
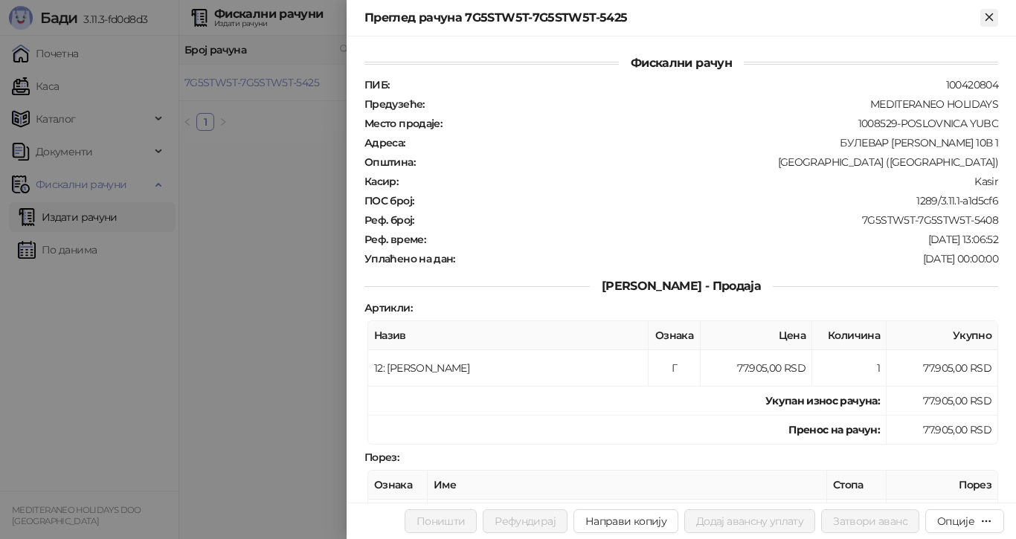
click at [993, 20] on icon "Close" at bounding box center [989, 16] width 7 height 7
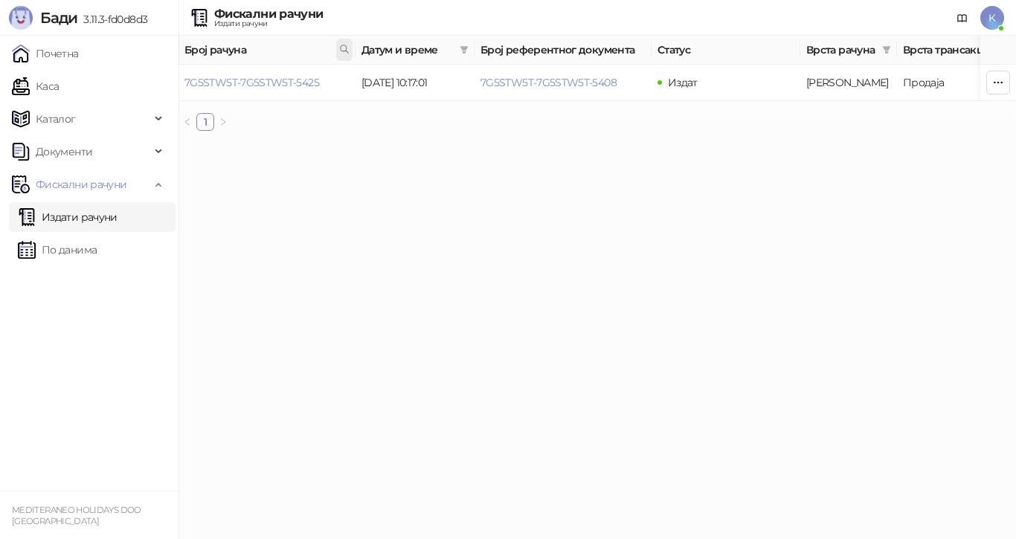
click at [343, 47] on icon at bounding box center [344, 49] width 10 height 10
type input "**********"
click at [301, 80] on link "7G5STW5T-7G5STW5T-4932" at bounding box center [252, 82] width 135 height 13
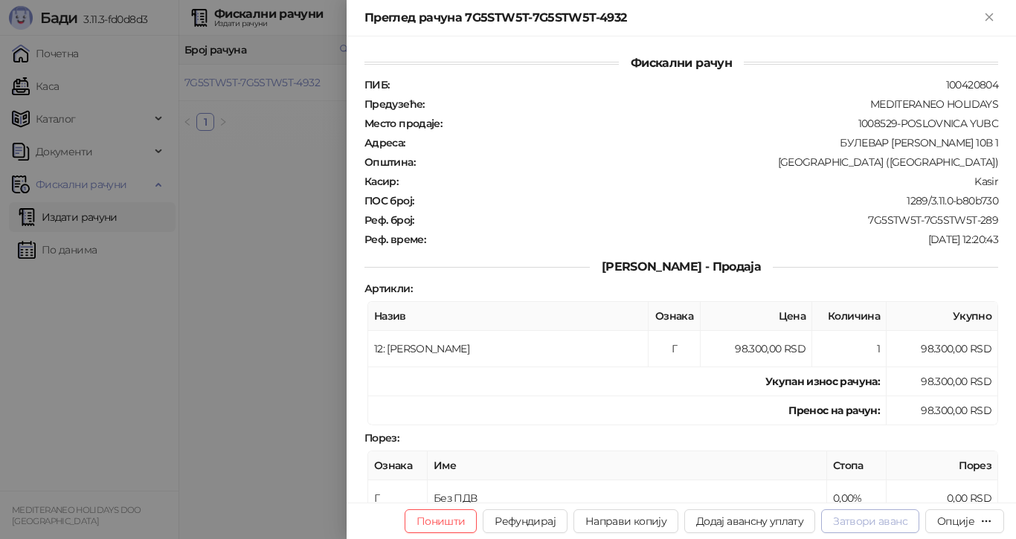
click at [876, 517] on button "Затвори аванс" at bounding box center [870, 522] width 98 height 24
type input "**********"
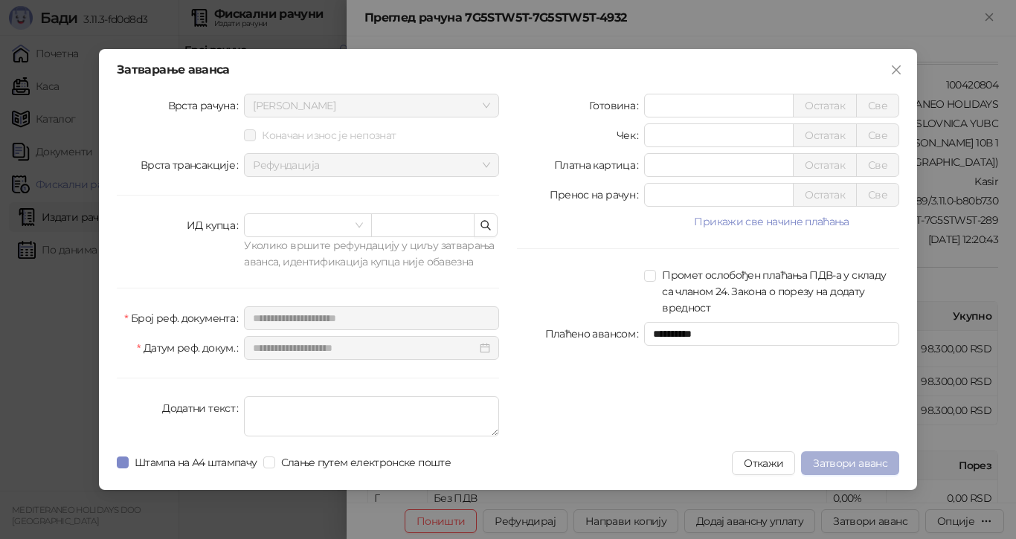
drag, startPoint x: 869, startPoint y: 464, endPoint x: 865, endPoint y: 478, distance: 14.8
click at [868, 464] on span "Затвори аванс" at bounding box center [850, 463] width 74 height 13
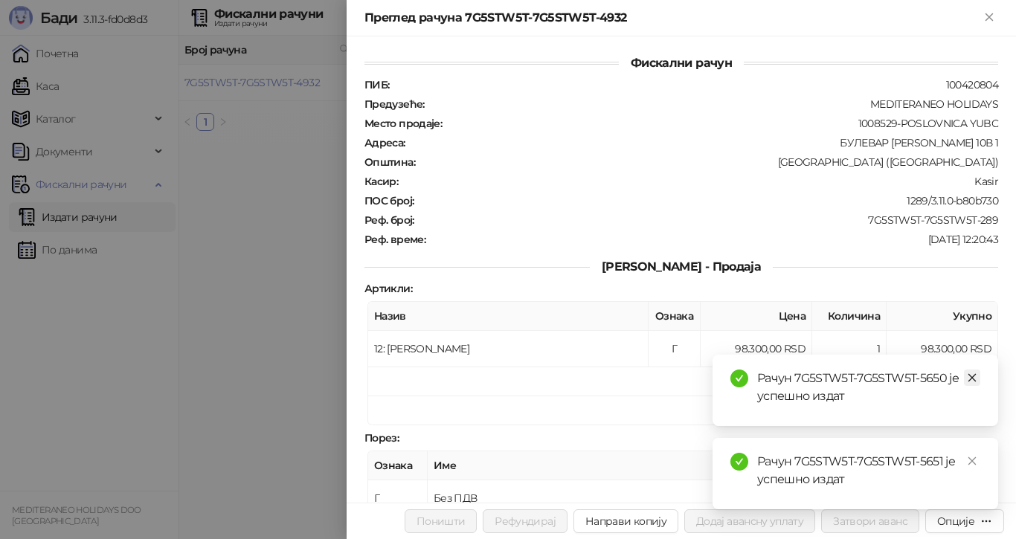
click at [978, 376] on link "Close" at bounding box center [972, 378] width 16 height 16
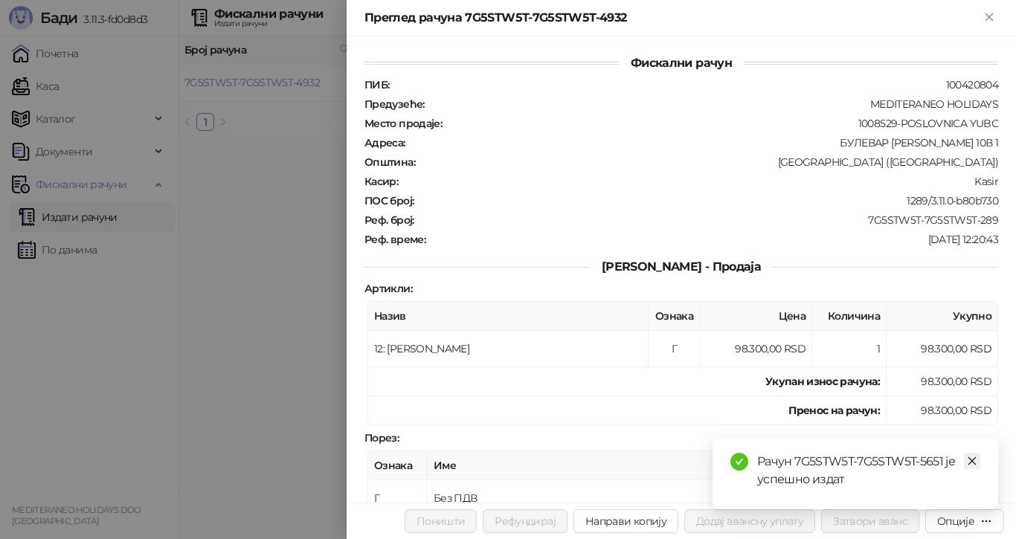
click at [969, 458] on icon "close" at bounding box center [972, 461] width 10 height 10
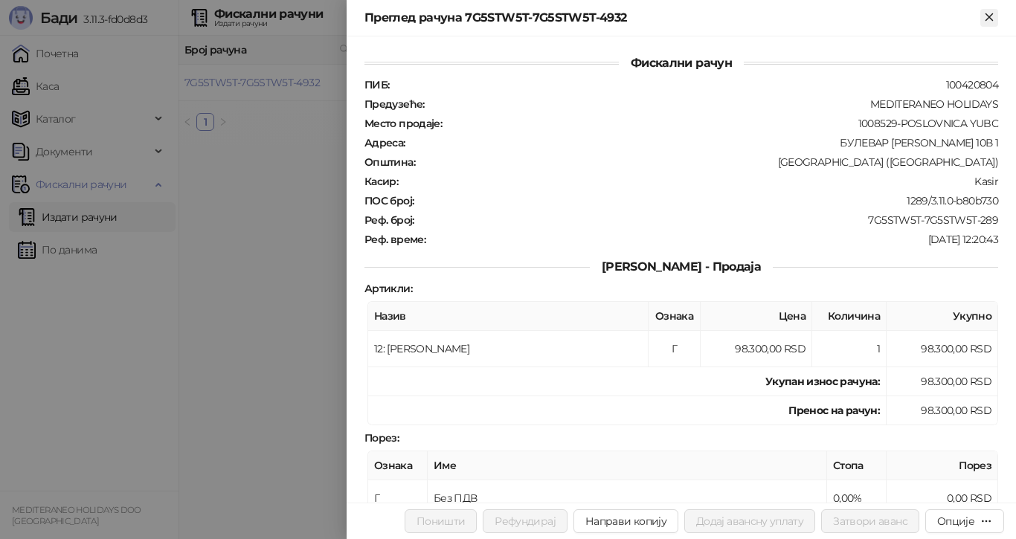
click at [990, 13] on icon "Close" at bounding box center [989, 16] width 13 height 13
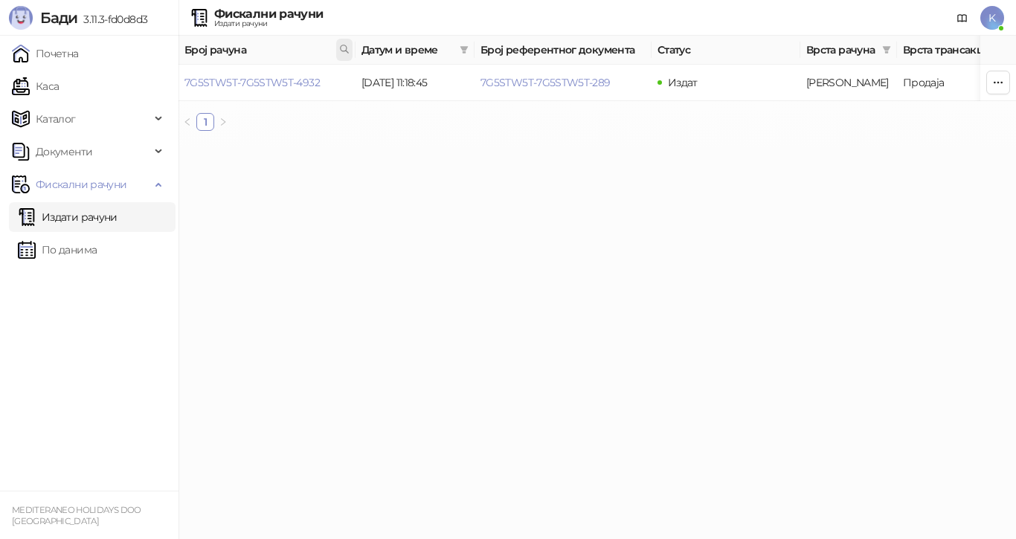
click at [345, 49] on icon at bounding box center [344, 49] width 10 height 10
click at [312, 78] on link "7G5STW5T-7G5STW5T-4932" at bounding box center [252, 82] width 135 height 13
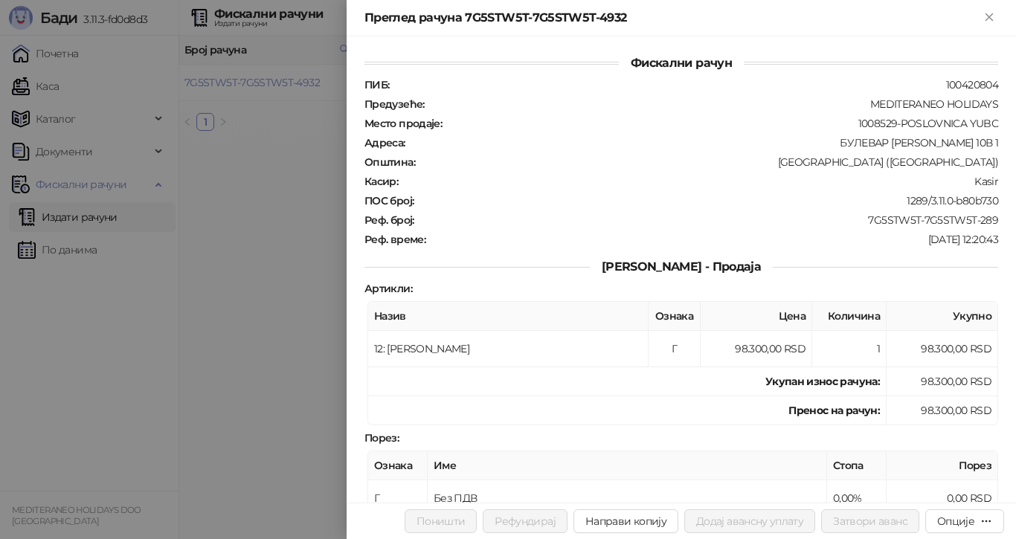
click at [297, 142] on div at bounding box center [508, 269] width 1016 height 539
drag, startPoint x: 294, startPoint y: 173, endPoint x: 307, endPoint y: 138, distance: 37.2
click at [294, 171] on div at bounding box center [508, 269] width 1016 height 539
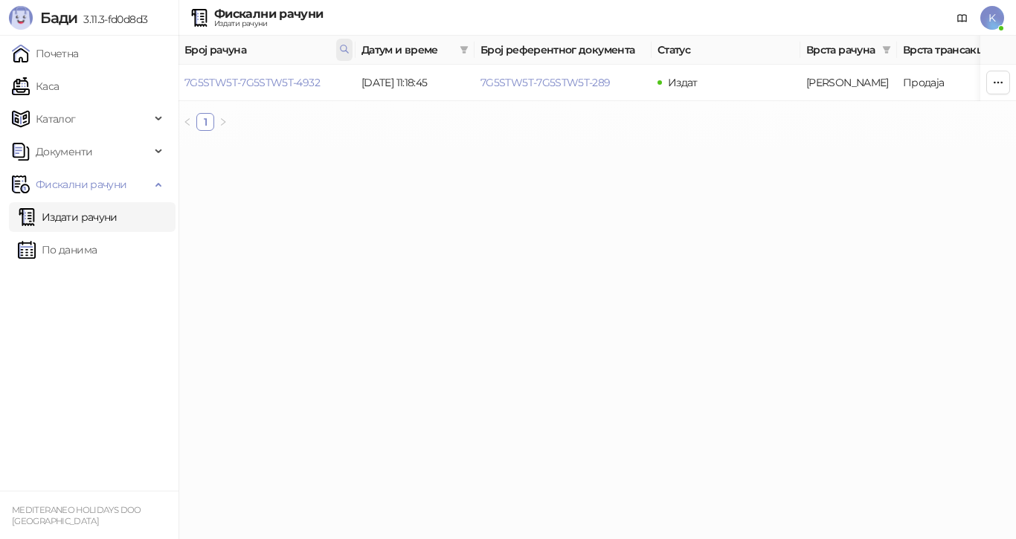
click at [342, 47] on icon at bounding box center [344, 48] width 7 height 7
type input "*"
paste input "**********"
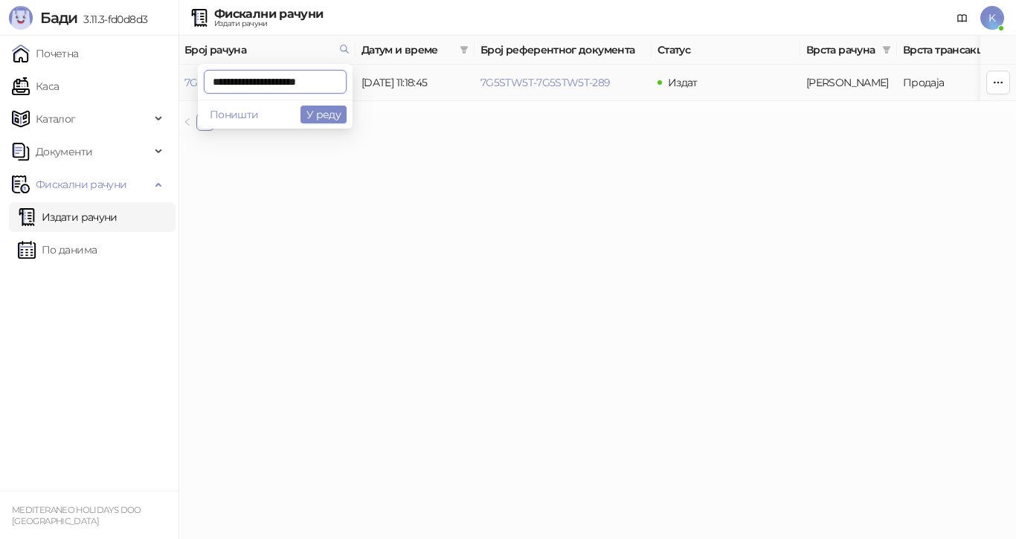
scroll to position [0, 4]
type input "**********"
click at [301, 83] on link "7G5STW5T-7G5STW5T-5178" at bounding box center [251, 82] width 132 height 13
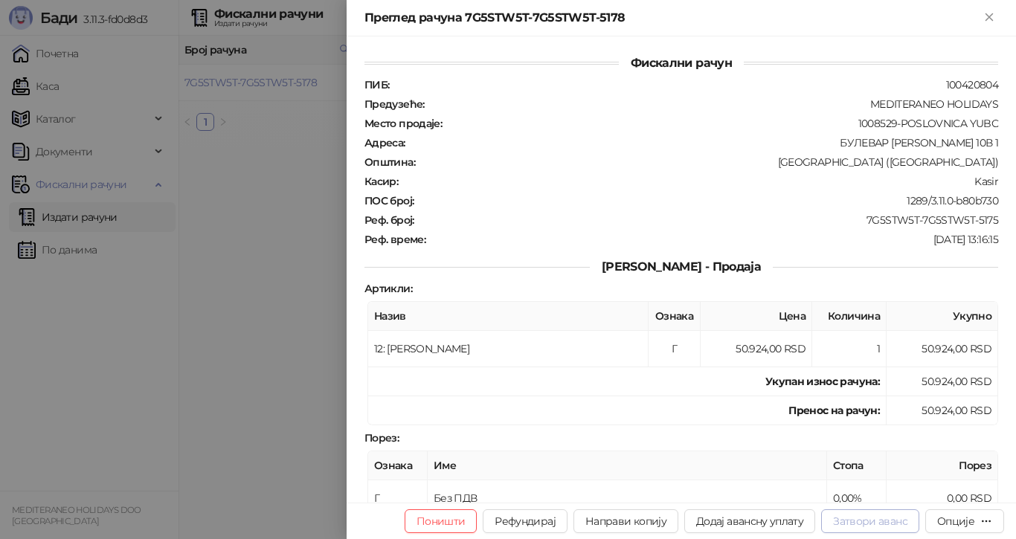
click at [874, 518] on button "Затвори аванс" at bounding box center [870, 522] width 98 height 24
type input "**********"
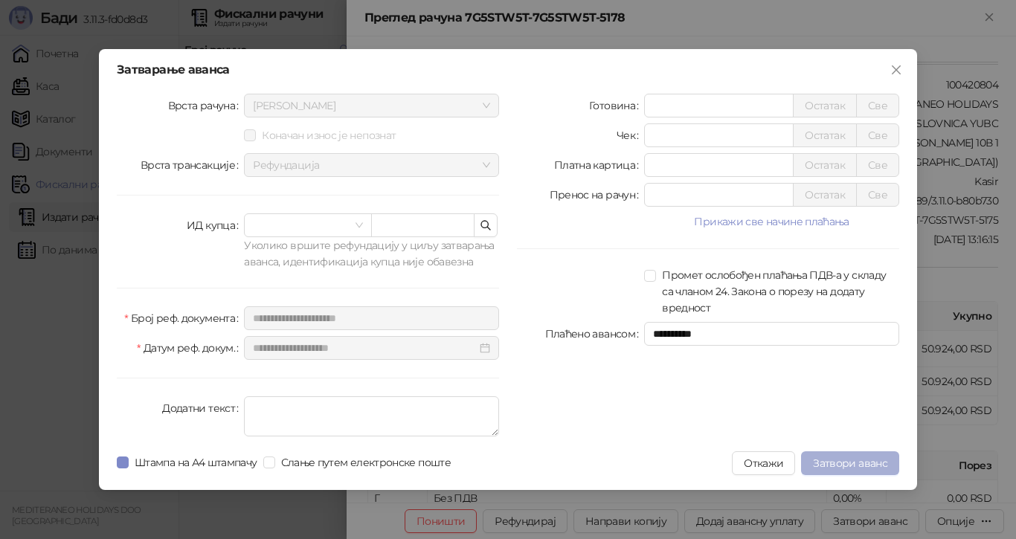
click at [844, 458] on span "Затвори аванс" at bounding box center [850, 463] width 74 height 13
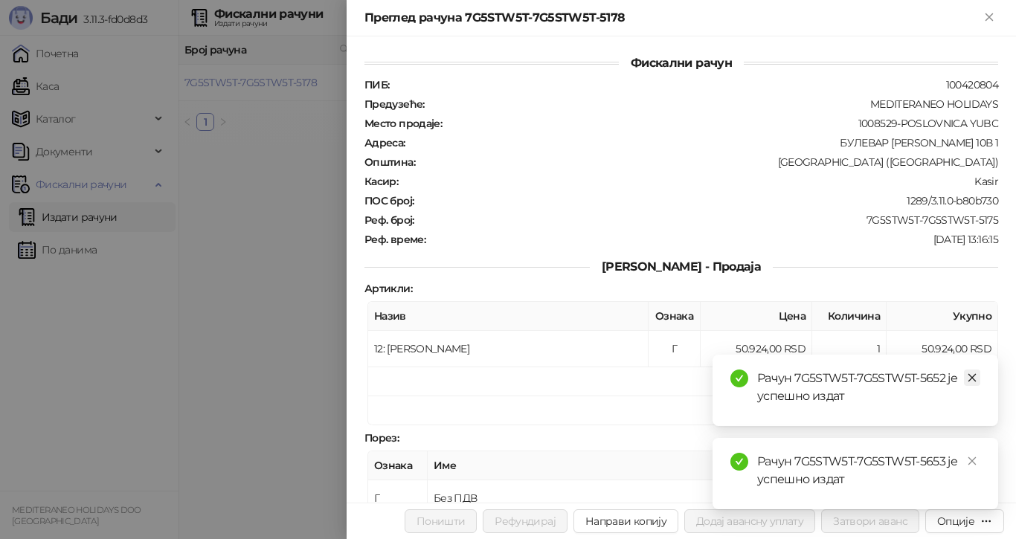
click at [979, 379] on link "Close" at bounding box center [972, 378] width 16 height 16
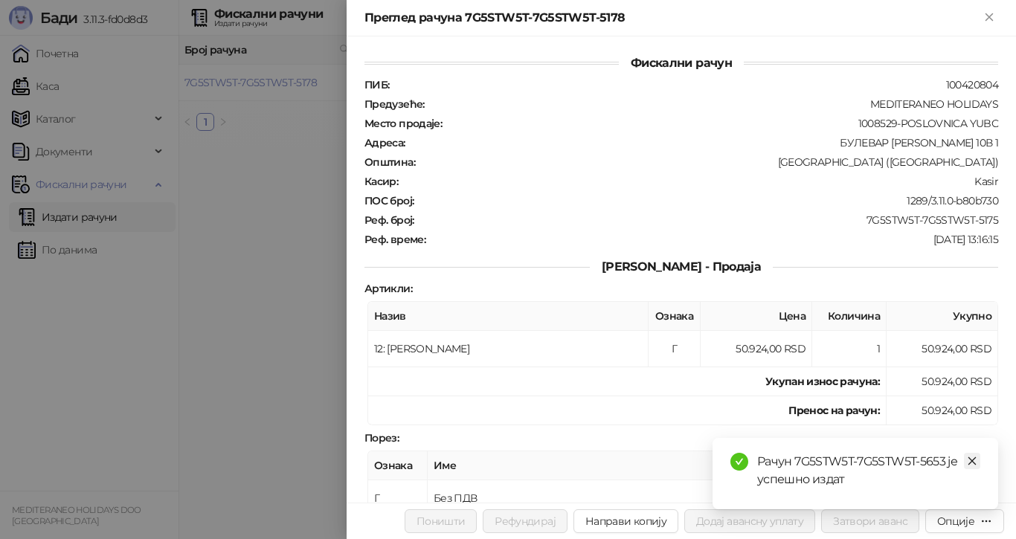
click at [974, 460] on icon "close" at bounding box center [973, 462] width 8 height 8
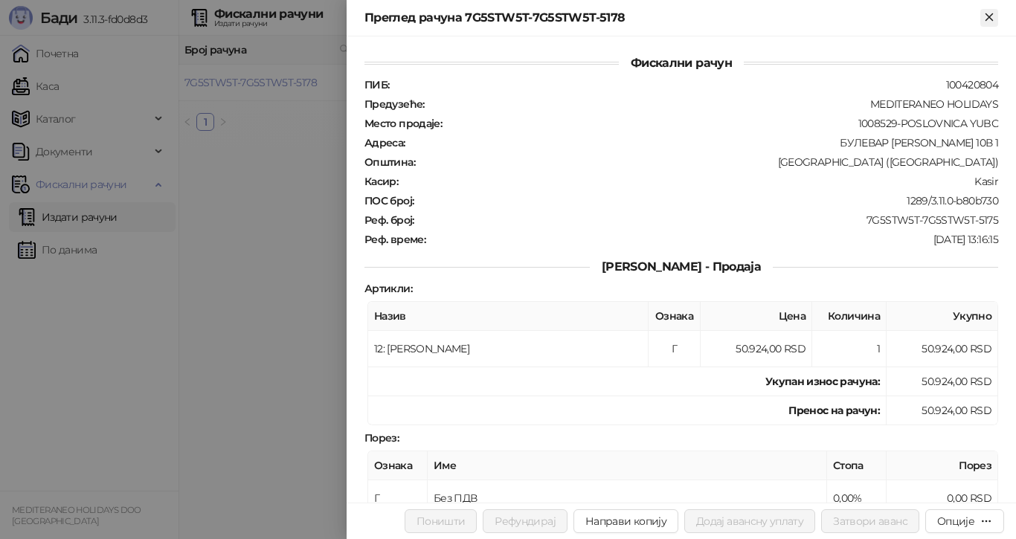
click at [990, 15] on icon "Close" at bounding box center [989, 16] width 13 height 13
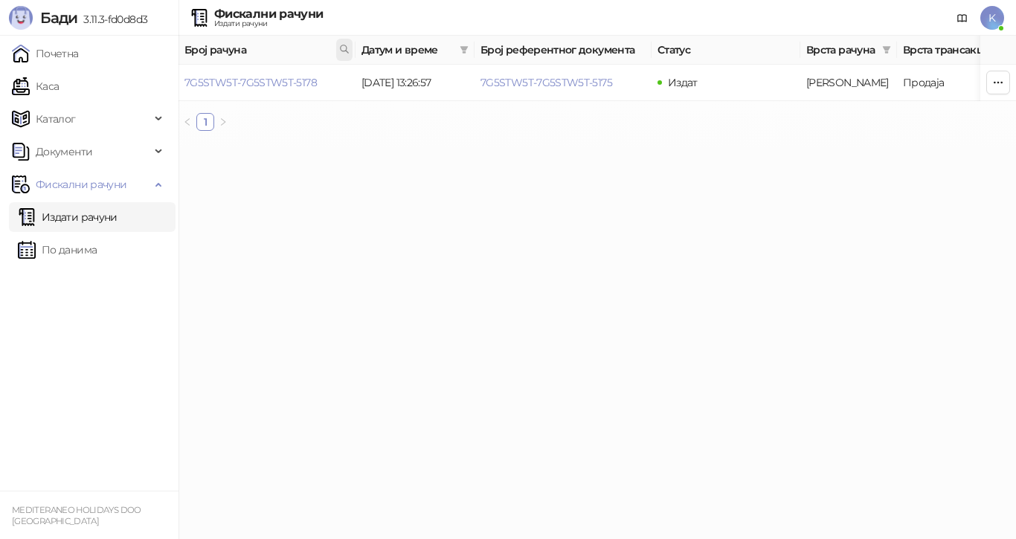
click at [338, 49] on span at bounding box center [344, 50] width 16 height 22
type input "**********"
click at [313, 80] on link "7G5STW5T-7G5STW5T-4376" at bounding box center [252, 82] width 135 height 13
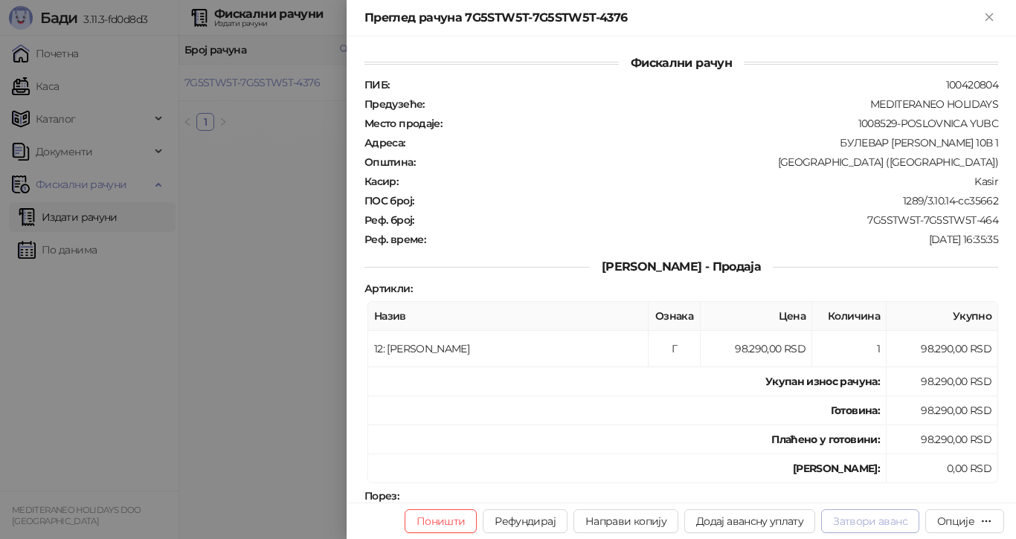
click at [891, 518] on button "Затвори аванс" at bounding box center [870, 522] width 98 height 24
type input "**********"
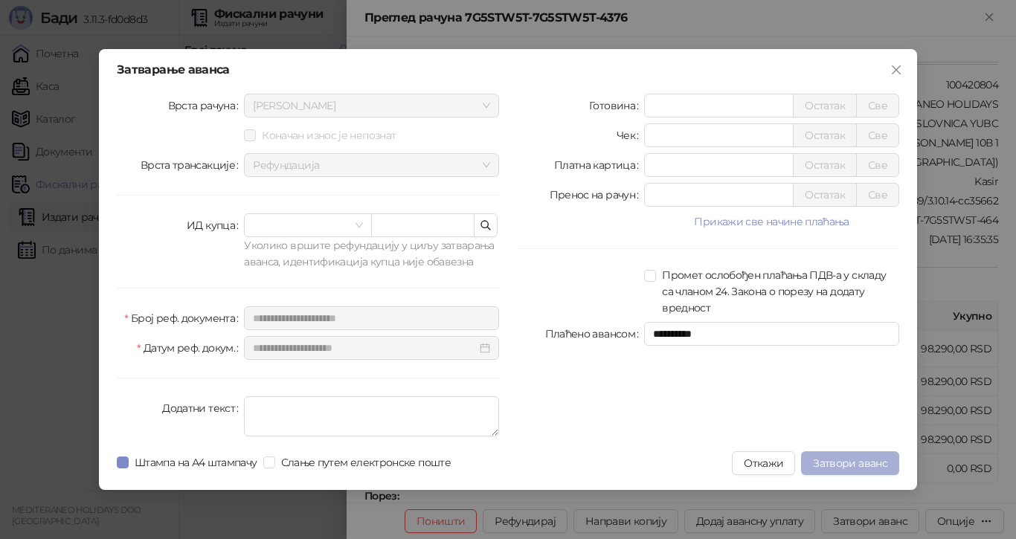
click at [854, 458] on span "Затвори аванс" at bounding box center [850, 463] width 74 height 13
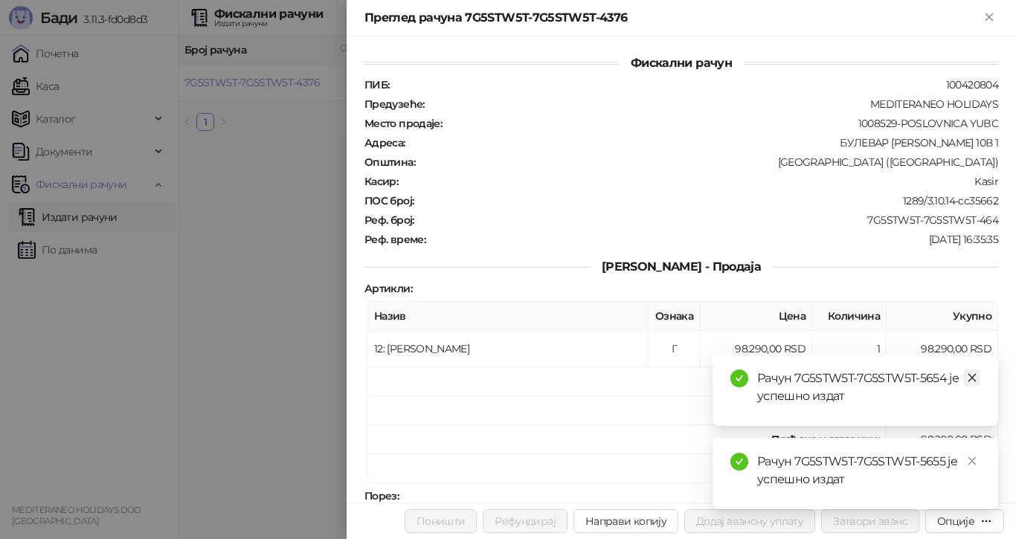
click at [975, 374] on icon "close" at bounding box center [972, 378] width 10 height 10
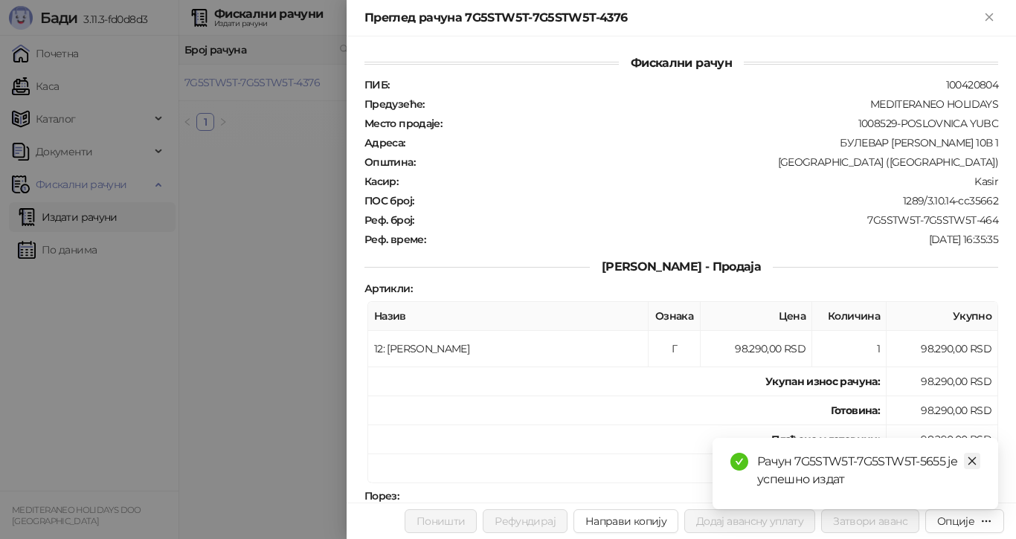
click at [975, 456] on icon "close" at bounding box center [972, 461] width 10 height 10
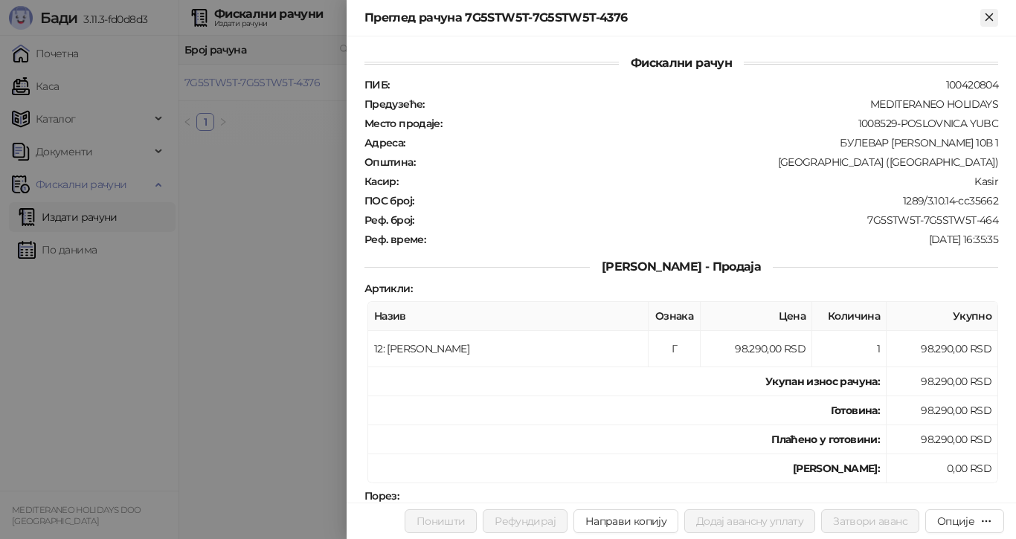
click at [987, 15] on icon "Close" at bounding box center [989, 16] width 7 height 7
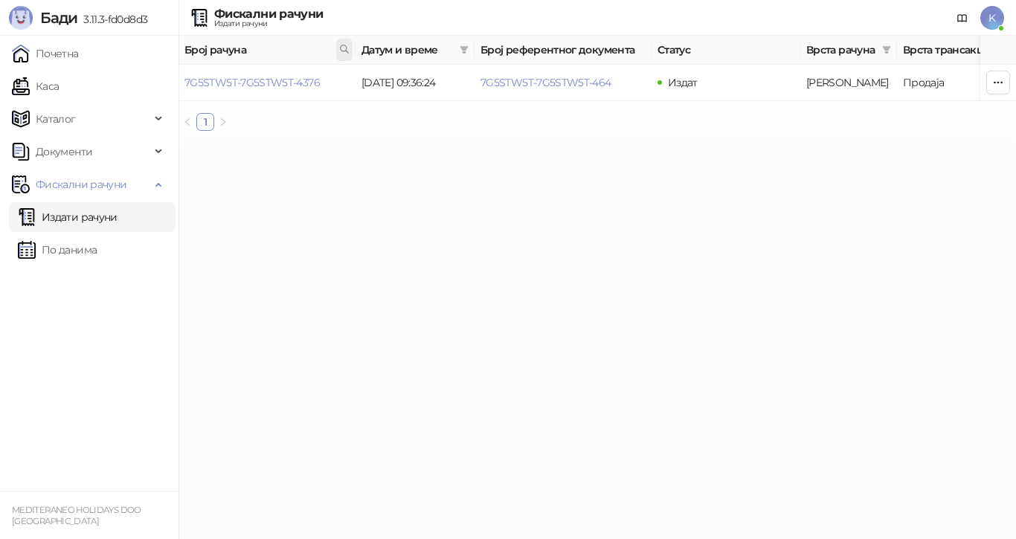
click at [342, 48] on icon at bounding box center [344, 49] width 10 height 10
click at [225, 74] on input "text" at bounding box center [278, 82] width 137 height 24
type input "**********"
click at [313, 82] on link "7G5STW5T-7G5STW5T-4640" at bounding box center [253, 82] width 137 height 13
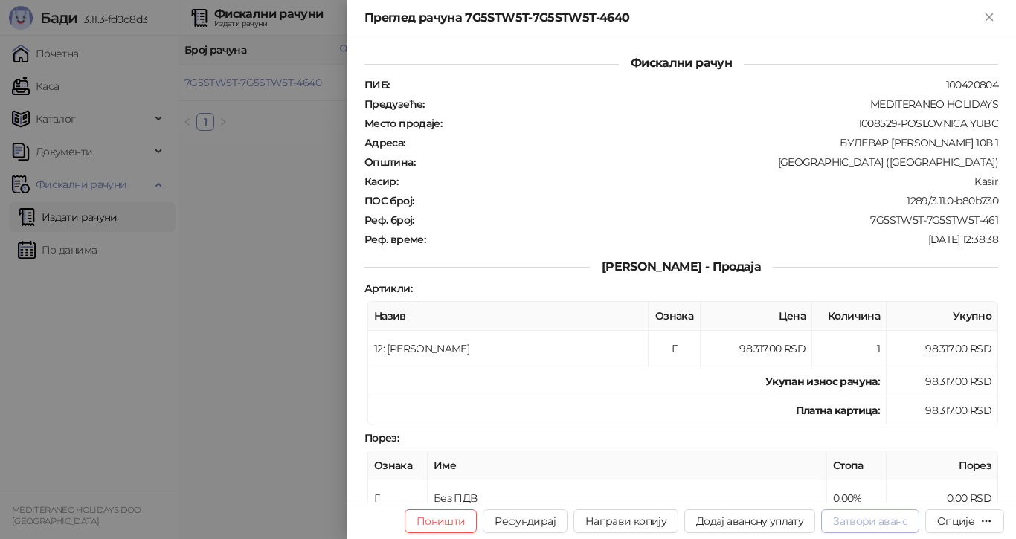
click at [854, 519] on button "Затвори аванс" at bounding box center [870, 522] width 98 height 24
type input "**********"
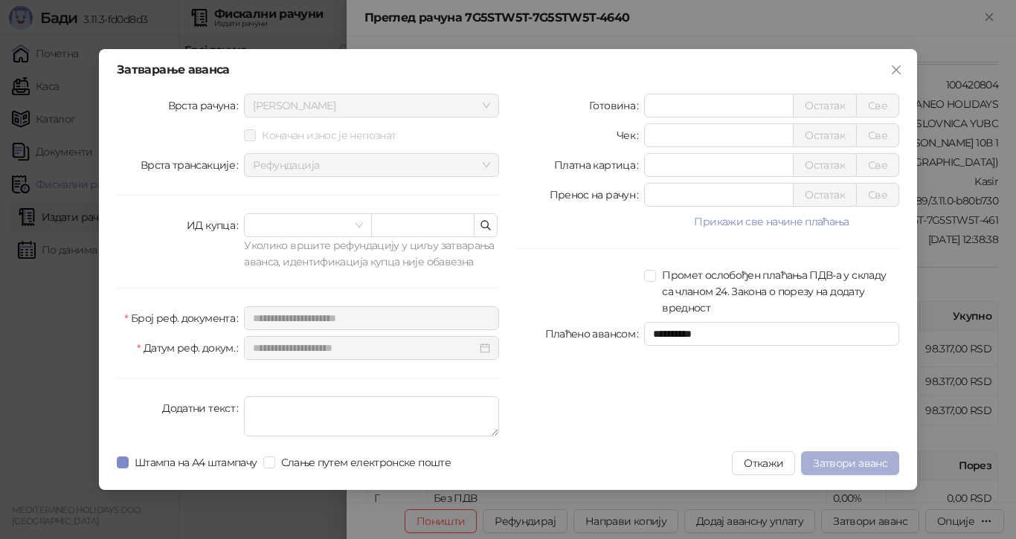
click at [853, 464] on span "Затвори аванс" at bounding box center [850, 463] width 74 height 13
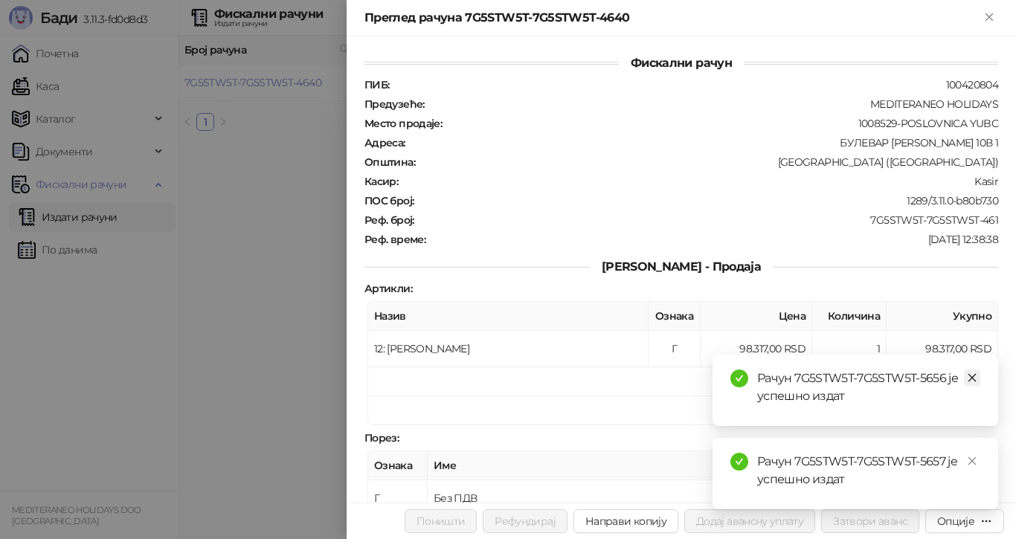
click at [970, 376] on icon "close" at bounding box center [972, 378] width 10 height 10
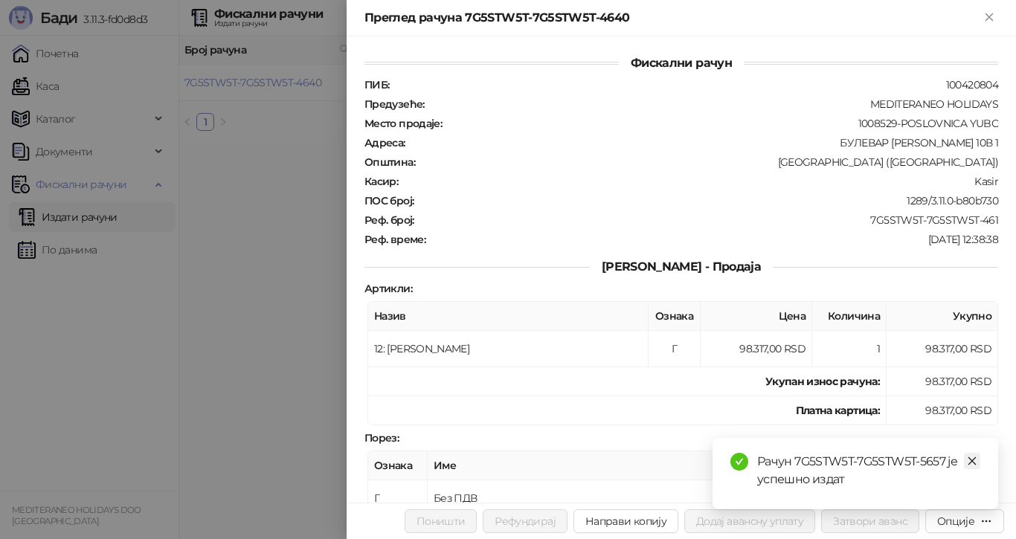
click at [971, 463] on icon "close" at bounding box center [973, 462] width 8 height 8
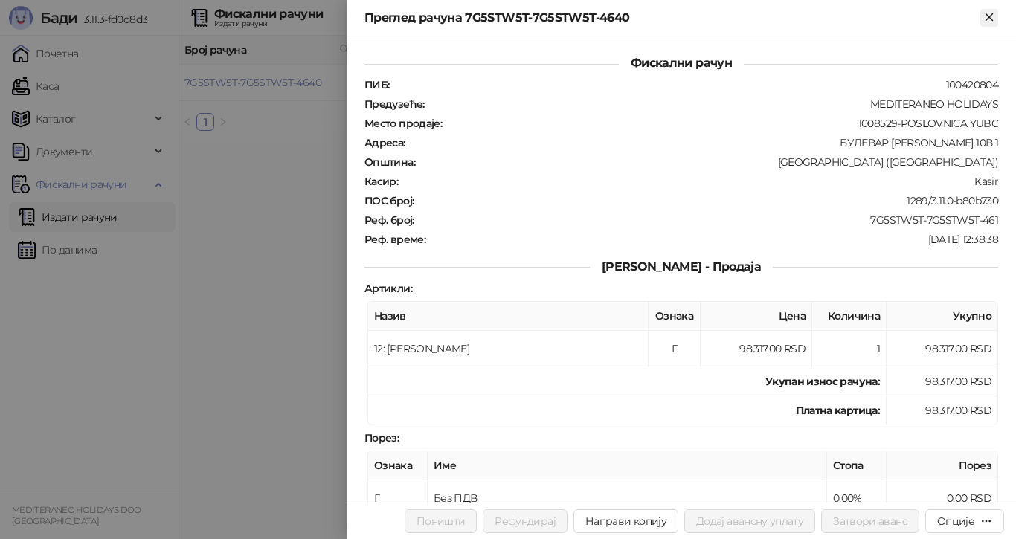
click at [992, 13] on icon "Close" at bounding box center [989, 16] width 13 height 13
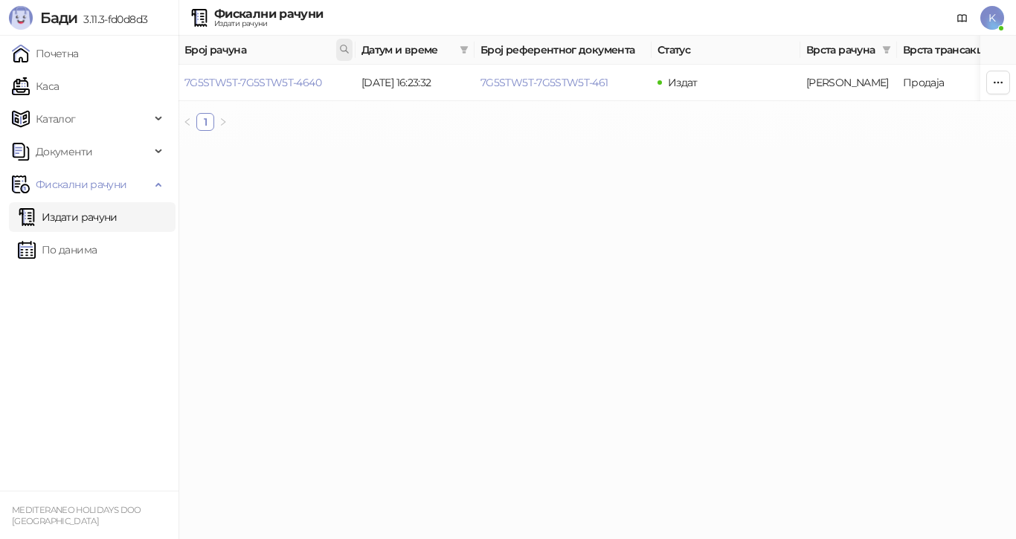
click at [343, 48] on icon at bounding box center [344, 49] width 10 height 10
type input "**********"
click at [306, 80] on link "7G5STW5T-7G5STW5T-4969" at bounding box center [253, 82] width 137 height 13
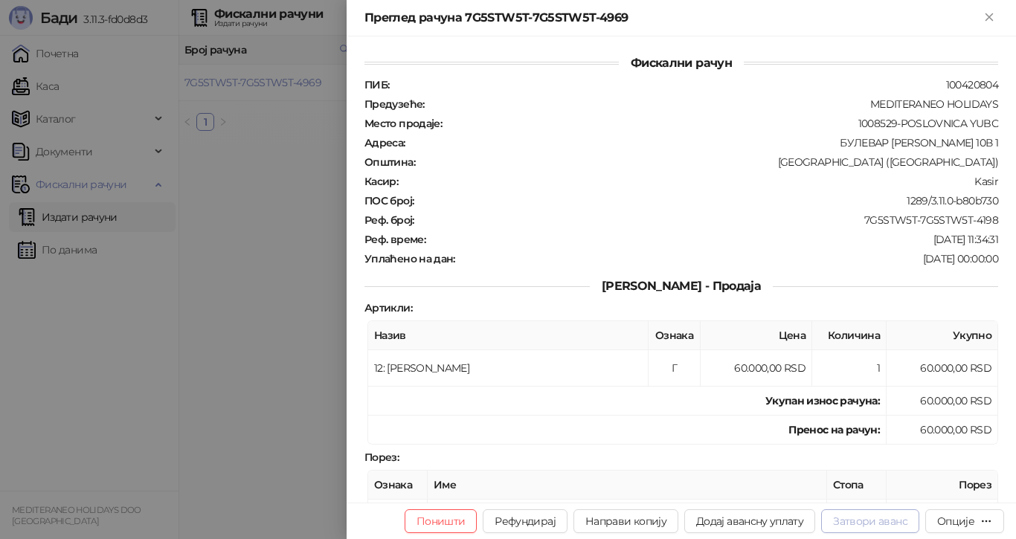
click at [868, 515] on button "Затвори аванс" at bounding box center [870, 522] width 98 height 24
type input "**********"
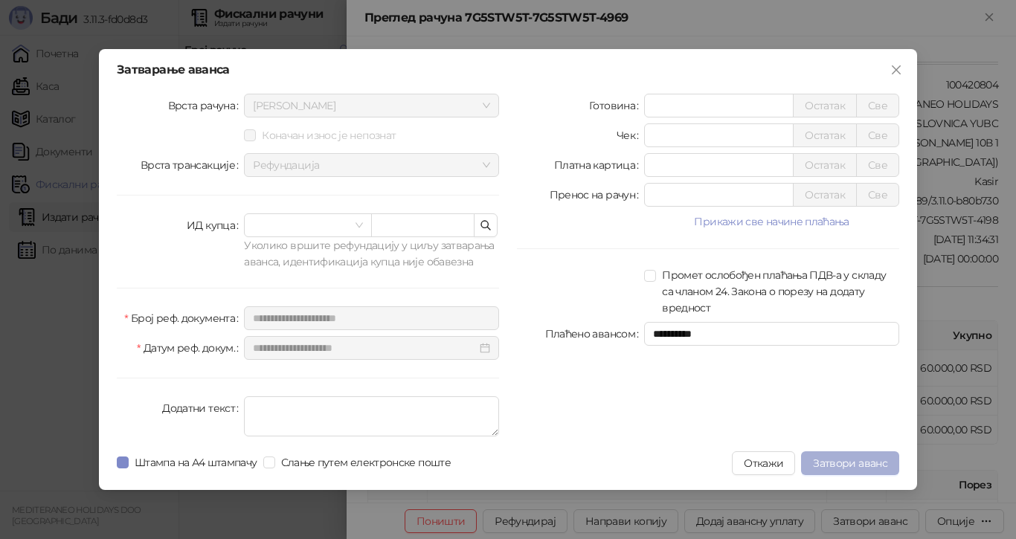
click at [859, 461] on span "Затвори аванс" at bounding box center [850, 463] width 74 height 13
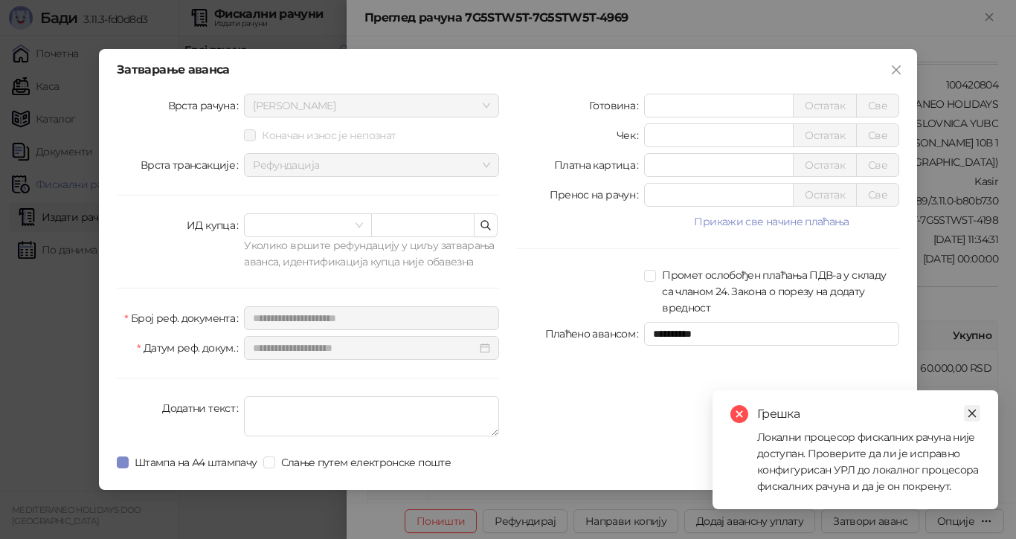
click at [972, 410] on icon "close" at bounding box center [972, 413] width 10 height 10
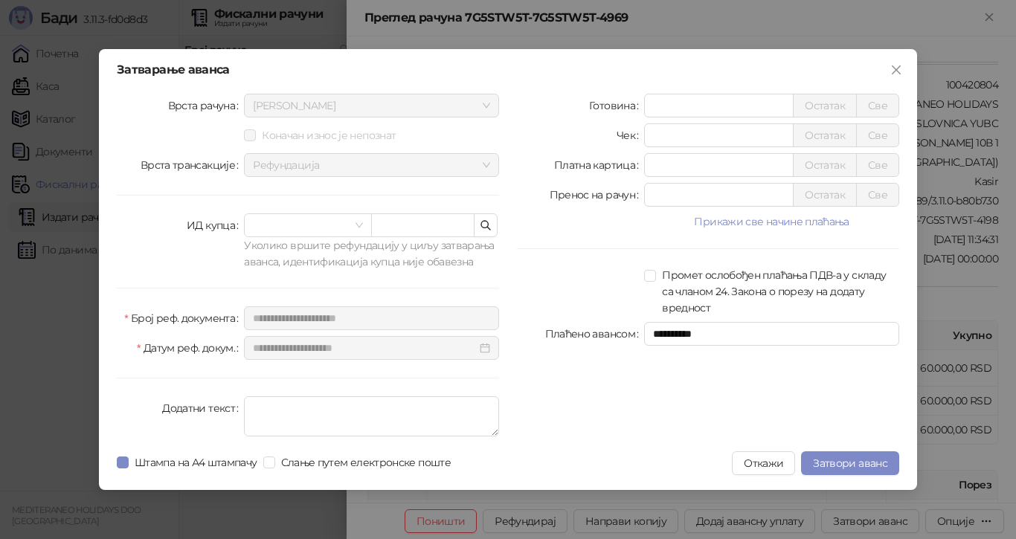
click at [652, 391] on div "**********" at bounding box center [708, 268] width 400 height 349
click at [843, 458] on span "Затвори аванс" at bounding box center [850, 463] width 74 height 13
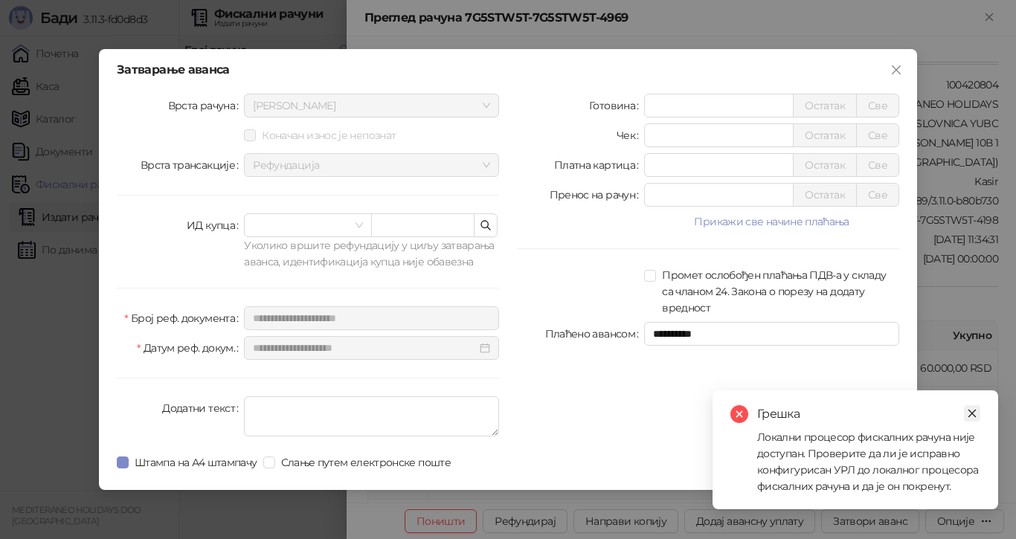
click at [972, 411] on icon "close" at bounding box center [972, 413] width 10 height 10
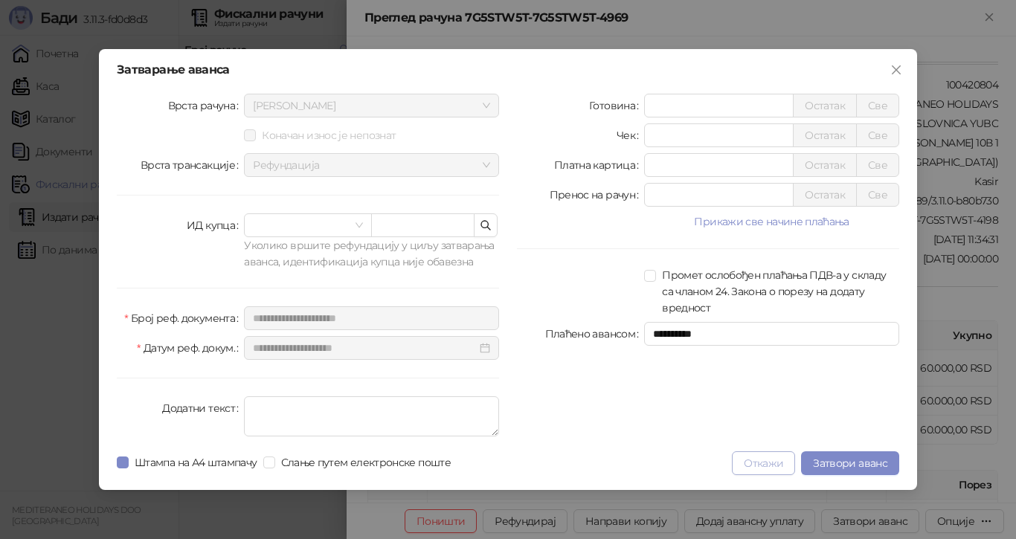
click at [766, 463] on button "Откажи" at bounding box center [763, 464] width 63 height 24
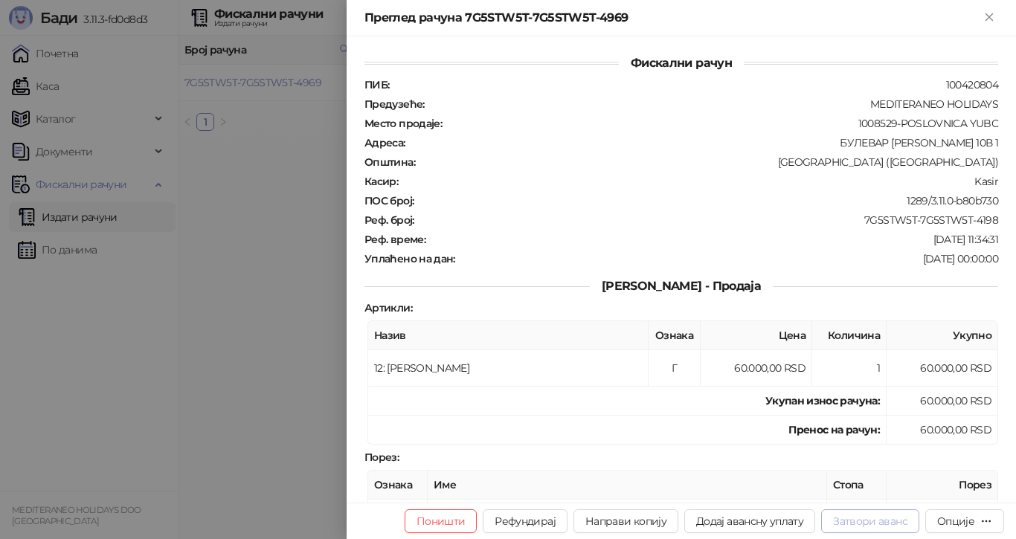
click at [854, 522] on button "Затвори аванс" at bounding box center [870, 522] width 98 height 24
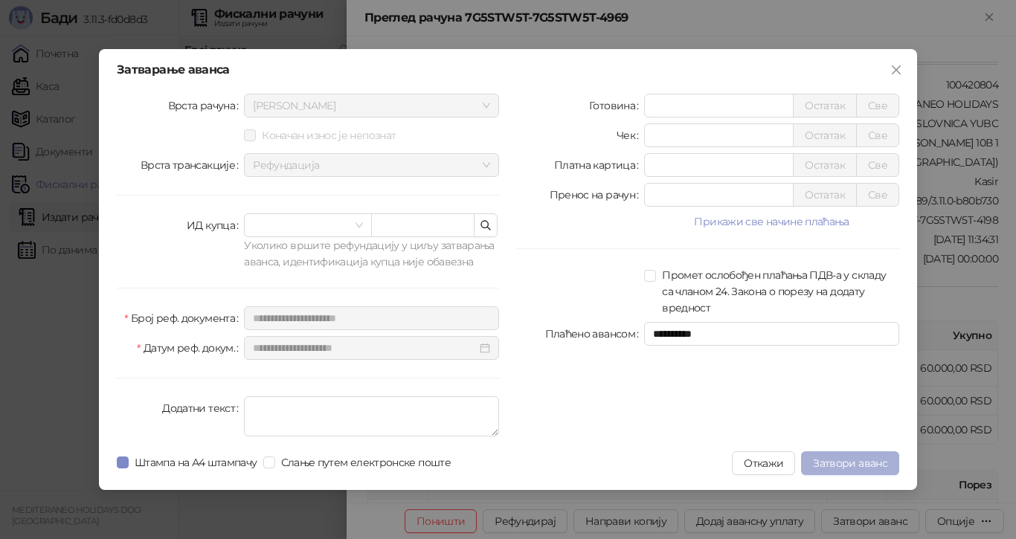
click at [840, 459] on span "Затвори аванс" at bounding box center [850, 463] width 74 height 13
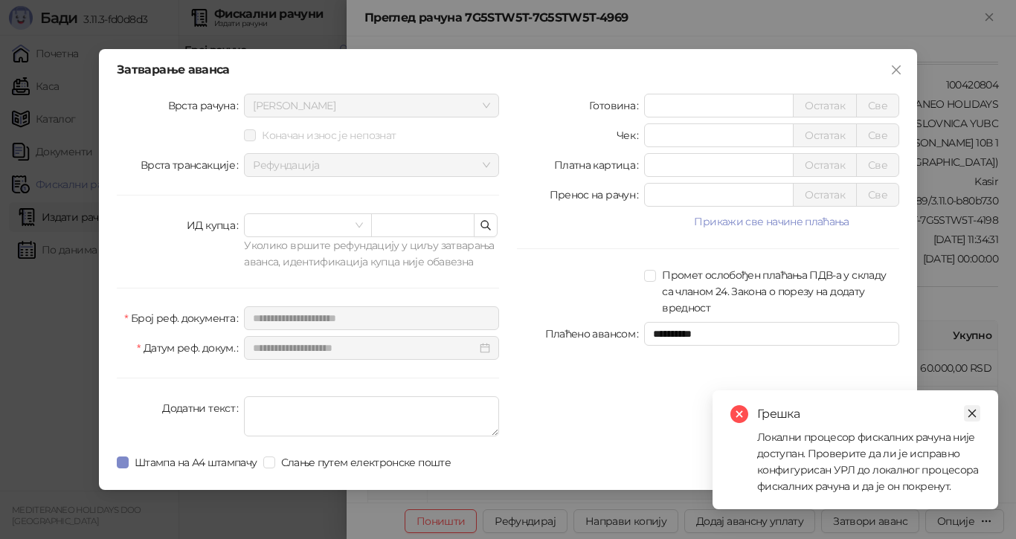
click at [976, 410] on icon "close" at bounding box center [972, 413] width 10 height 10
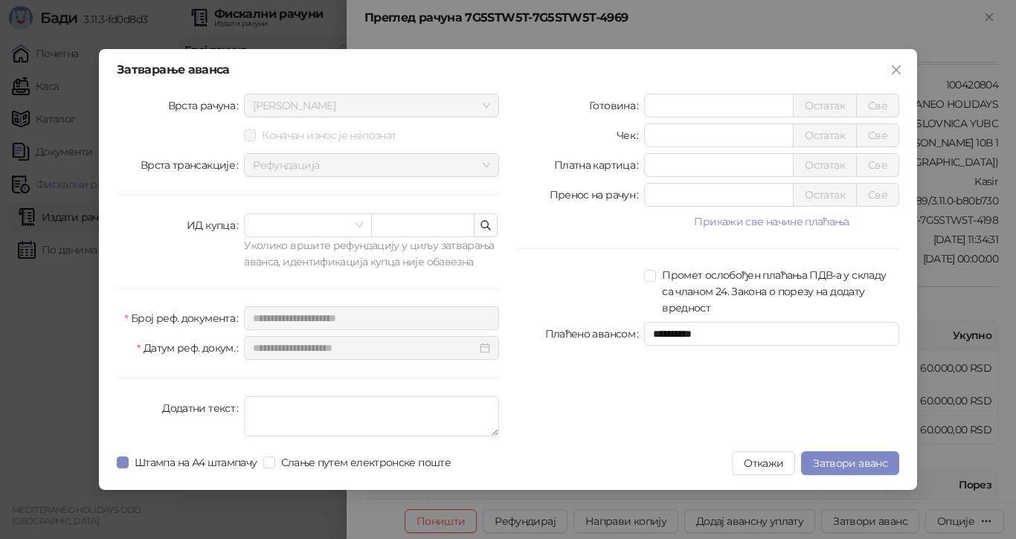
click at [635, 395] on div "**********" at bounding box center [708, 268] width 400 height 349
drag, startPoint x: 895, startPoint y: 65, endPoint x: 883, endPoint y: 66, distance: 11.9
click at [894, 65] on icon "close" at bounding box center [897, 70] width 12 height 12
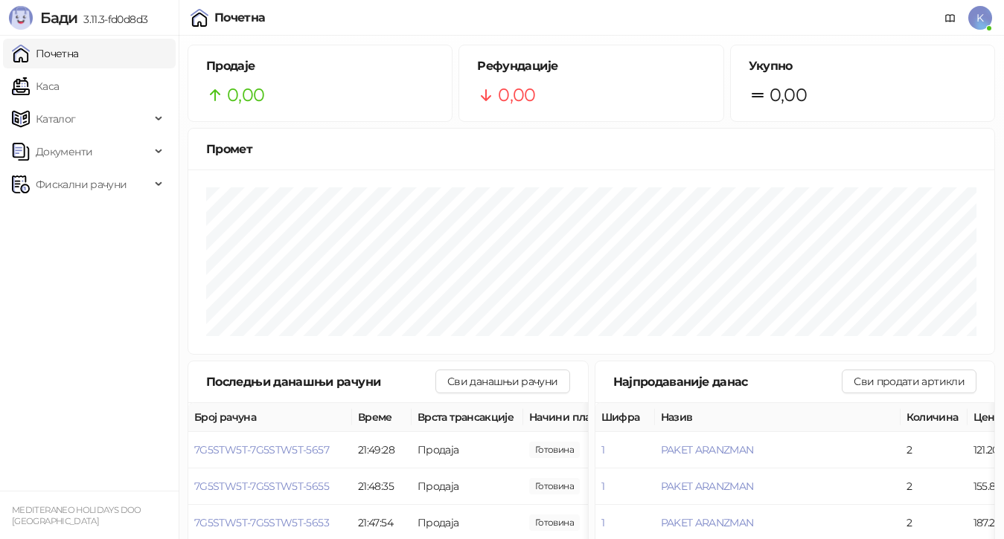
click at [56, 50] on link "Почетна" at bounding box center [45, 54] width 67 height 30
click at [721, 161] on div "Промет" at bounding box center [591, 150] width 806 height 42
click at [725, 167] on div "Промет" at bounding box center [591, 150] width 806 height 42
click at [62, 181] on span "Фискални рачуни" at bounding box center [81, 185] width 91 height 30
click at [70, 214] on link "Издати рачуни" at bounding box center [68, 217] width 100 height 30
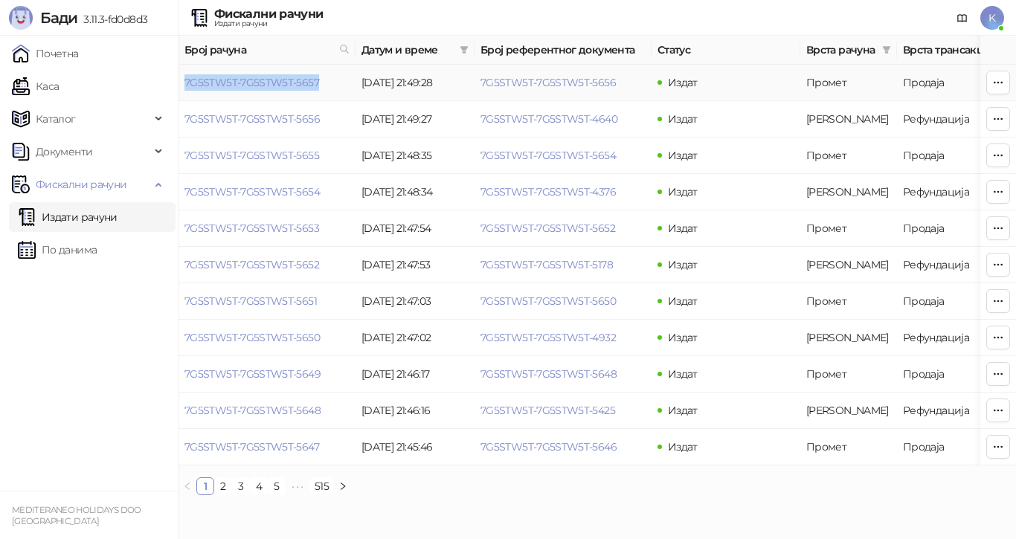
drag, startPoint x: 181, startPoint y: 83, endPoint x: 328, endPoint y: 82, distance: 147.3
click at [328, 82] on td "7G5STW5T-7G5STW5T-5657" at bounding box center [267, 83] width 177 height 36
copy link "7G5STW5T-7G5STW5T-5657"
click at [343, 46] on icon at bounding box center [344, 49] width 10 height 10
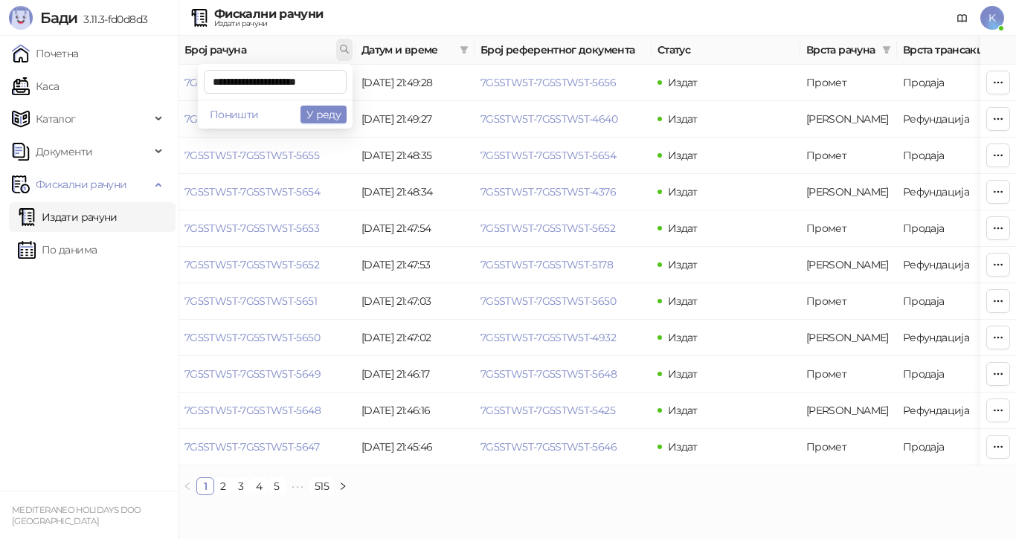
scroll to position [0, 8]
type input "**********"
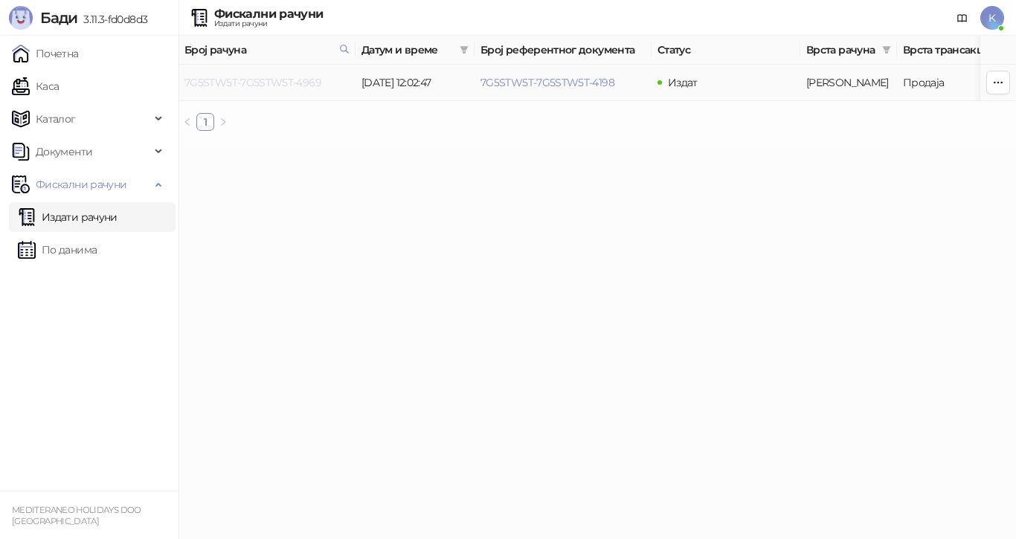
click at [304, 77] on link "7G5STW5T-7G5STW5T-4969" at bounding box center [253, 82] width 137 height 13
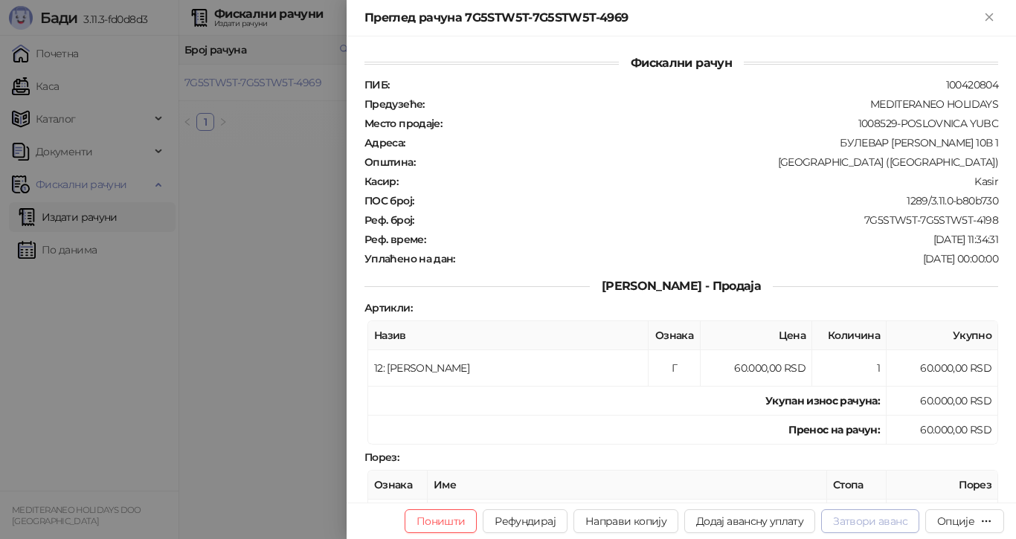
click at [862, 519] on button "Затвори аванс" at bounding box center [870, 522] width 98 height 24
type input "**********"
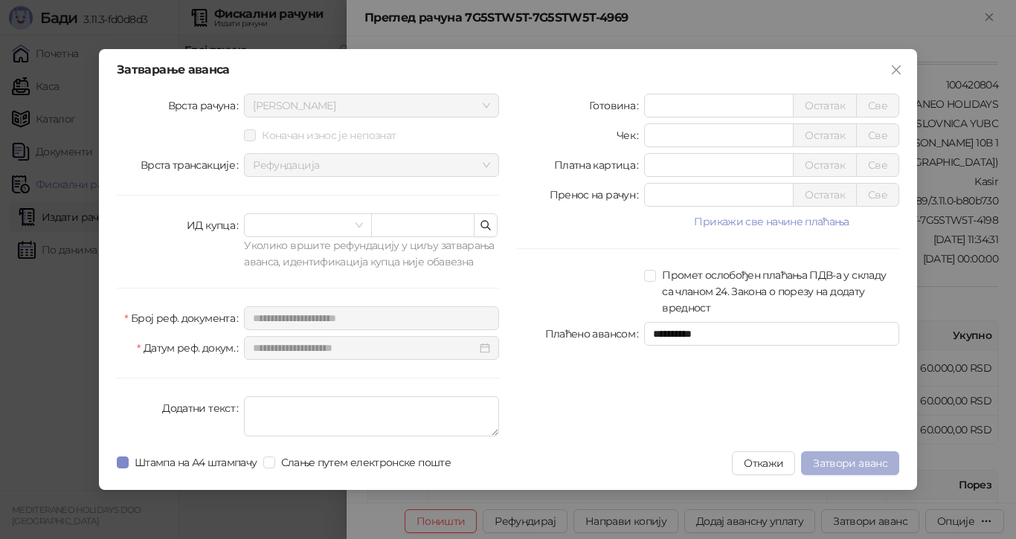
click at [851, 462] on span "Затвори аванс" at bounding box center [850, 463] width 74 height 13
click at [897, 68] on icon "close" at bounding box center [897, 70] width 12 height 12
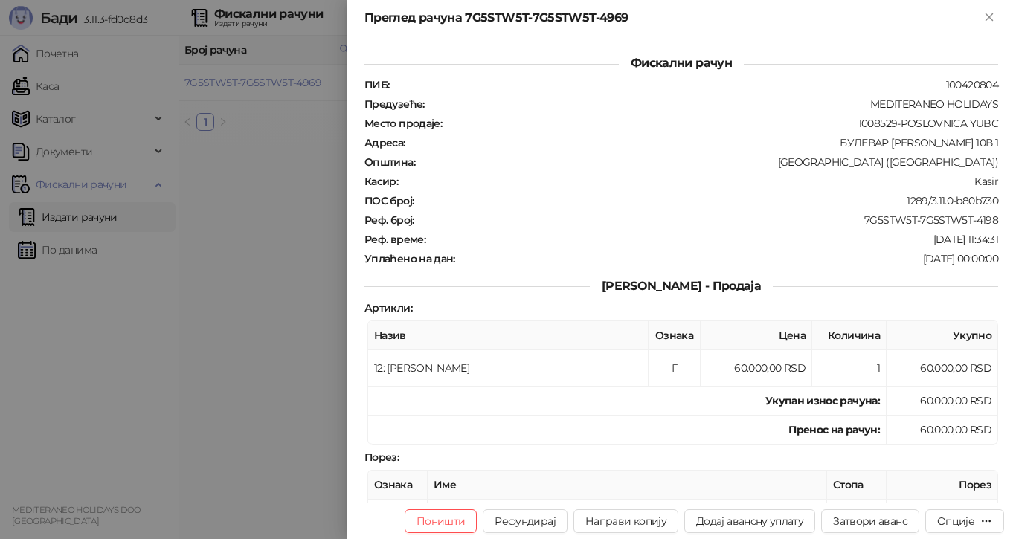
click at [746, 139] on div "БУЛЕВАР [PERSON_NAME] 10В 1" at bounding box center [703, 142] width 593 height 13
click at [990, 14] on icon "Close" at bounding box center [989, 16] width 13 height 13
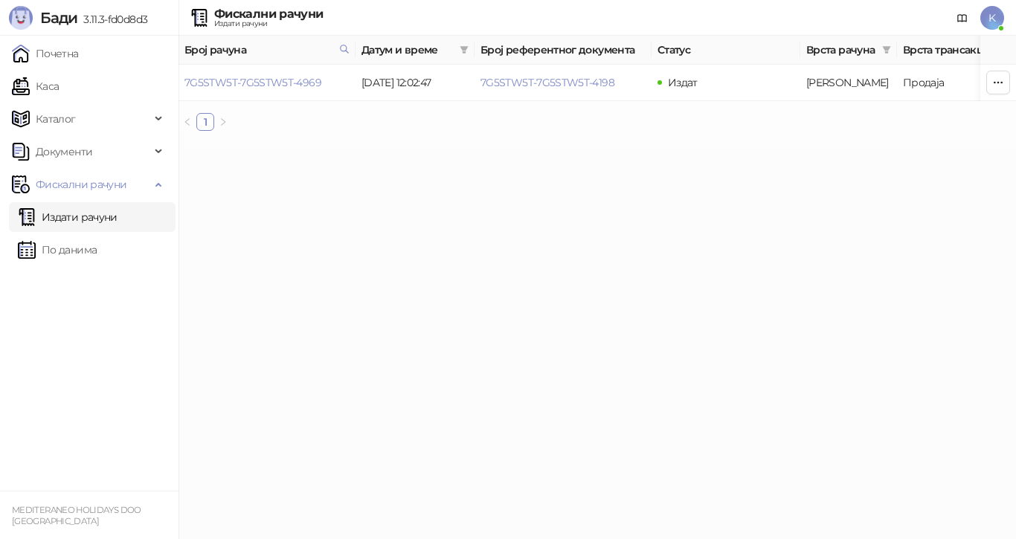
click at [327, 143] on html "**********" at bounding box center [508, 71] width 1016 height 143
click at [415, 143] on html "**********" at bounding box center [508, 71] width 1016 height 143
click at [63, 53] on link "Почетна" at bounding box center [45, 54] width 67 height 30
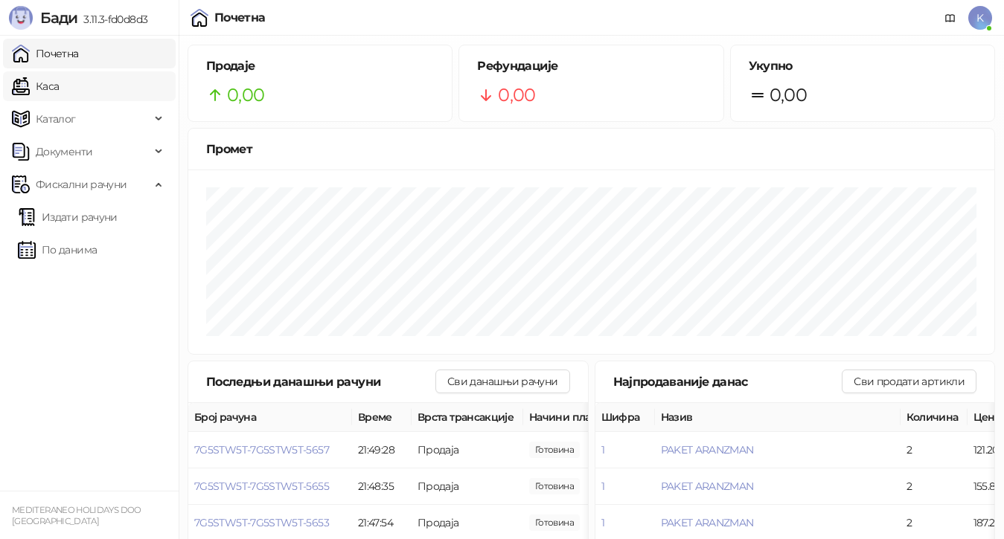
click at [48, 86] on link "Каса" at bounding box center [35, 86] width 47 height 30
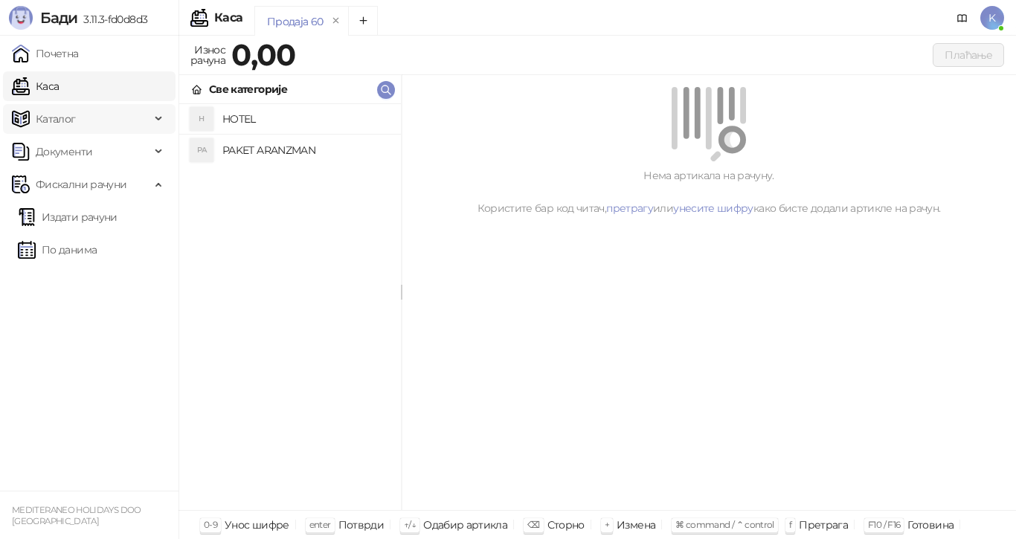
click at [52, 118] on span "Каталог" at bounding box center [56, 119] width 40 height 30
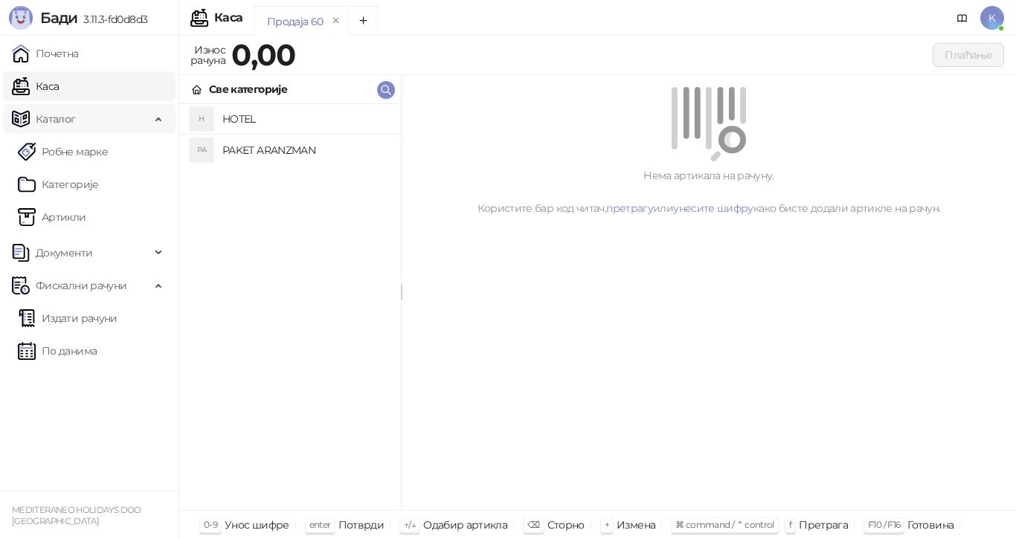
click at [52, 118] on span "Каталог" at bounding box center [56, 119] width 40 height 30
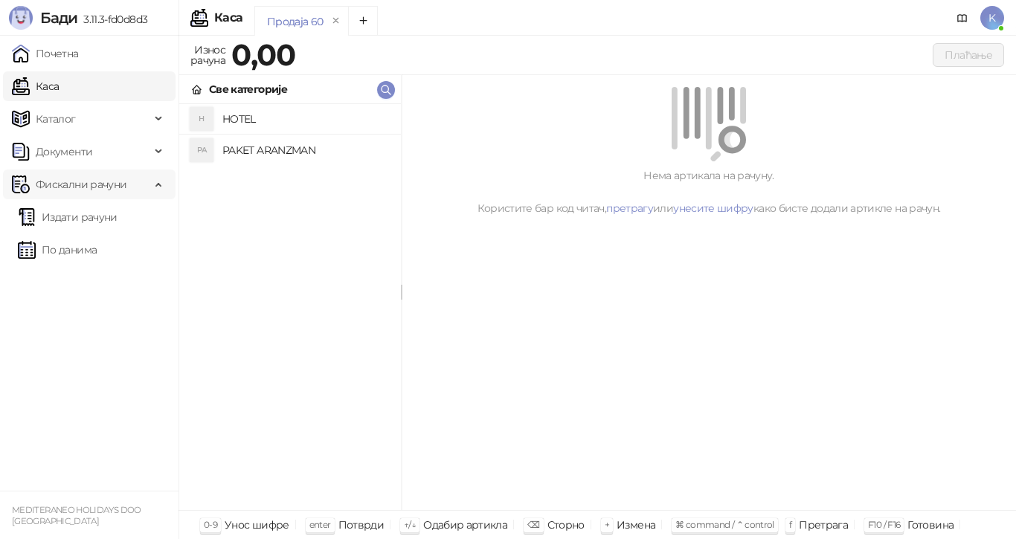
click at [63, 180] on span "Фискални рачуни" at bounding box center [81, 185] width 91 height 30
click at [66, 184] on span "Фискални рачуни" at bounding box center [81, 185] width 91 height 30
click at [60, 214] on link "Издати рачуни" at bounding box center [68, 217] width 100 height 30
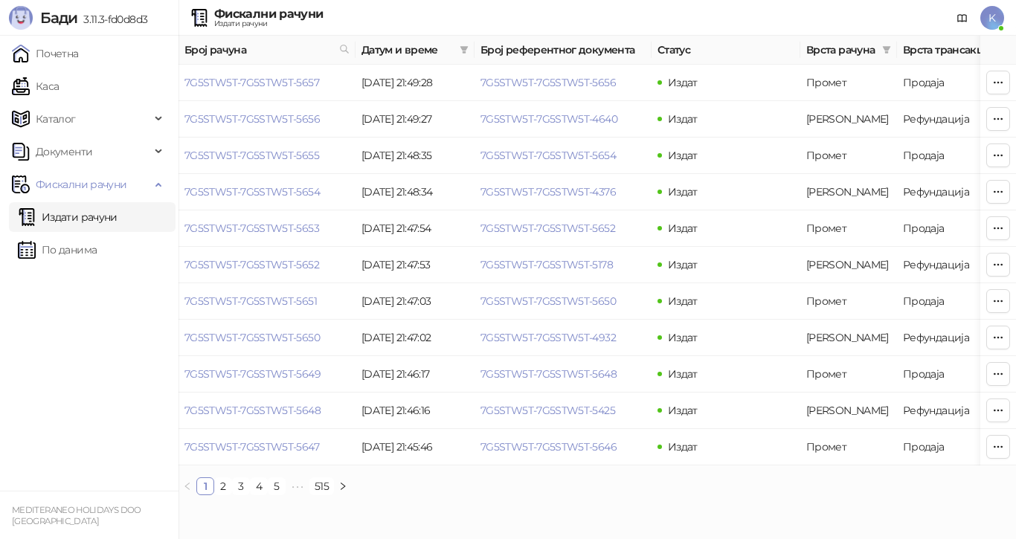
click at [995, 18] on span "K" at bounding box center [993, 18] width 24 height 24
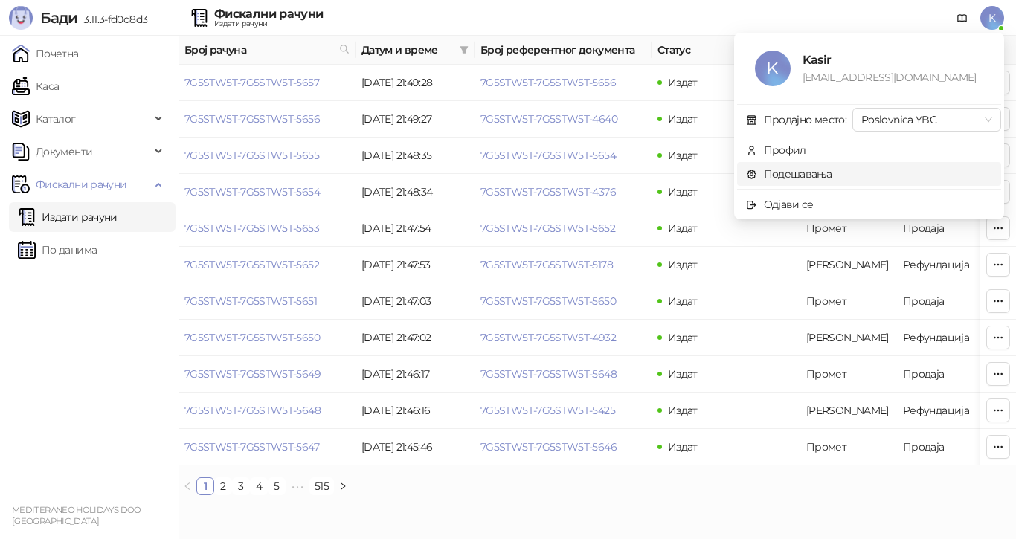
click at [753, 173] on link "Подешавања" at bounding box center [789, 173] width 86 height 13
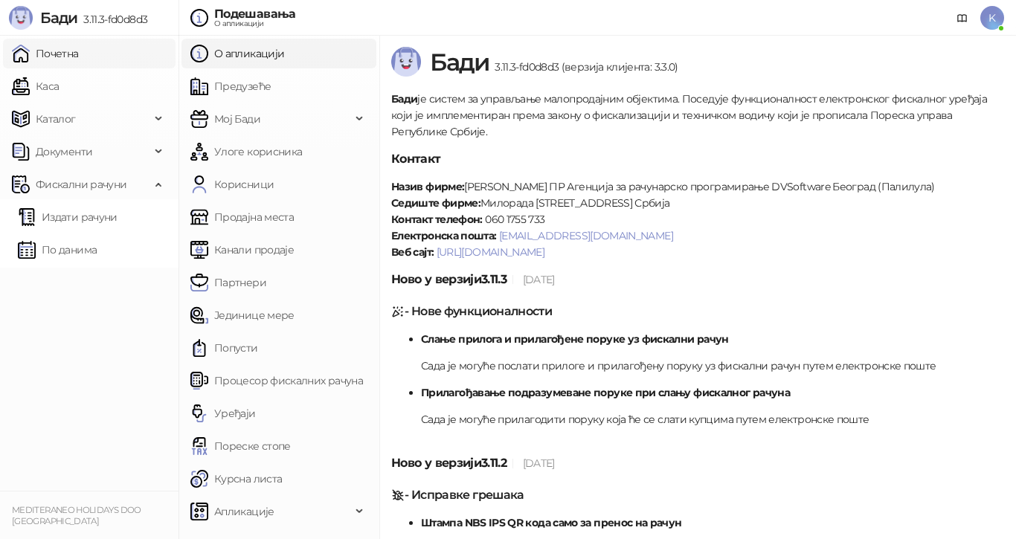
click at [55, 54] on link "Почетна" at bounding box center [45, 54] width 67 height 30
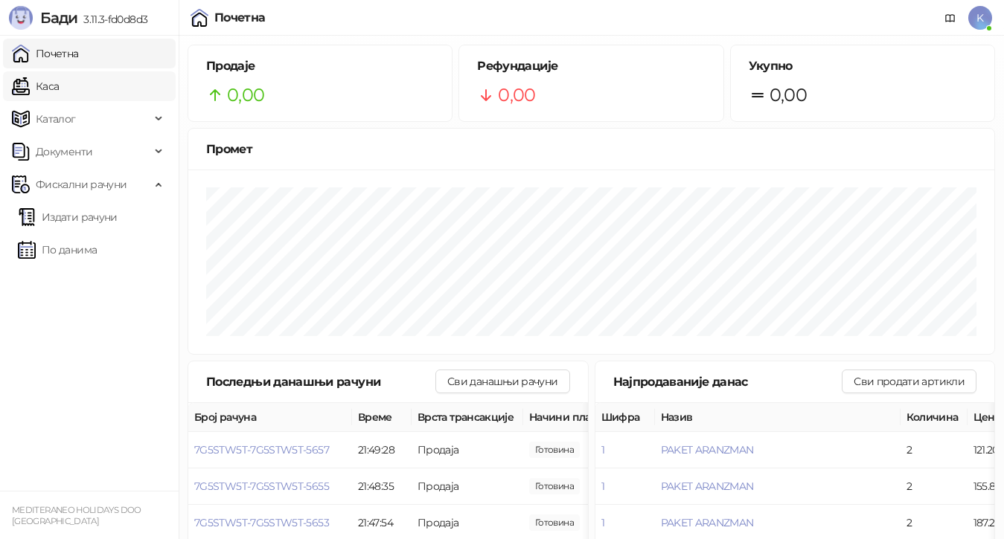
click at [51, 85] on link "Каса" at bounding box center [35, 86] width 47 height 30
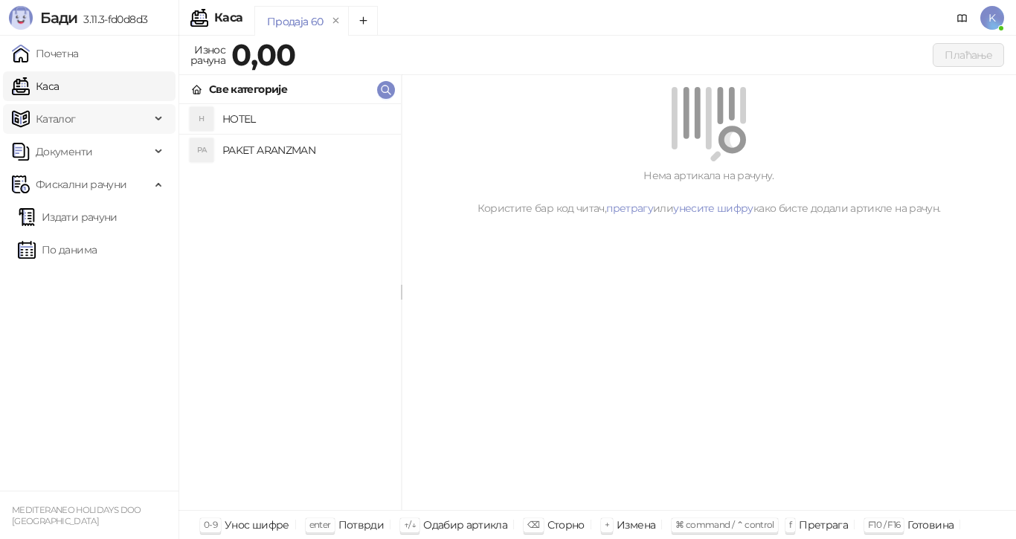
click at [42, 121] on span "Каталог" at bounding box center [56, 119] width 40 height 30
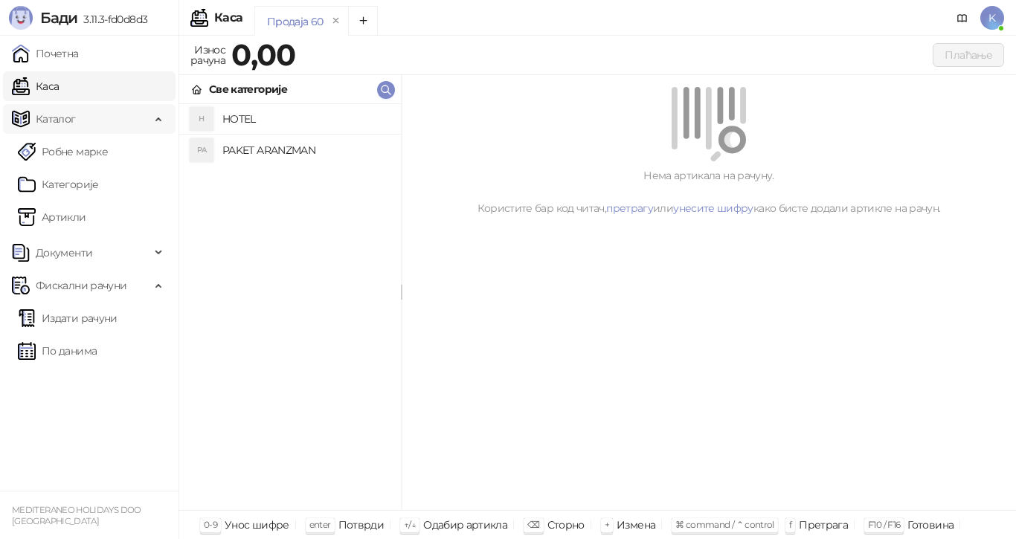
click at [42, 121] on span "Каталог" at bounding box center [56, 119] width 40 height 30
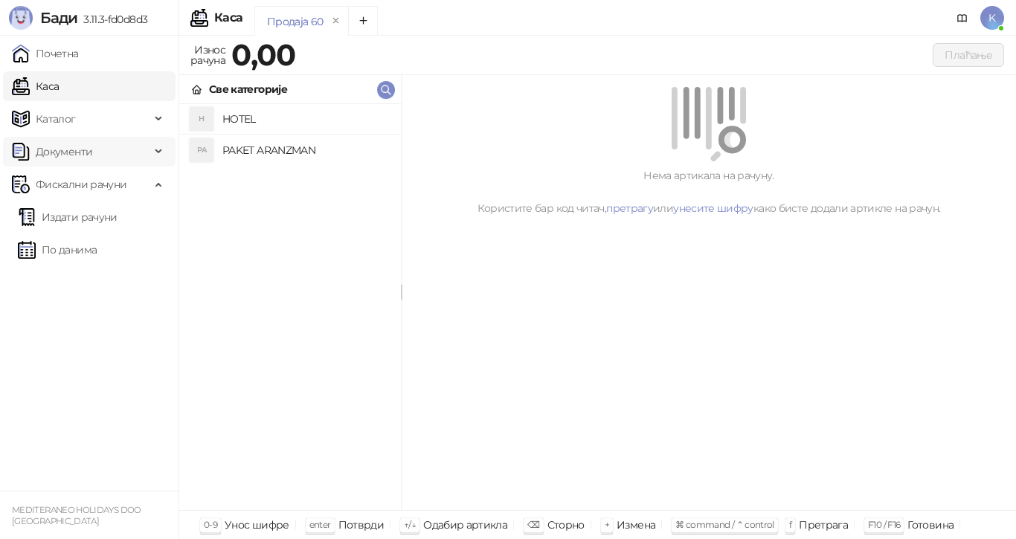
click at [42, 158] on span "Документи" at bounding box center [64, 152] width 57 height 30
click at [43, 153] on span "Документи" at bounding box center [64, 152] width 57 height 30
click at [50, 185] on span "Фискални рачуни" at bounding box center [81, 185] width 91 height 30
click at [58, 217] on link "Издати рачуни" at bounding box center [68, 217] width 100 height 30
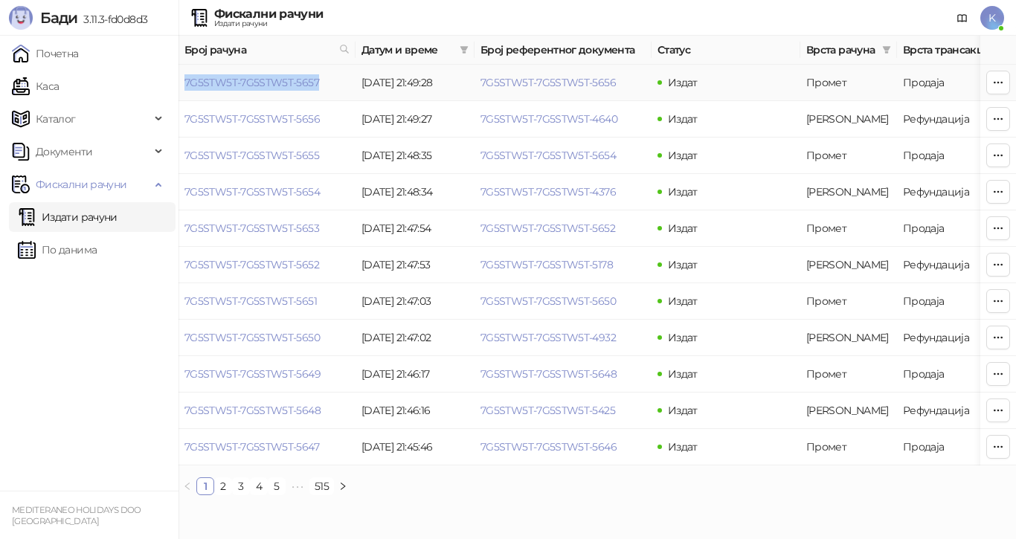
drag, startPoint x: 182, startPoint y: 83, endPoint x: 320, endPoint y: 89, distance: 137.8
click at [320, 89] on td "7G5STW5T-7G5STW5T-5657" at bounding box center [267, 83] width 177 height 36
copy link "7G5STW5T-7G5STW5T-5657"
click at [346, 54] on icon at bounding box center [344, 49] width 10 height 10
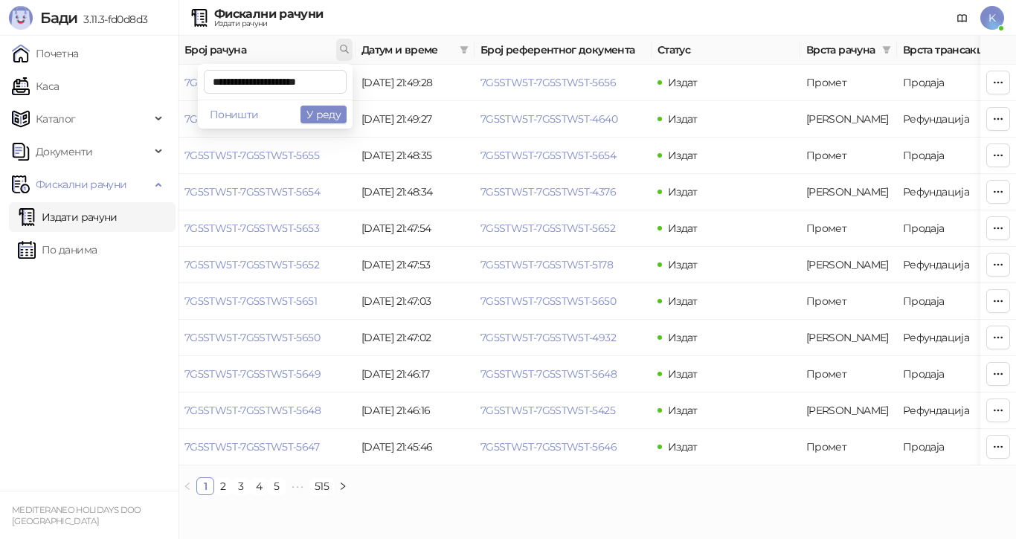
scroll to position [0, 4]
type input "**********"
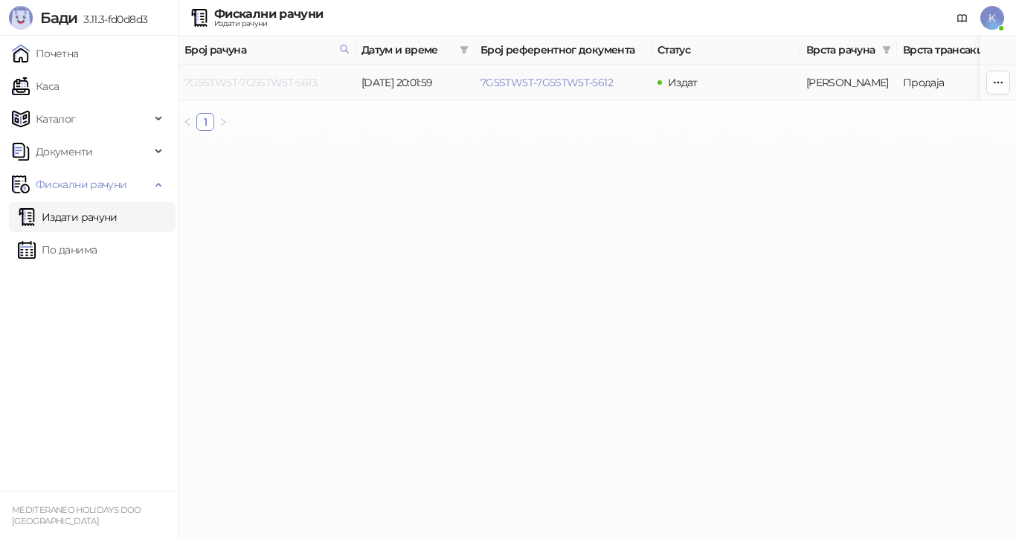
click at [295, 80] on link "7G5STW5T-7G5STW5T-5613" at bounding box center [251, 82] width 132 height 13
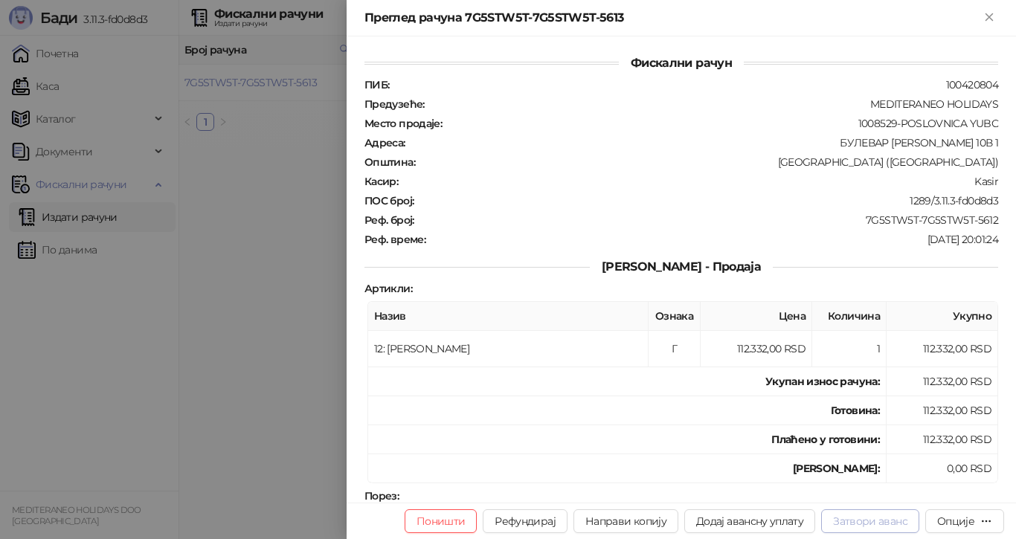
click at [862, 514] on button "Затвори аванс" at bounding box center [870, 522] width 98 height 24
type input "**********"
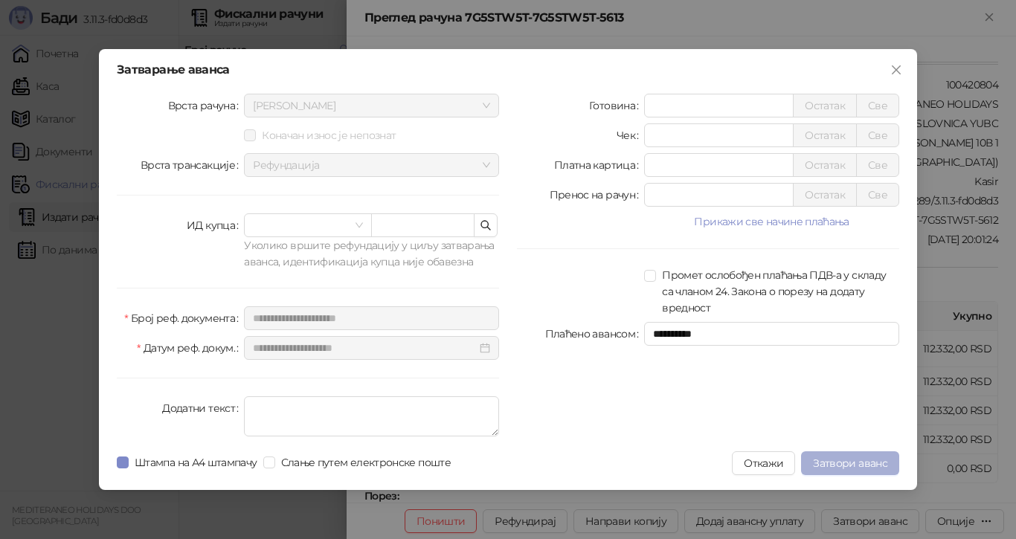
click at [845, 462] on span "Затвори аванс" at bounding box center [850, 463] width 74 height 13
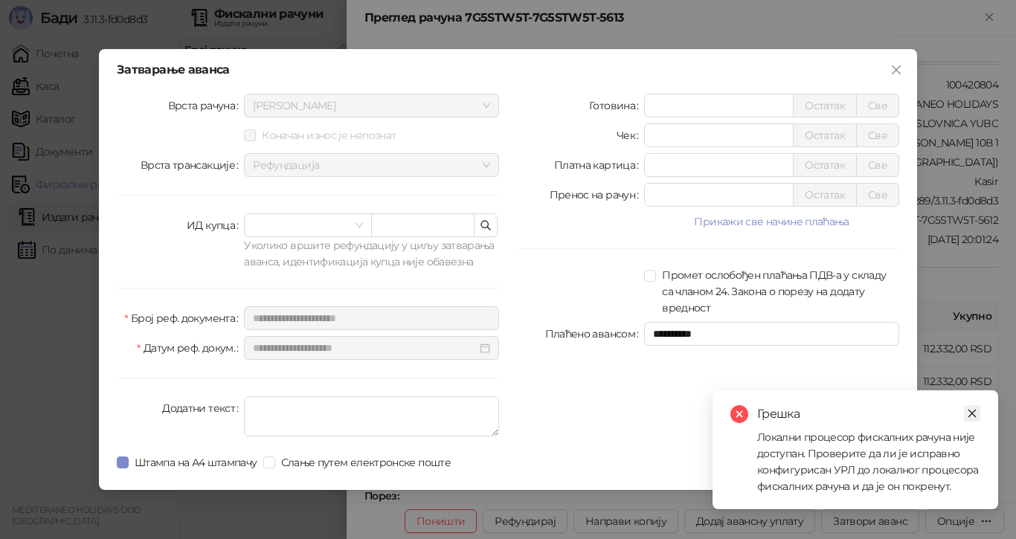
click at [974, 411] on icon "close" at bounding box center [972, 413] width 10 height 10
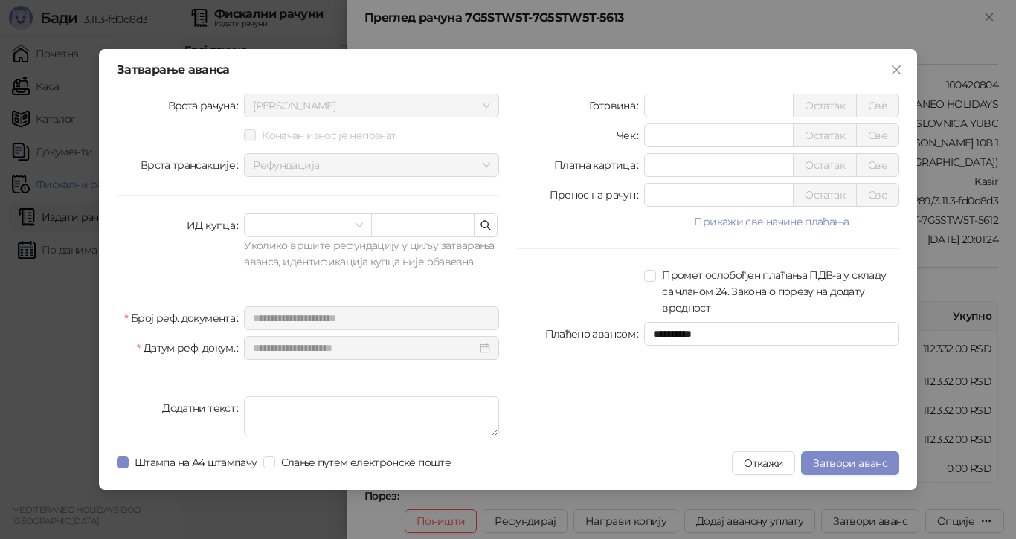
click at [795, 398] on div "**********" at bounding box center [708, 268] width 400 height 349
click at [895, 68] on icon "close" at bounding box center [896, 69] width 9 height 9
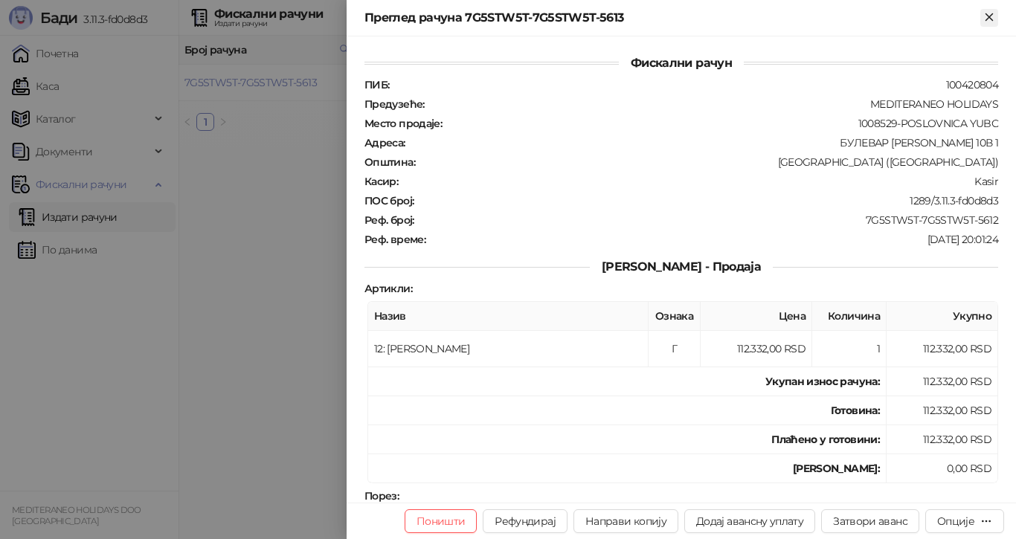
click at [989, 15] on icon "Close" at bounding box center [989, 16] width 13 height 13
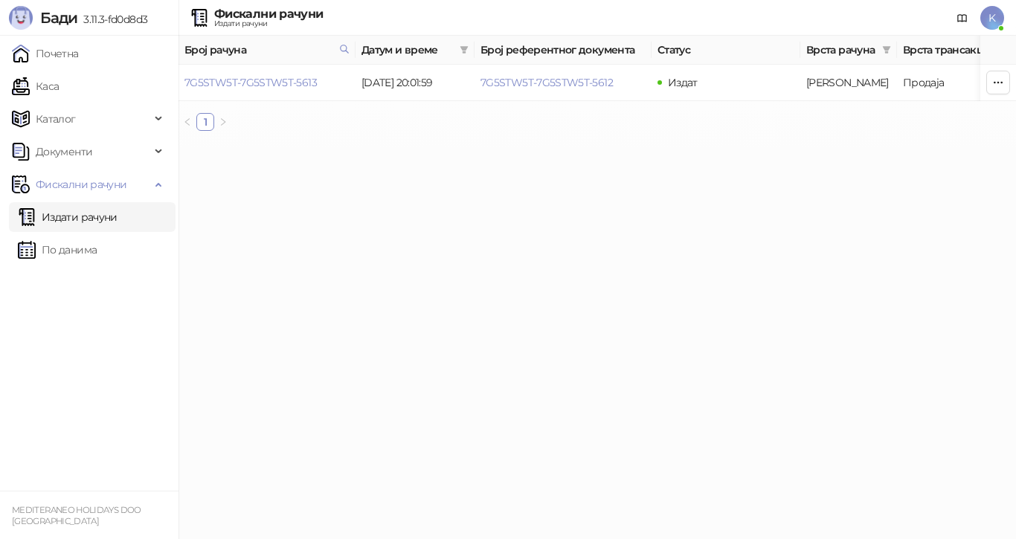
click at [682, 143] on html "**********" at bounding box center [508, 71] width 1016 height 143
click at [184, 143] on html "**********" at bounding box center [508, 71] width 1016 height 143
click at [1003, 80] on icon "button" at bounding box center [999, 83] width 12 height 12
click at [441, 143] on html "**********" at bounding box center [508, 71] width 1016 height 143
click at [433, 143] on html "**********" at bounding box center [508, 71] width 1016 height 143
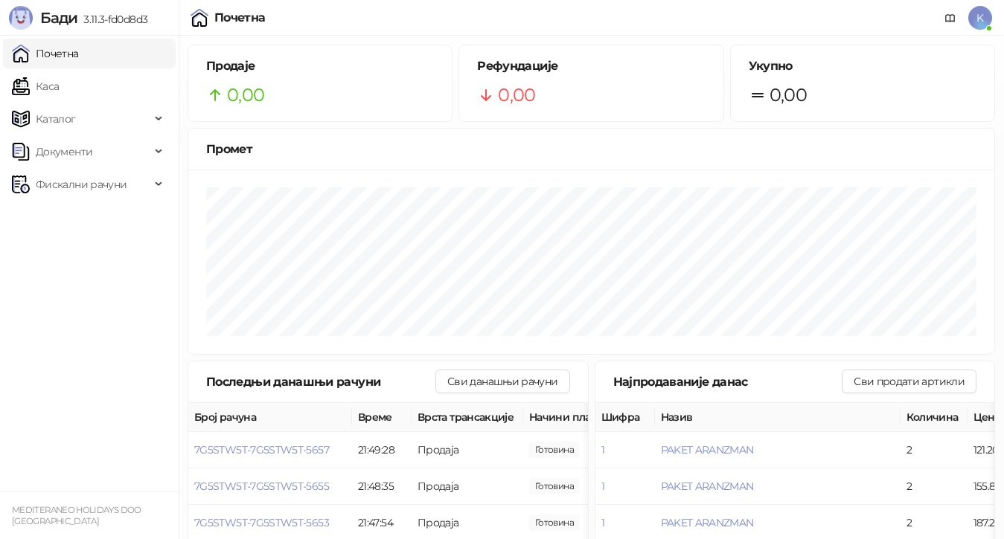
click at [727, 162] on div "Промет" at bounding box center [591, 150] width 806 height 42
click at [68, 182] on span "Фискални рачуни" at bounding box center [81, 185] width 91 height 30
click at [76, 218] on link "Издати рачуни" at bounding box center [68, 217] width 100 height 30
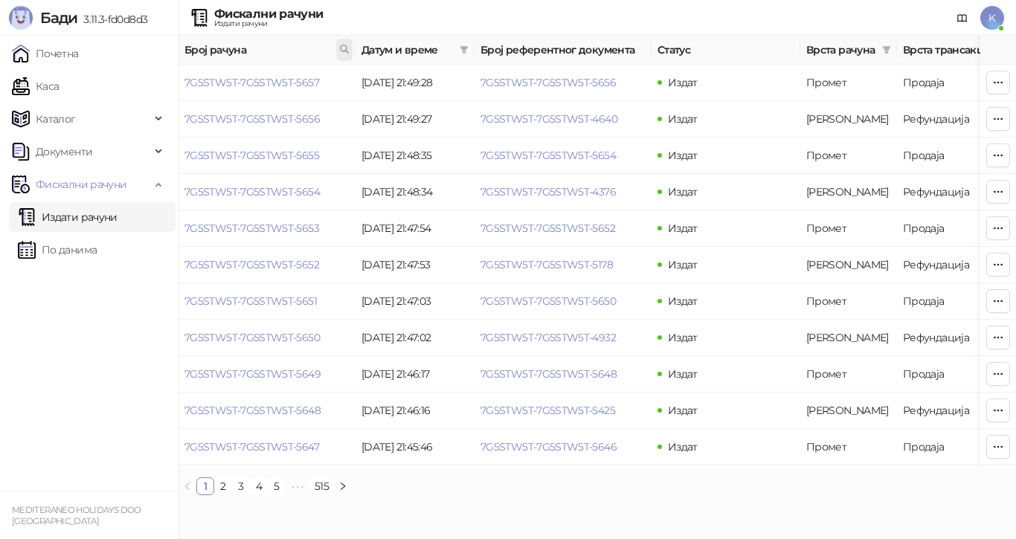
click at [341, 49] on icon at bounding box center [344, 48] width 7 height 7
click at [60, 345] on ul "Почетна Каса Каталог Документи Фискални рачуни Издати рачуни По данима" at bounding box center [89, 263] width 179 height 455
drag, startPoint x: 186, startPoint y: 121, endPoint x: 318, endPoint y: 126, distance: 131.8
click at [318, 126] on td "7G5STW5T-7G5STW5T-5656" at bounding box center [267, 119] width 177 height 36
copy link "7G5STW5T-7G5STW5T-5656"
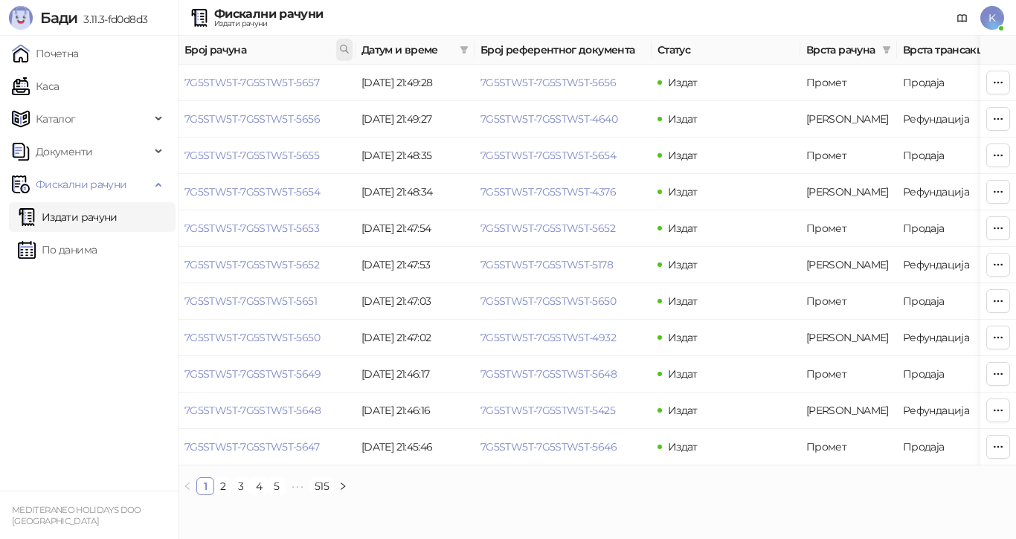
click at [343, 49] on icon at bounding box center [344, 49] width 10 height 10
paste input "**********"
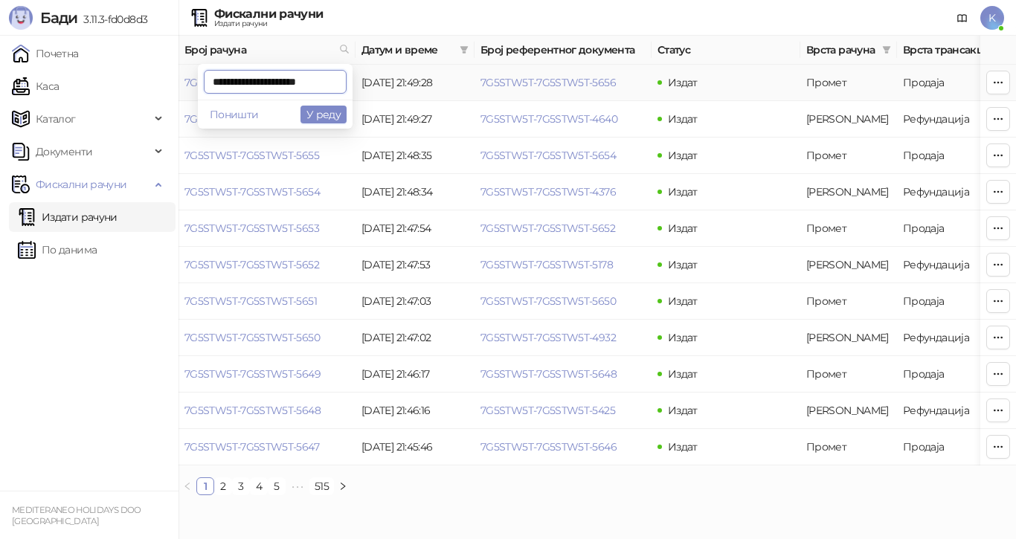
scroll to position [0, 7]
type input "**********"
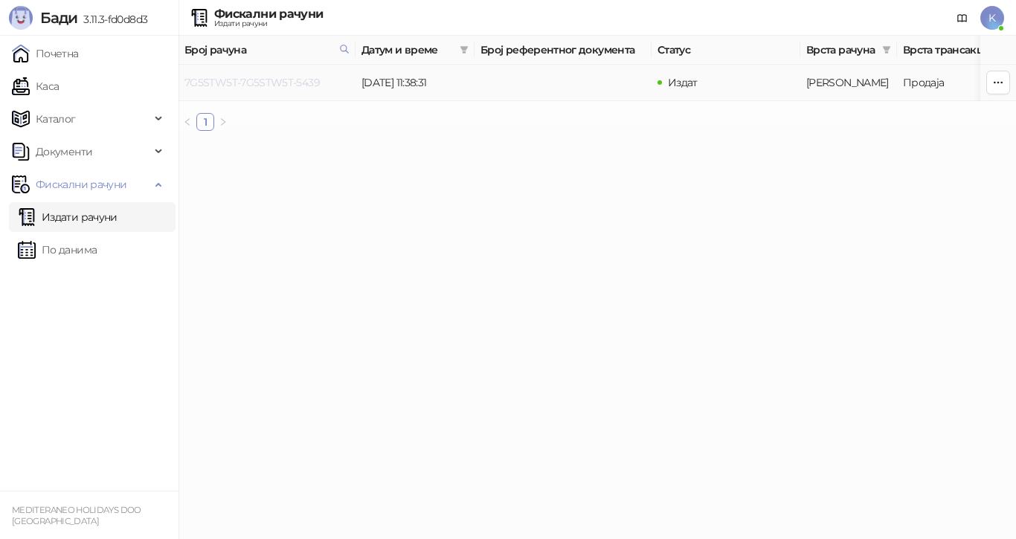
click at [303, 83] on link "7G5STW5T-7G5STW5T-5439" at bounding box center [252, 82] width 135 height 13
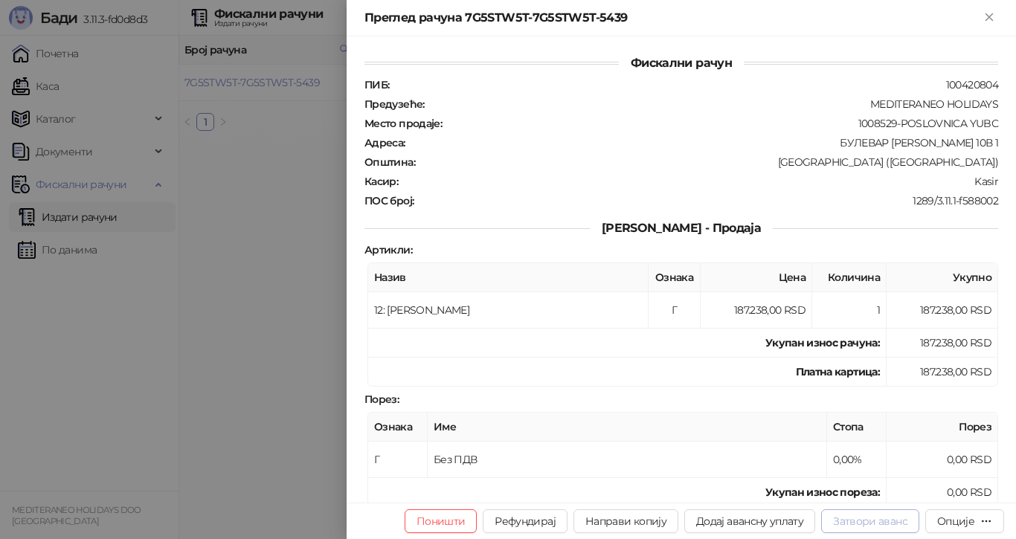
click at [896, 522] on button "Затвори аванс" at bounding box center [870, 522] width 98 height 24
type input "**********"
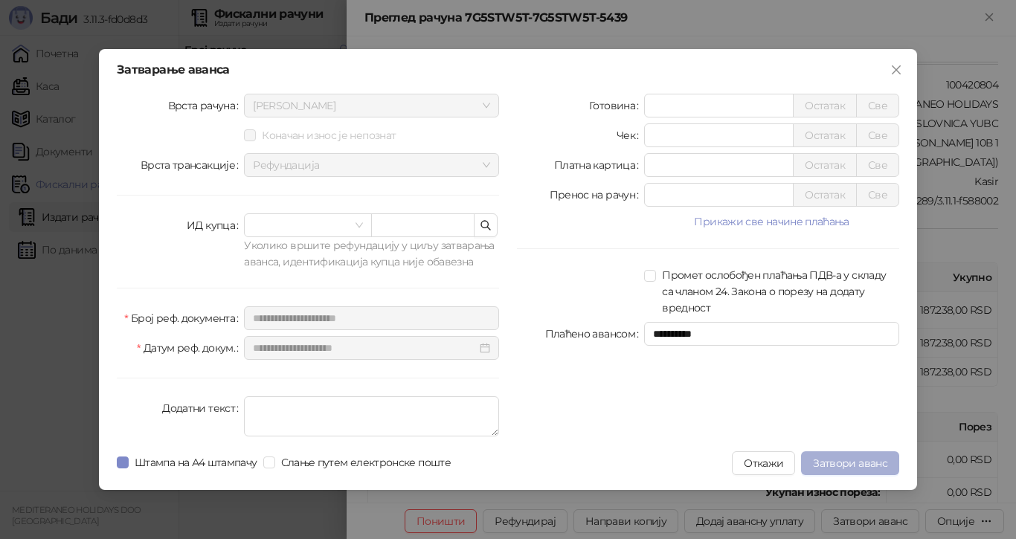
click at [841, 455] on button "Затвори аванс" at bounding box center [850, 464] width 98 height 24
click at [900, 68] on icon "close" at bounding box center [897, 70] width 12 height 12
